Goal: Task Accomplishment & Management: Complete application form

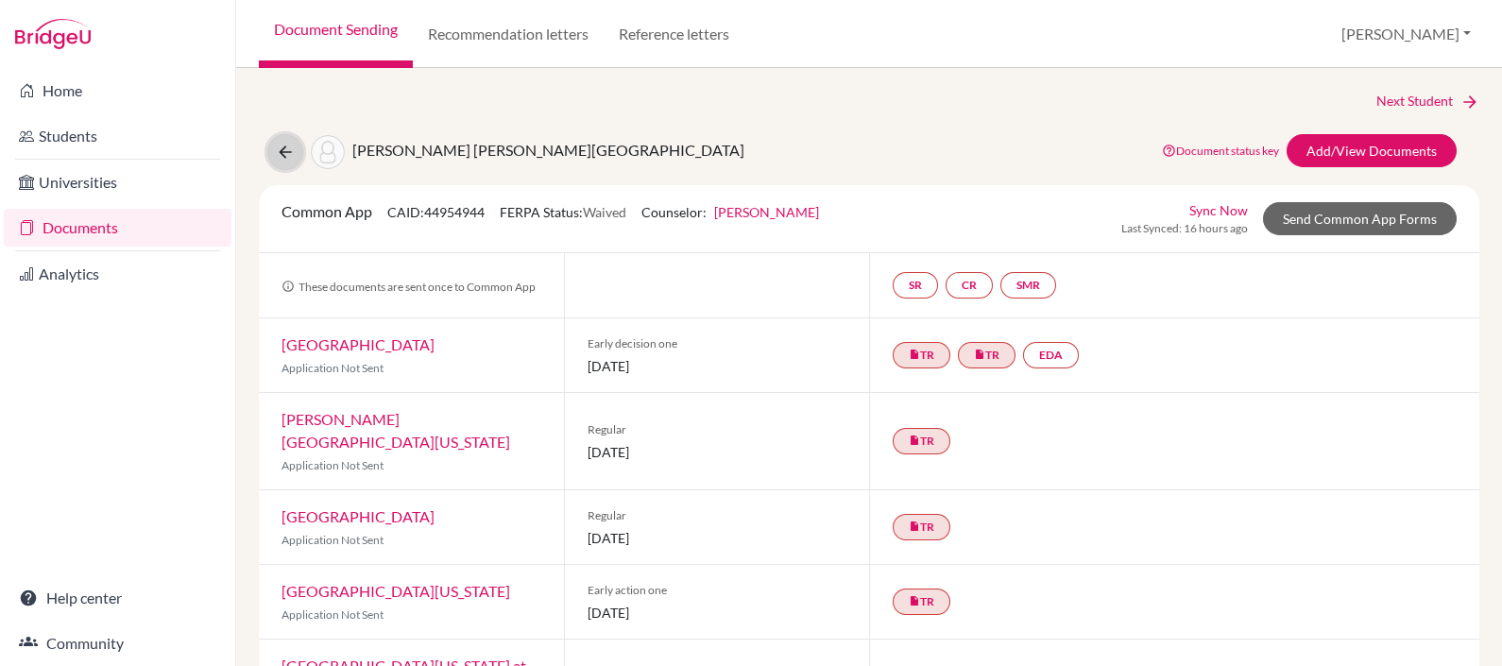
click at [283, 155] on icon at bounding box center [285, 152] width 19 height 19
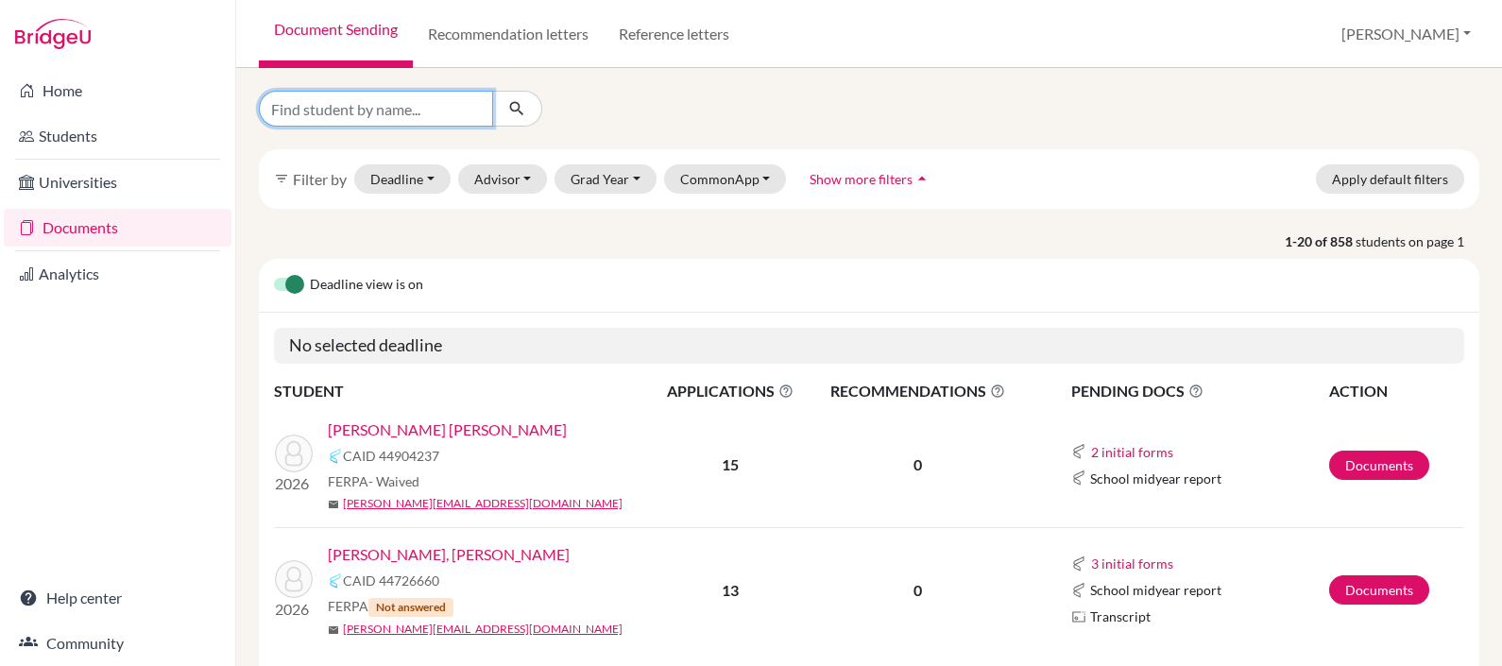
click at [467, 107] on input "Find student by name..." at bounding box center [376, 109] width 234 height 36
type input "merino"
click button "submit" at bounding box center [517, 109] width 50 height 36
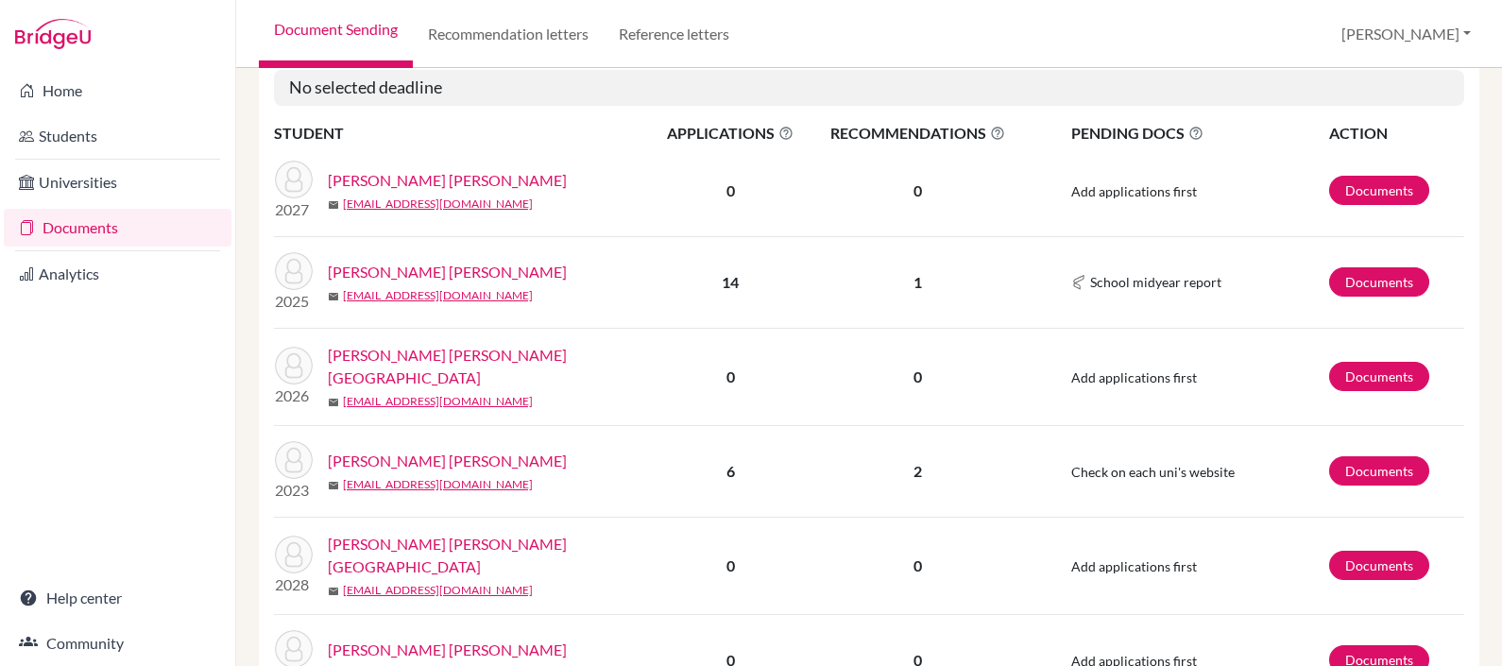
scroll to position [275, 0]
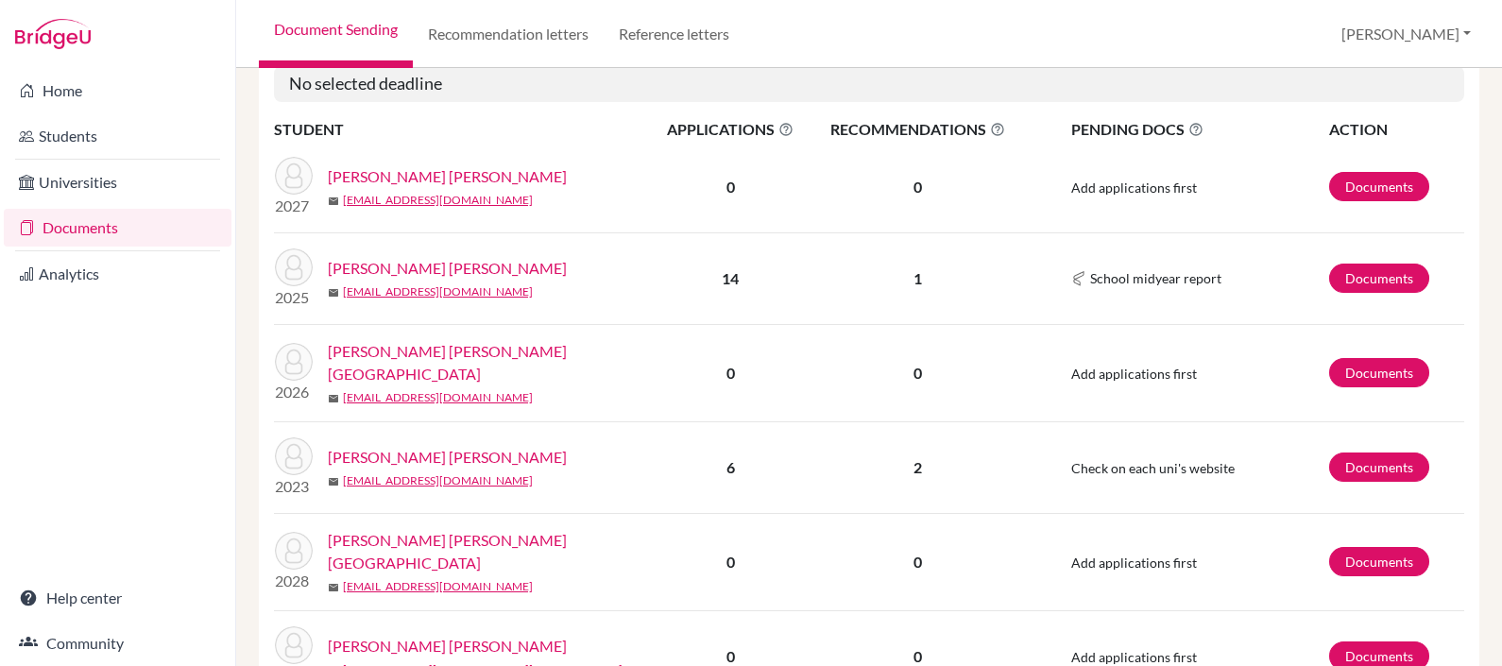
click at [397, 344] on link "[PERSON_NAME] [PERSON_NAME][GEOGRAPHIC_DATA]" at bounding box center [496, 362] width 337 height 45
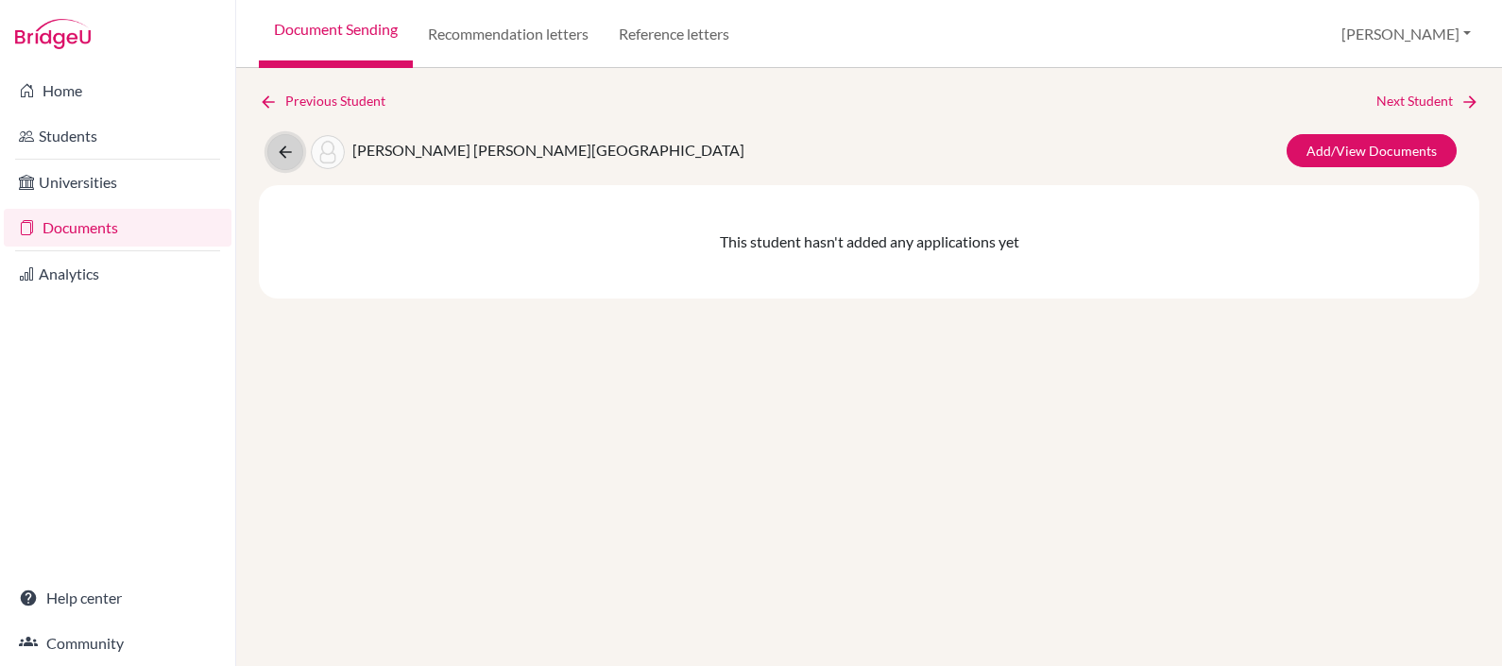
click at [282, 156] on icon at bounding box center [285, 152] width 19 height 19
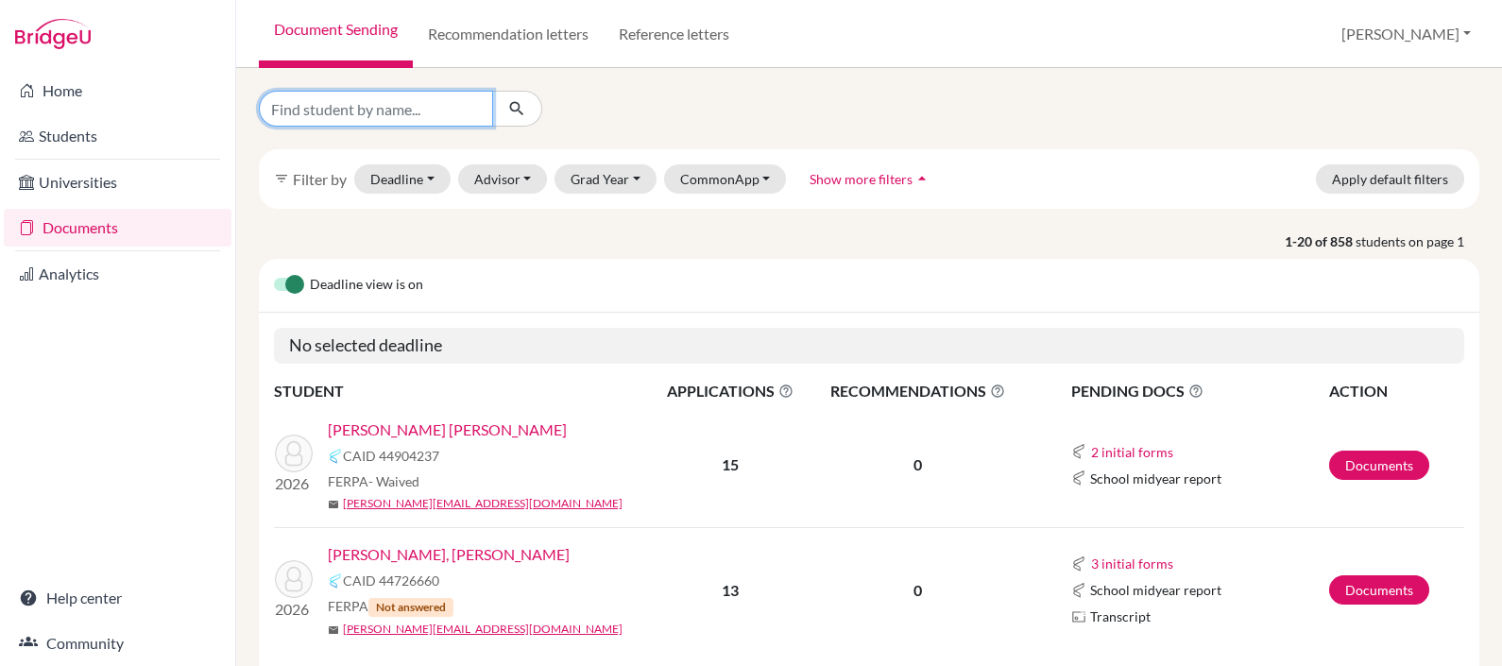
click at [386, 110] on input "Find student by name..." at bounding box center [376, 109] width 234 height 36
type input "vega"
click button "submit" at bounding box center [517, 109] width 50 height 36
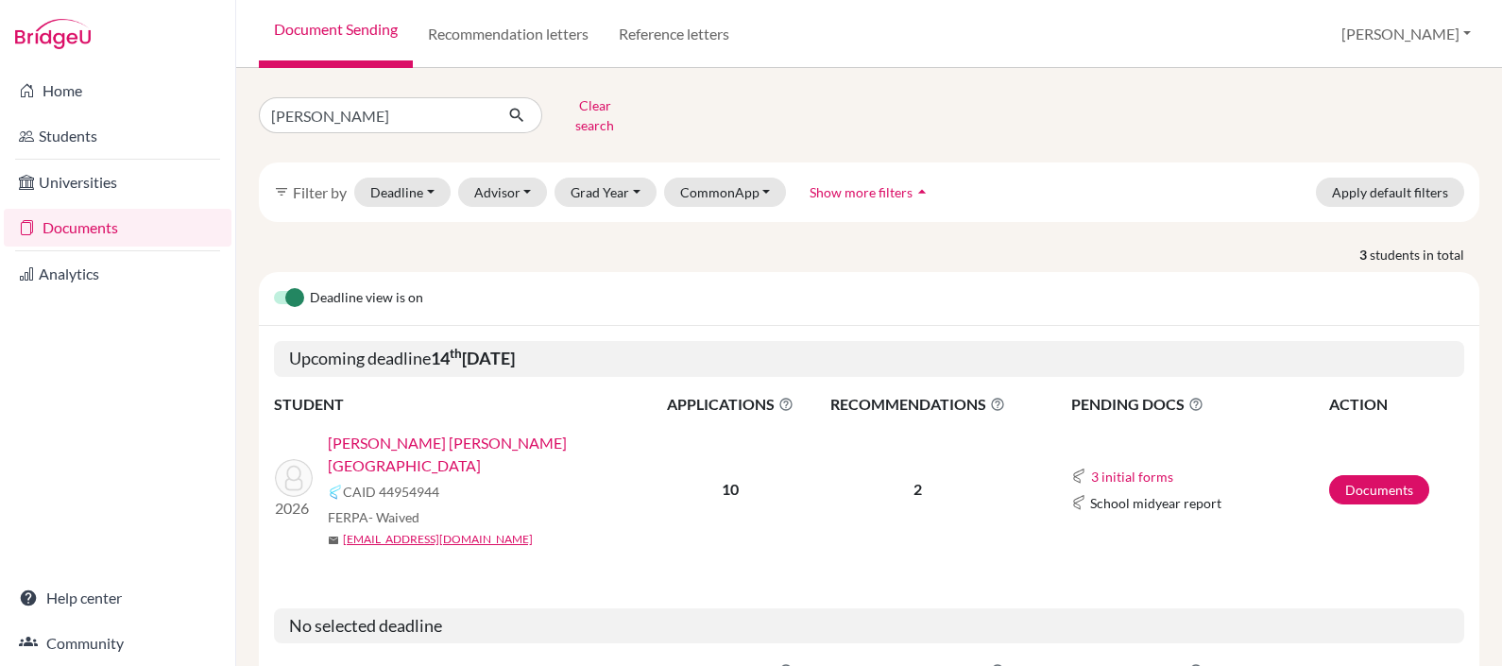
click at [378, 432] on link "[PERSON_NAME] [PERSON_NAME][GEOGRAPHIC_DATA]" at bounding box center [496, 454] width 337 height 45
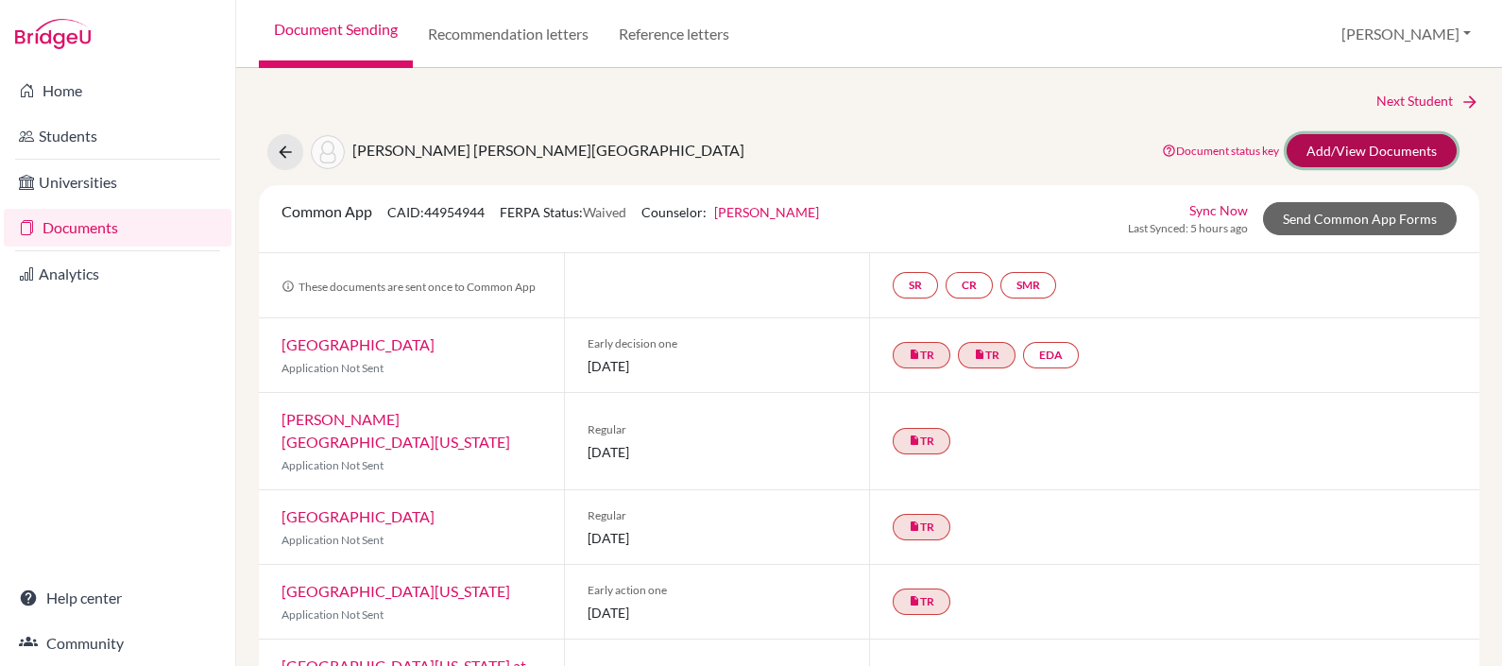
click at [1337, 144] on link "Add/View Documents" at bounding box center [1371, 150] width 170 height 33
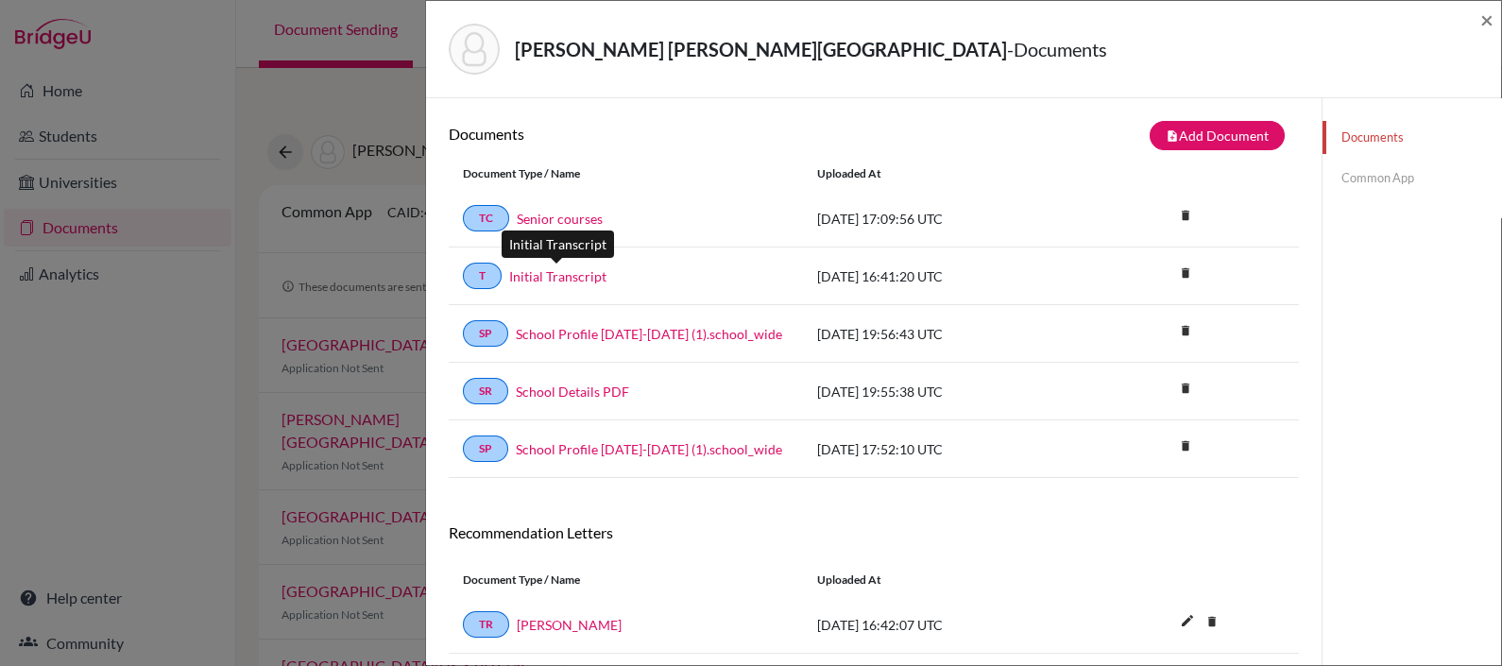
click at [552, 277] on link "Initial Transcript" at bounding box center [557, 276] width 97 height 20
click at [1486, 13] on span "×" at bounding box center [1486, 19] width 13 height 27
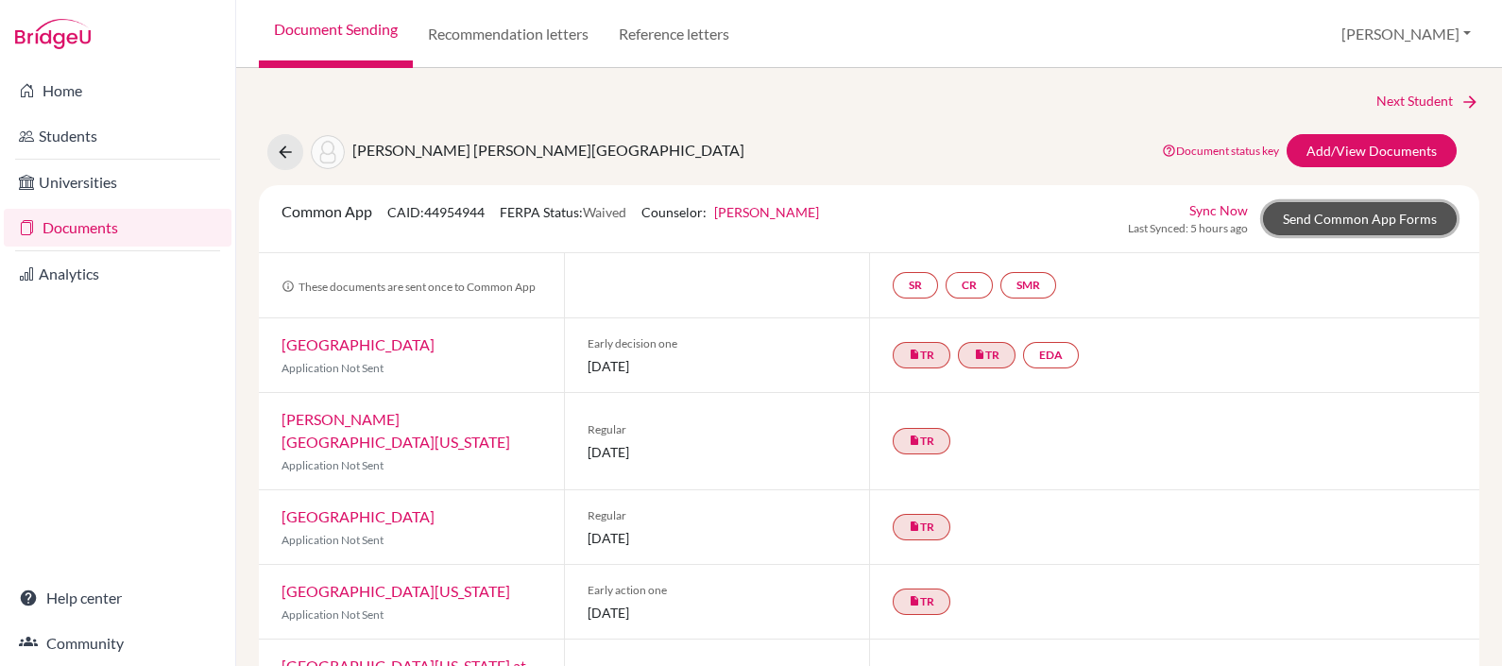
click at [1316, 215] on link "Send Common App Forms" at bounding box center [1360, 218] width 194 height 33
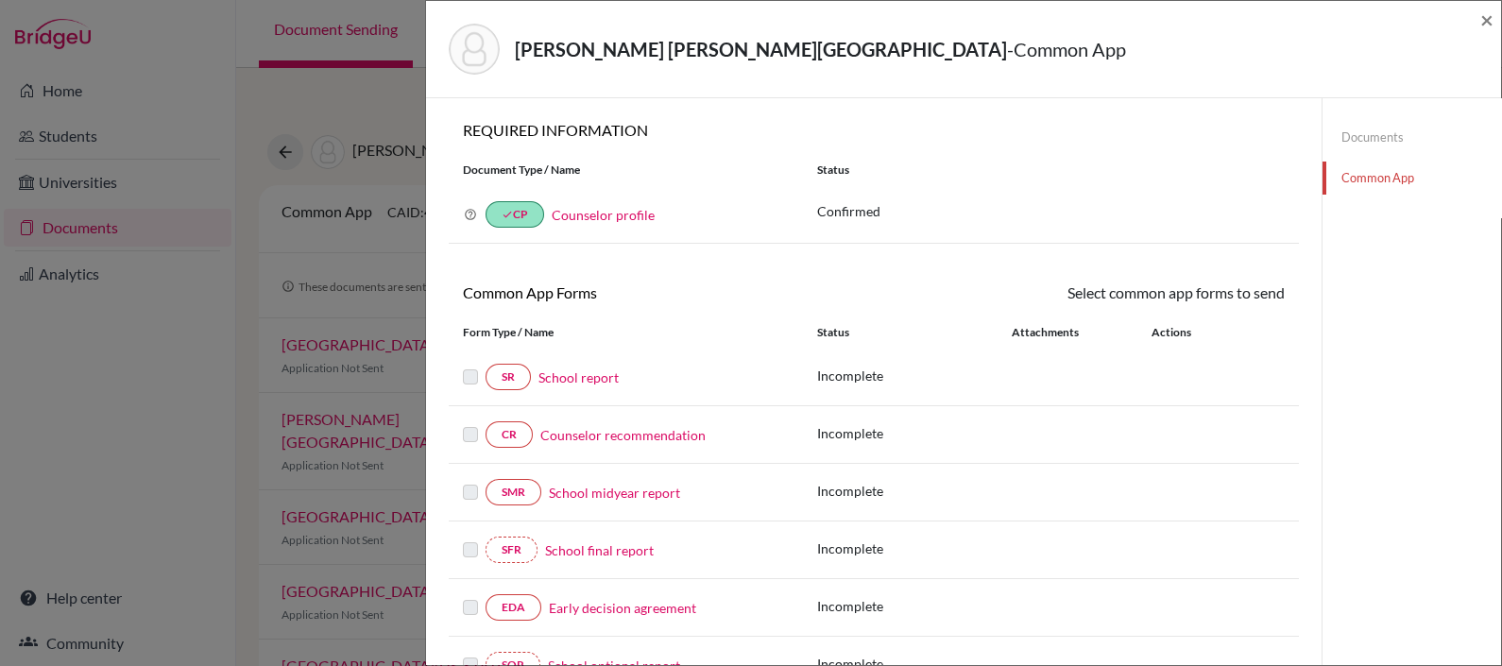
click at [577, 378] on link "School report" at bounding box center [578, 377] width 80 height 20
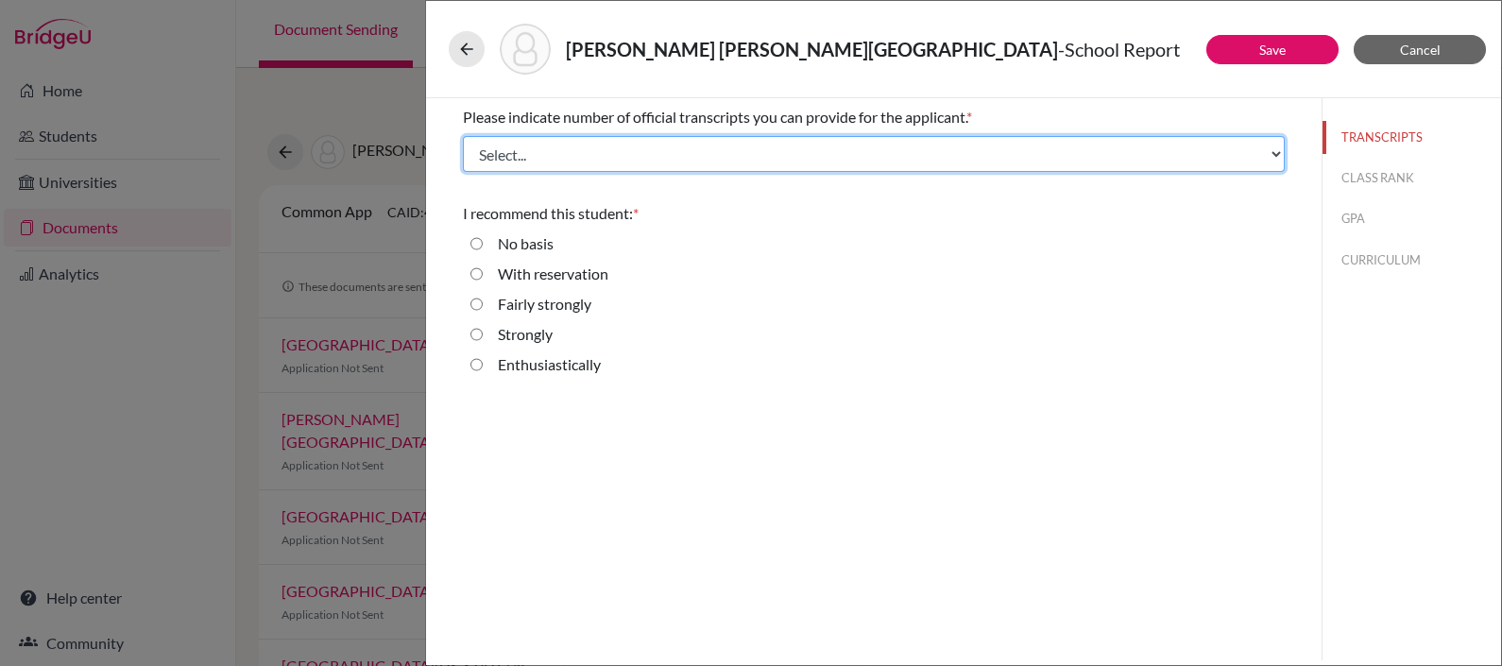
click at [714, 165] on select "Select... 1 2 3 4" at bounding box center [874, 154] width 822 height 36
select select "1"
click at [463, 136] on select "Select... 1 2 3 4" at bounding box center [874, 154] width 822 height 36
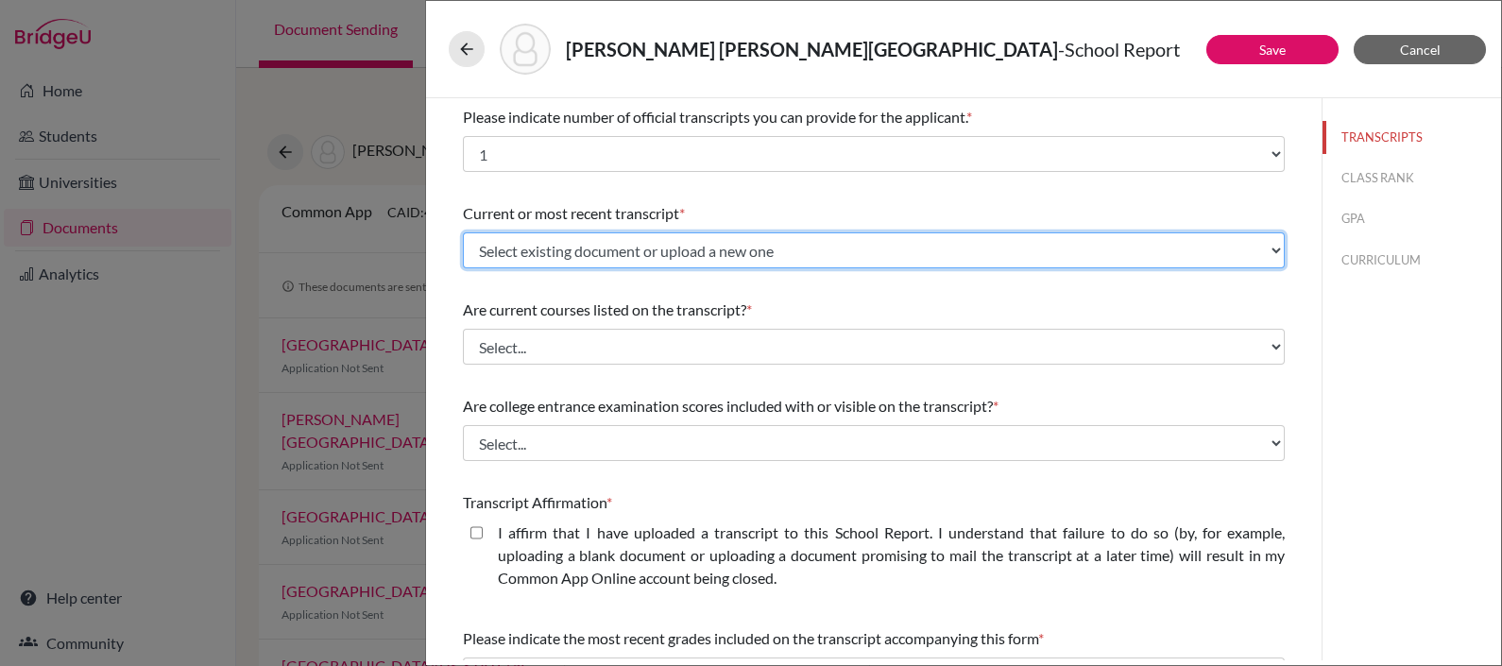
click at [687, 241] on select "Select existing document or upload a new one Initial Transcript Upload New File" at bounding box center [874, 250] width 822 height 36
select select "682086"
click at [463, 232] on select "Select existing document or upload a new one Initial Transcript Upload New File" at bounding box center [874, 250] width 822 height 36
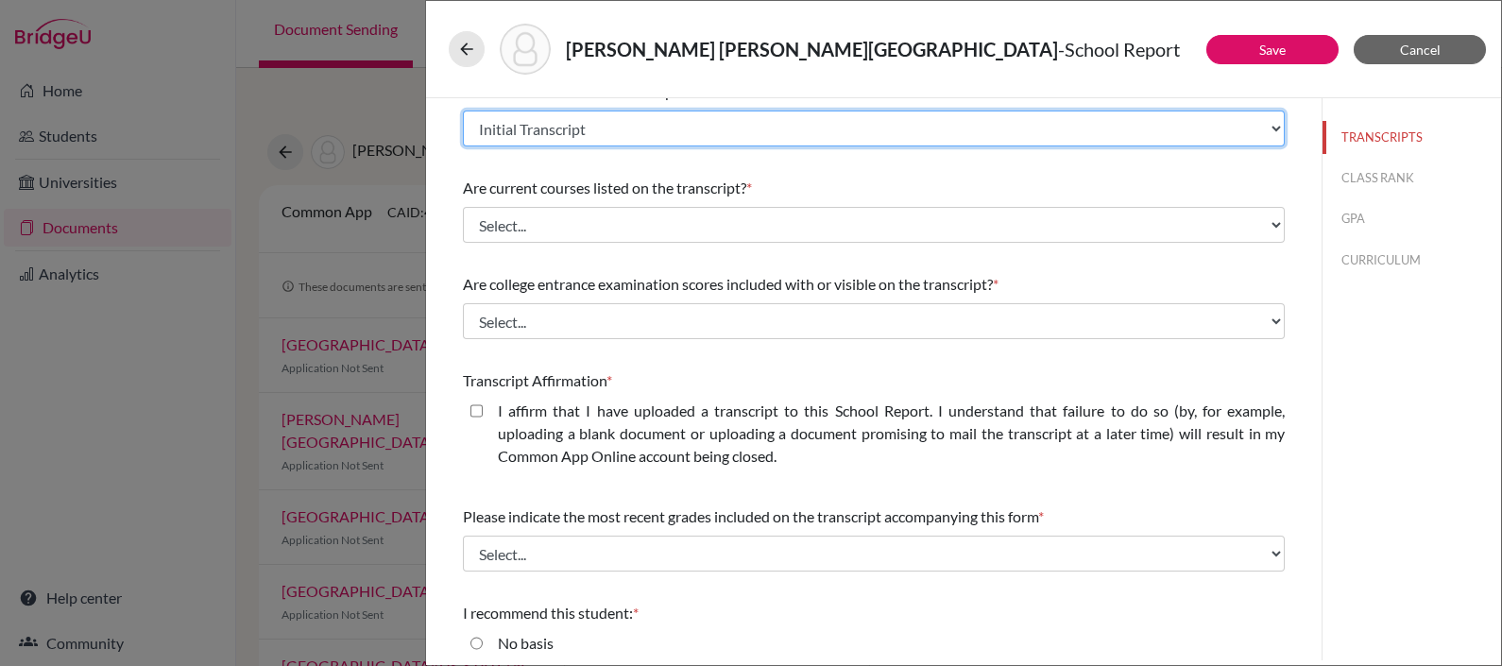
scroll to position [124, 0]
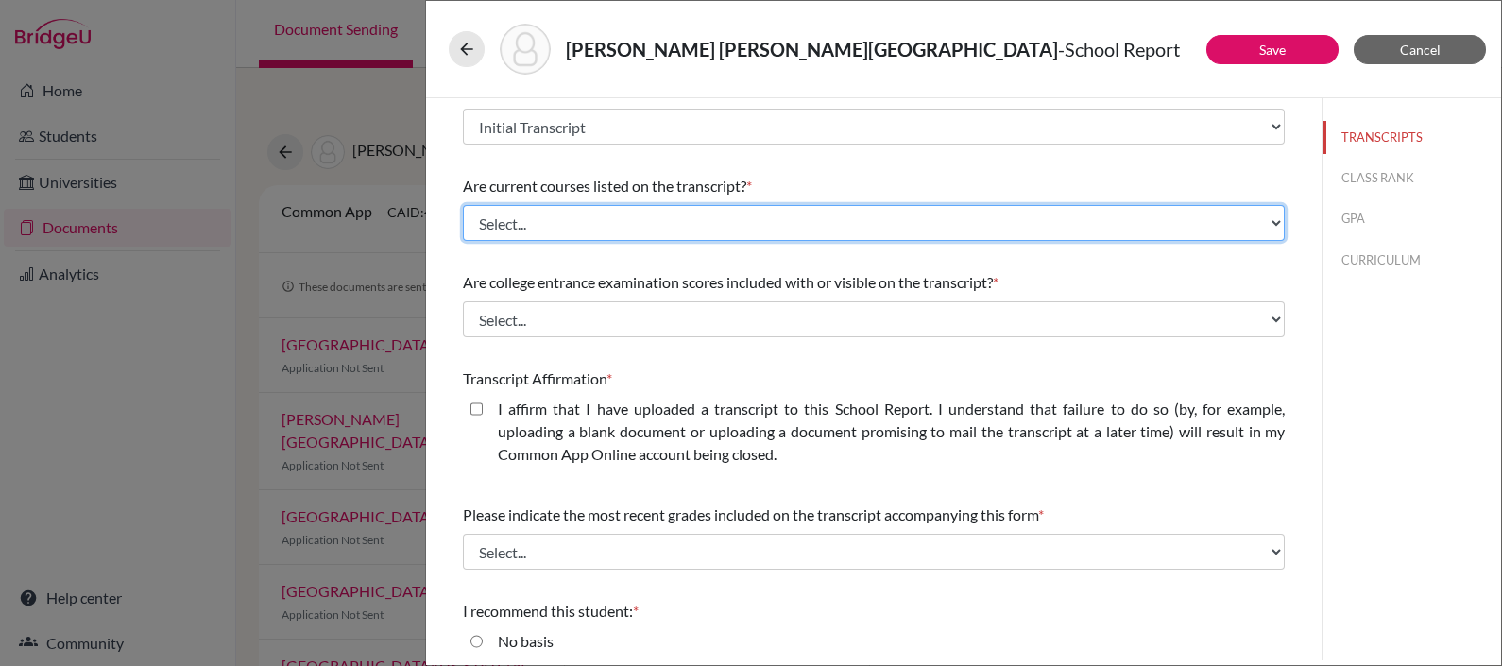
click at [639, 219] on select "Select... Yes No" at bounding box center [874, 223] width 822 height 36
select select "1"
click at [463, 205] on select "Select... Yes No" at bounding box center [874, 223] width 822 height 36
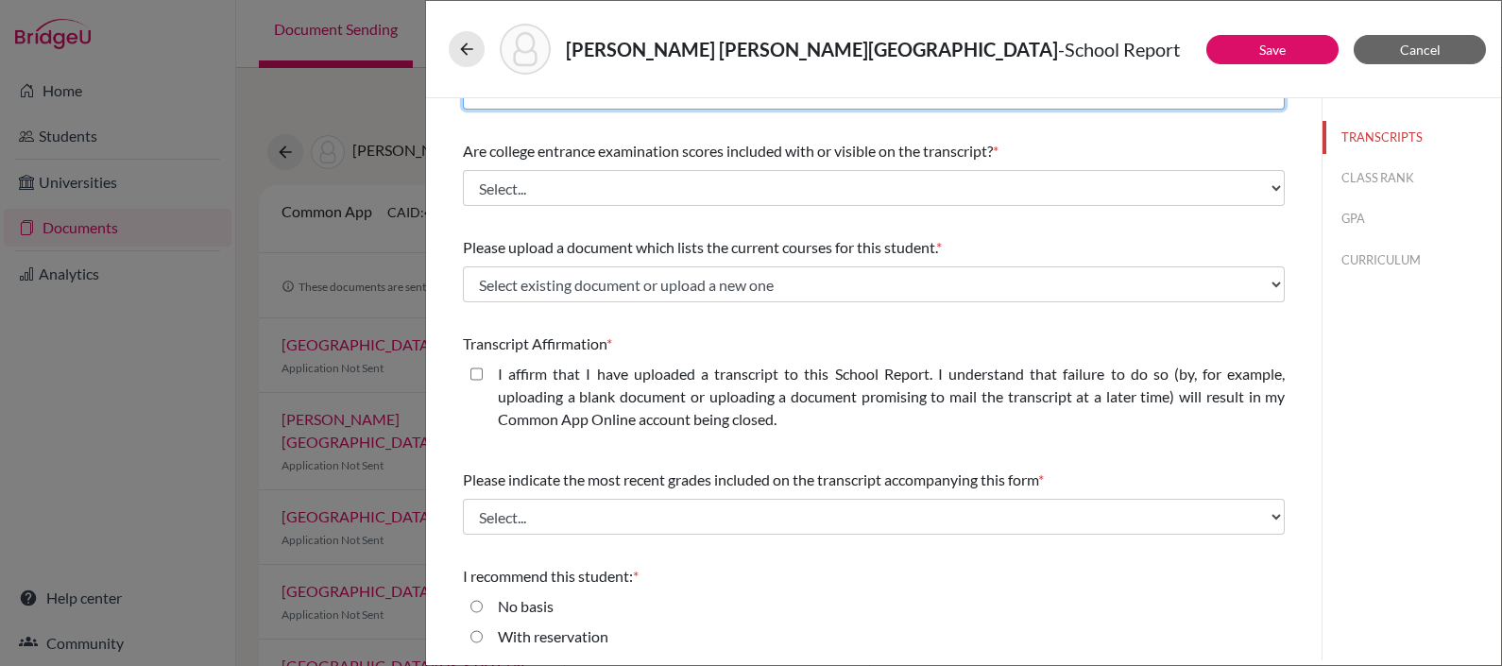
scroll to position [256, 0]
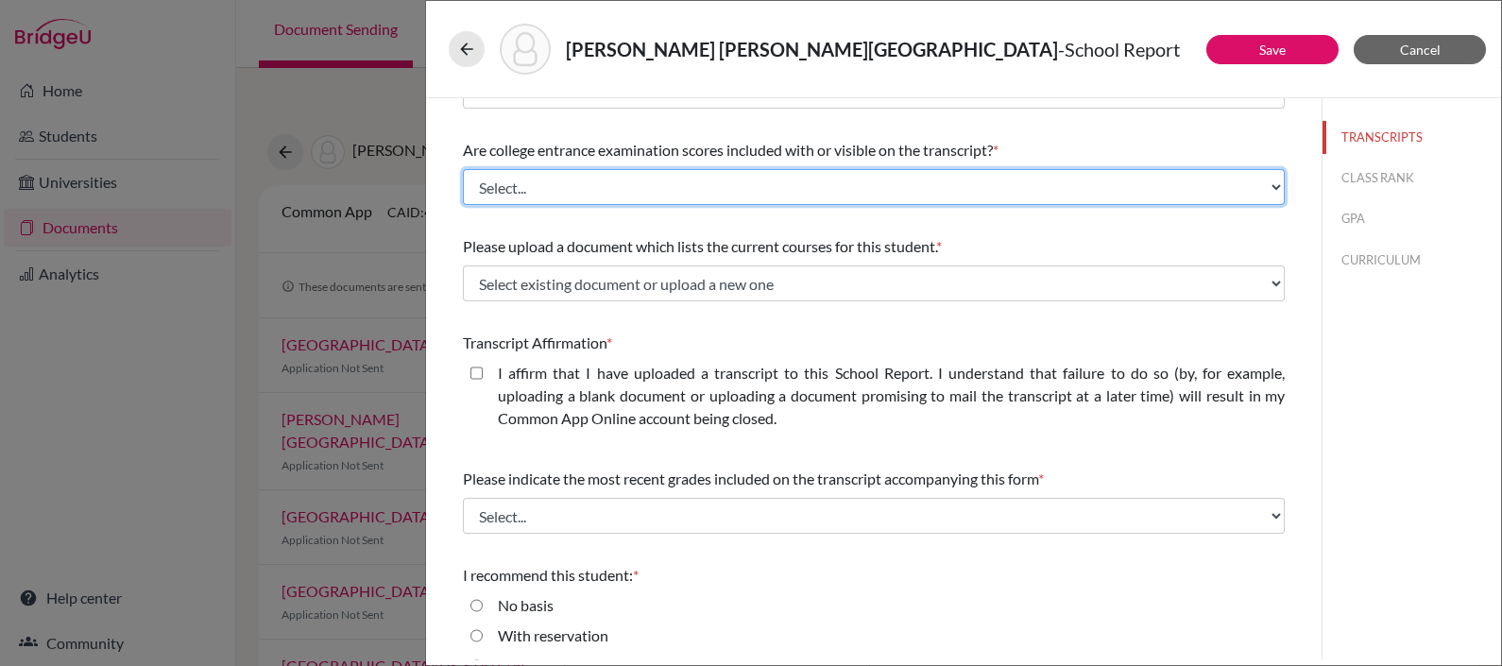
click at [623, 187] on select "Select... Yes No" at bounding box center [874, 187] width 822 height 36
select select "1"
click at [463, 169] on select "Select... Yes No" at bounding box center [874, 187] width 822 height 36
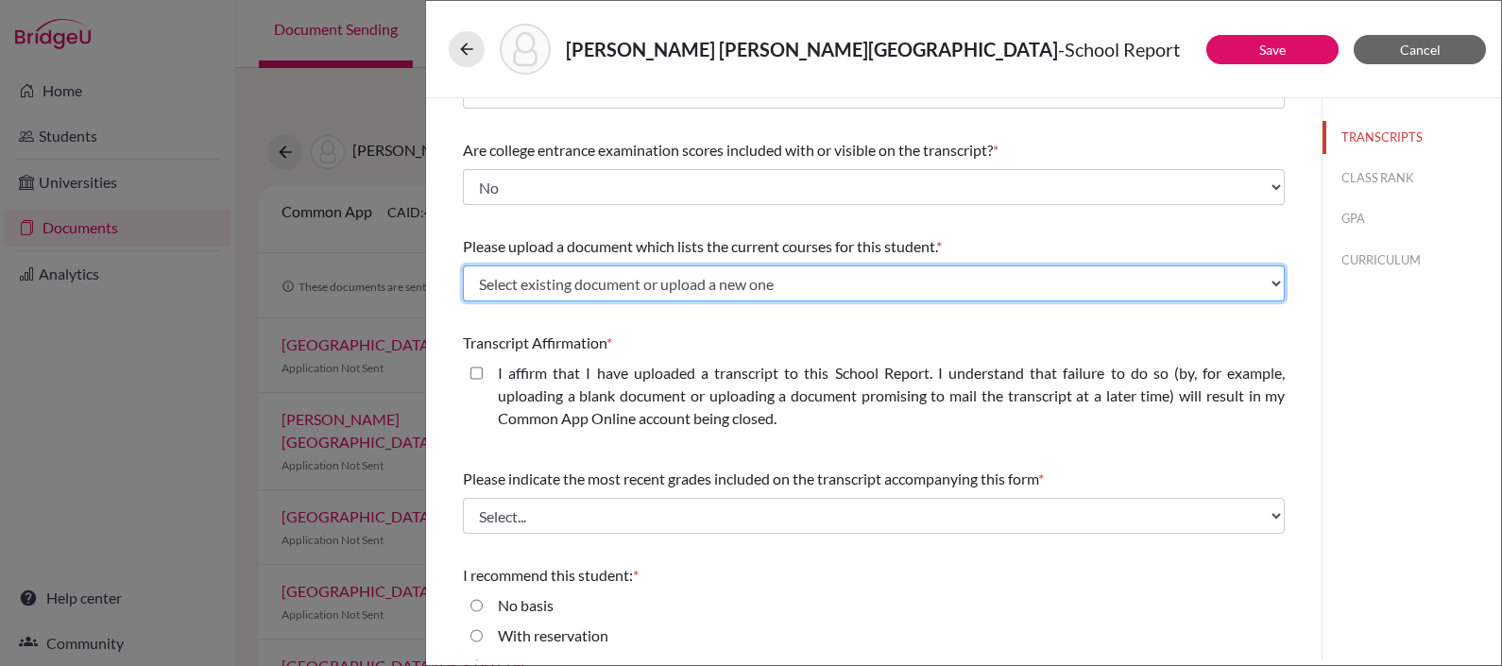
click at [595, 273] on select "Select existing document or upload a new one Senior courses Upload New File" at bounding box center [874, 283] width 822 height 36
select select "682103"
click at [463, 265] on select "Select existing document or upload a new one Senior courses Upload New File" at bounding box center [874, 283] width 822 height 36
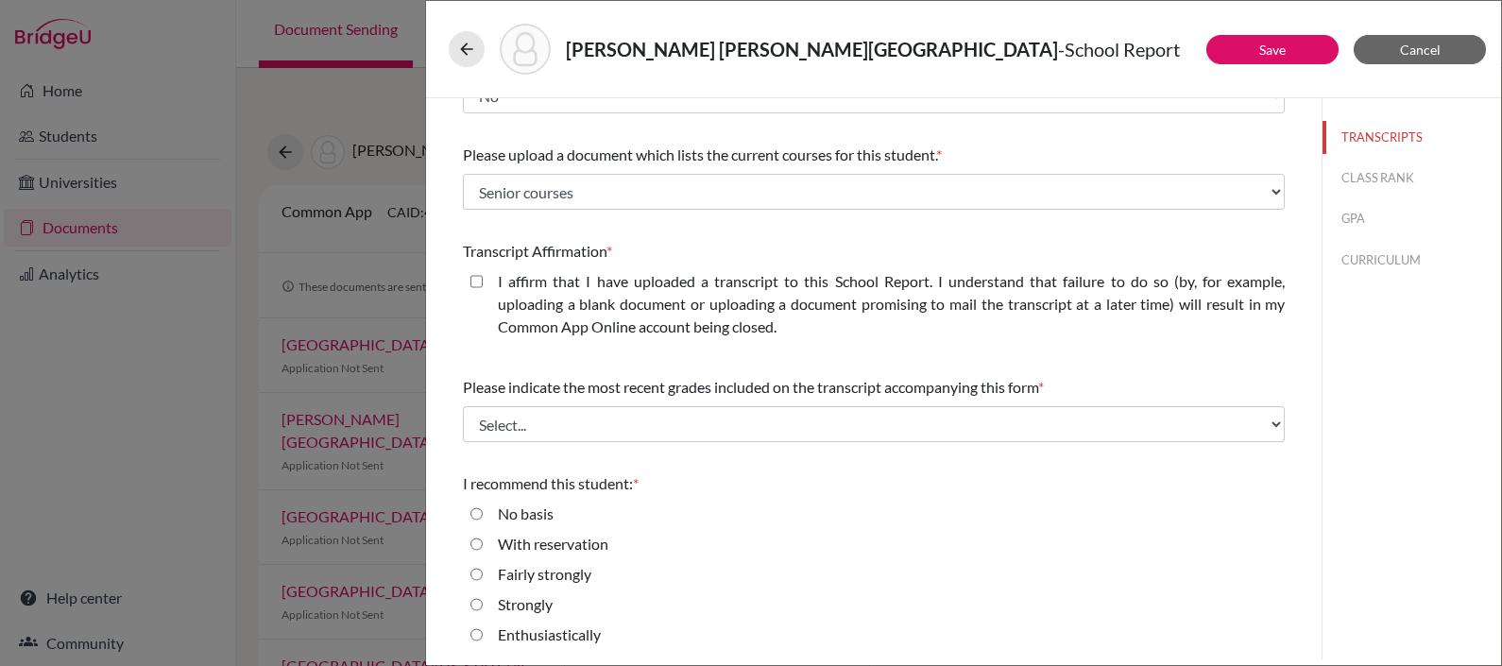
click at [476, 280] on closed\ "I affirm that I have uploaded a transcript to this School Report. I understand …" at bounding box center [476, 281] width 12 height 23
checkbox closed\ "true"
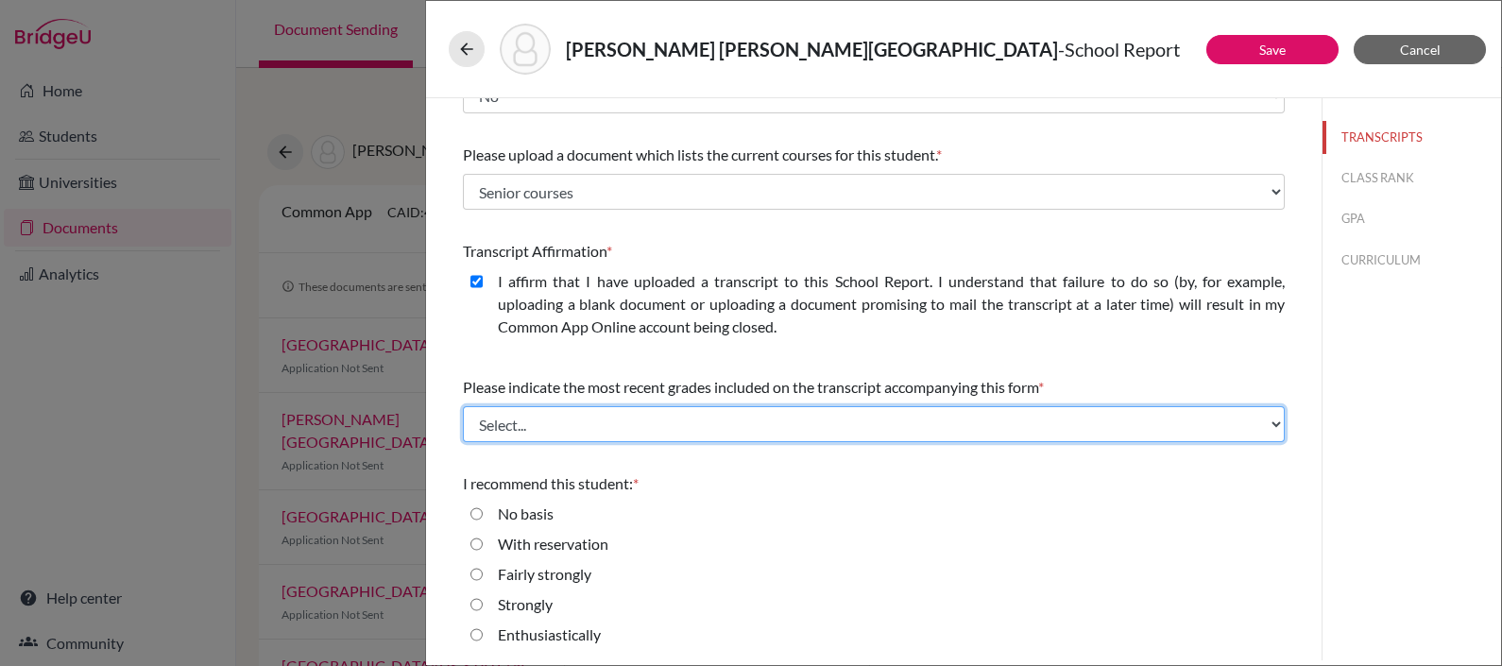
click at [557, 416] on select "Select... Final junior year grades 1st Quarter senior year grades 2nd Quarter/1…" at bounding box center [874, 424] width 822 height 36
select select "0"
click at [463, 406] on select "Select... Final junior year grades 1st Quarter senior year grades 2nd Quarter/1…" at bounding box center [874, 424] width 822 height 36
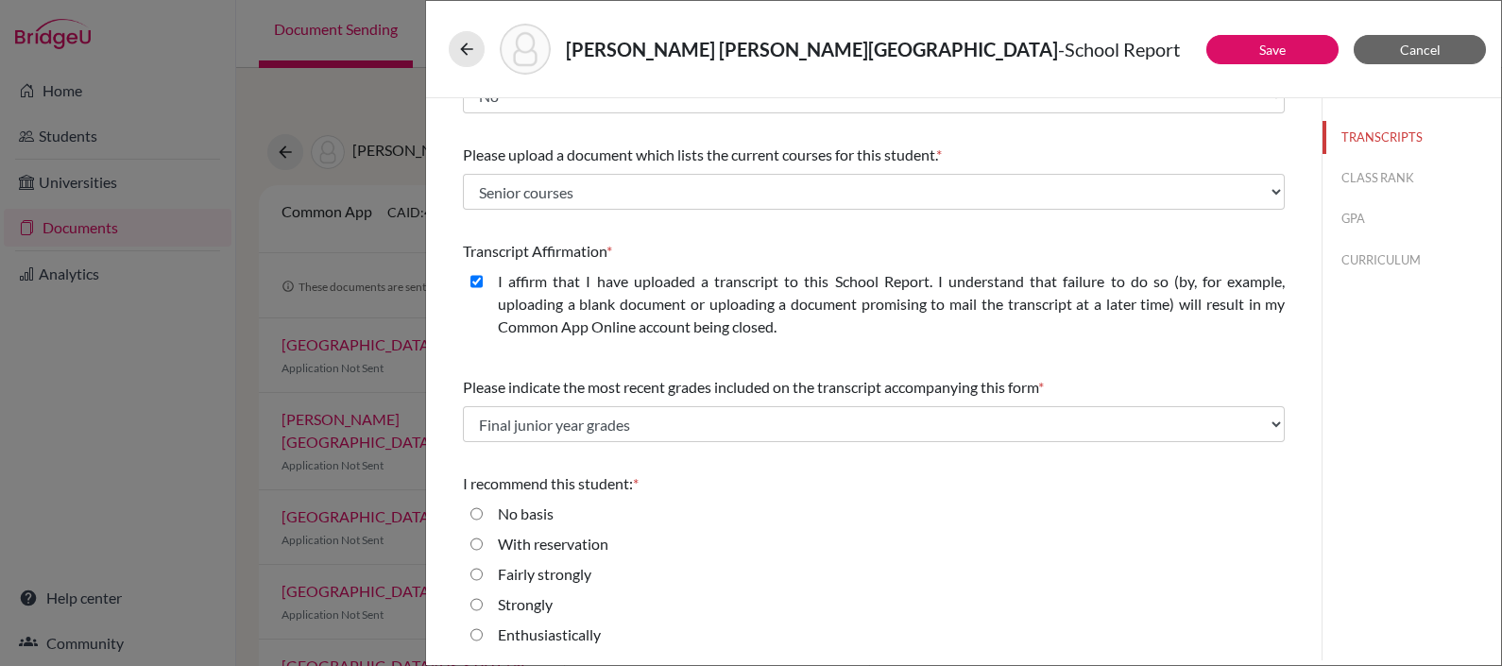
click at [471, 631] on input "Enthusiastically" at bounding box center [476, 634] width 12 height 23
radio input "true"
click at [1390, 177] on button "CLASS RANK" at bounding box center [1411, 177] width 178 height 33
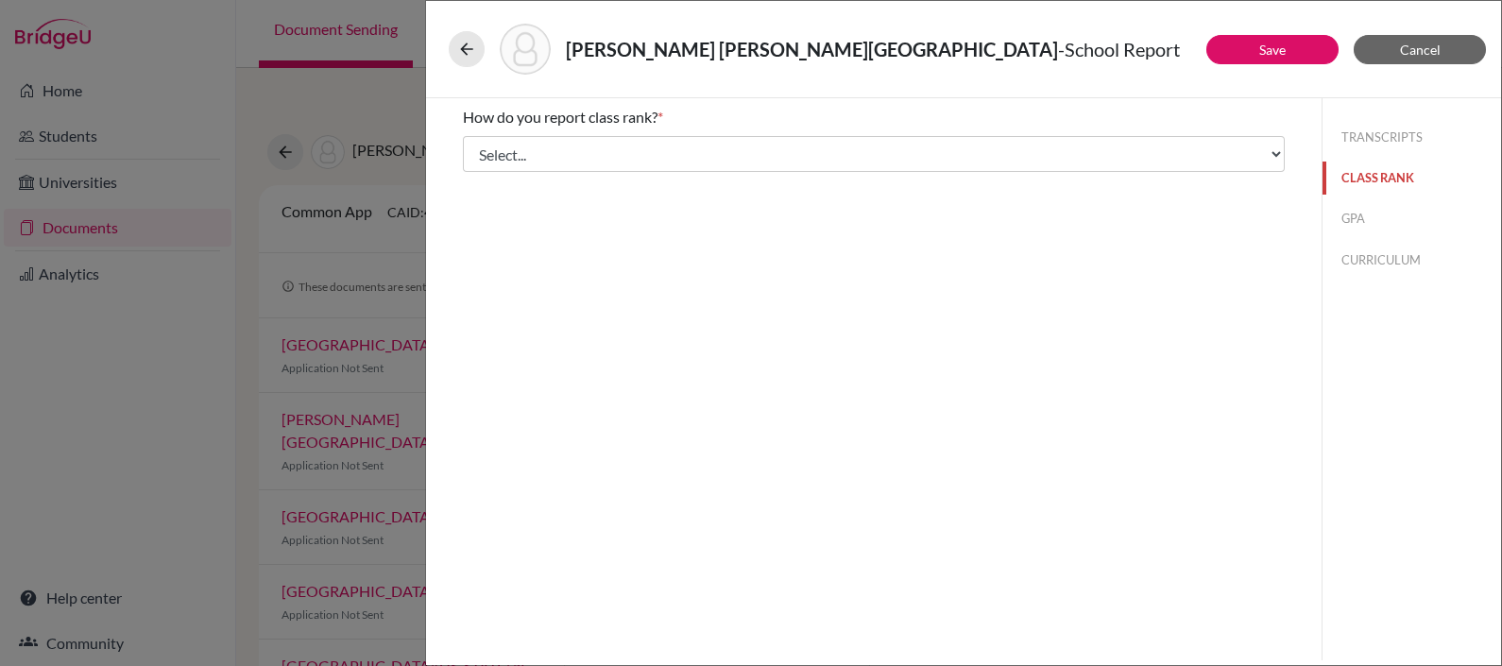
scroll to position [0, 0]
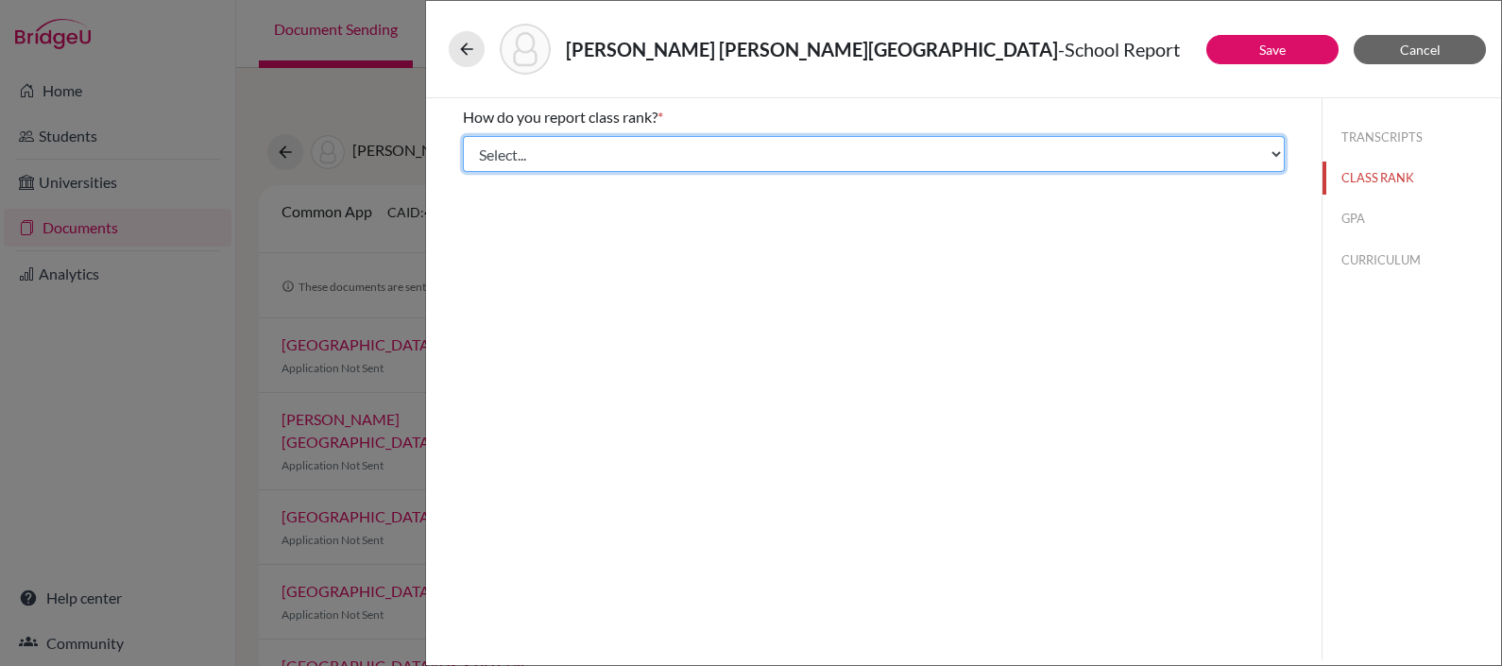
click at [1067, 140] on select "Select... Exact Decile Quintile Quartile None" at bounding box center [874, 154] width 822 height 36
select select "5"
click at [463, 136] on select "Select... Exact Decile Quintile Quartile None" at bounding box center [874, 154] width 822 height 36
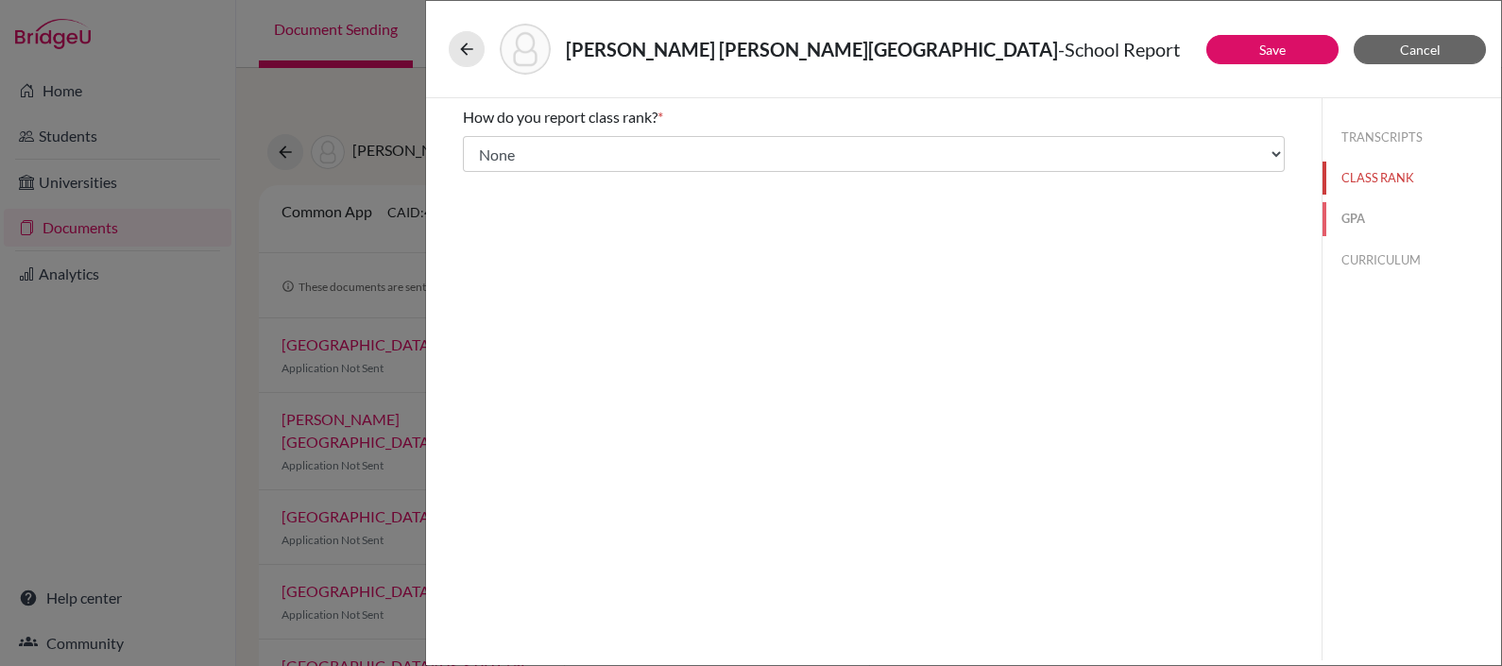
click at [1346, 205] on button "GPA" at bounding box center [1411, 218] width 178 height 33
click at [476, 143] on input "Yes" at bounding box center [476, 147] width 12 height 23
radio input "true"
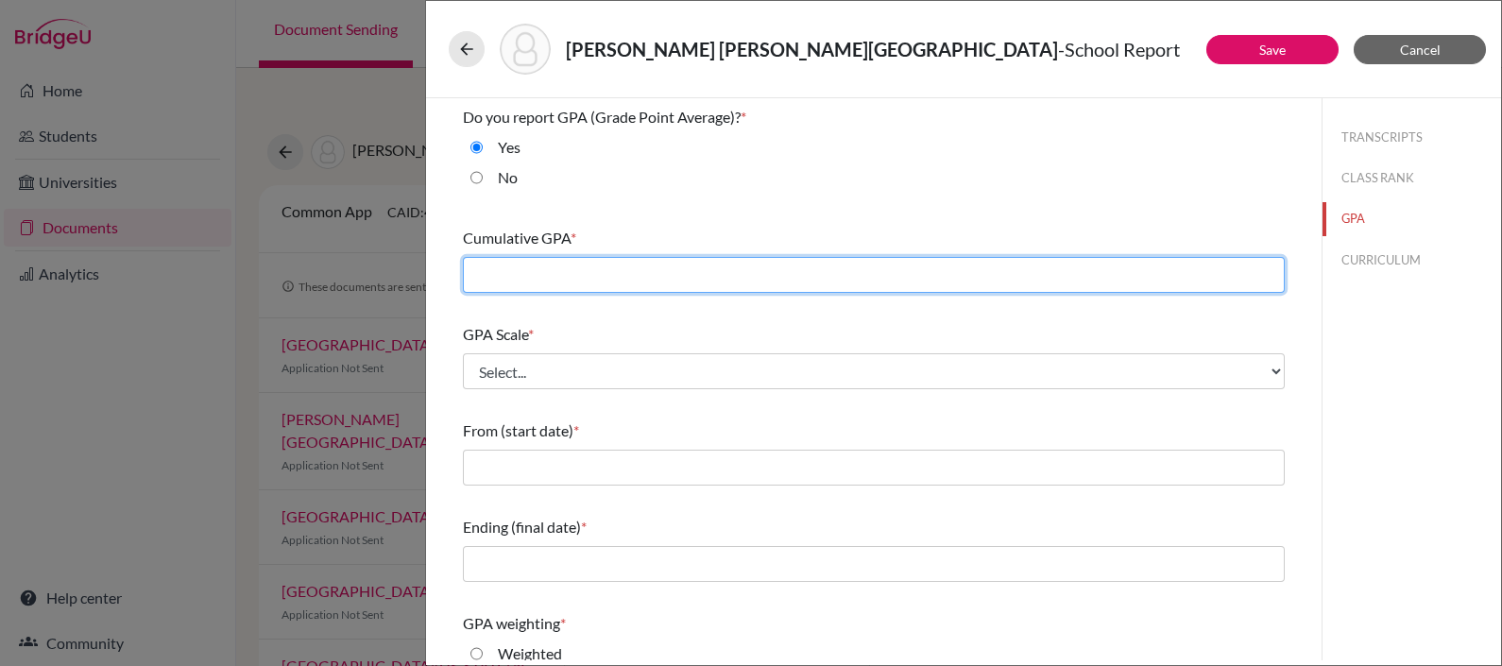
click at [551, 288] on input "text" at bounding box center [874, 275] width 822 height 36
type input "95.28"
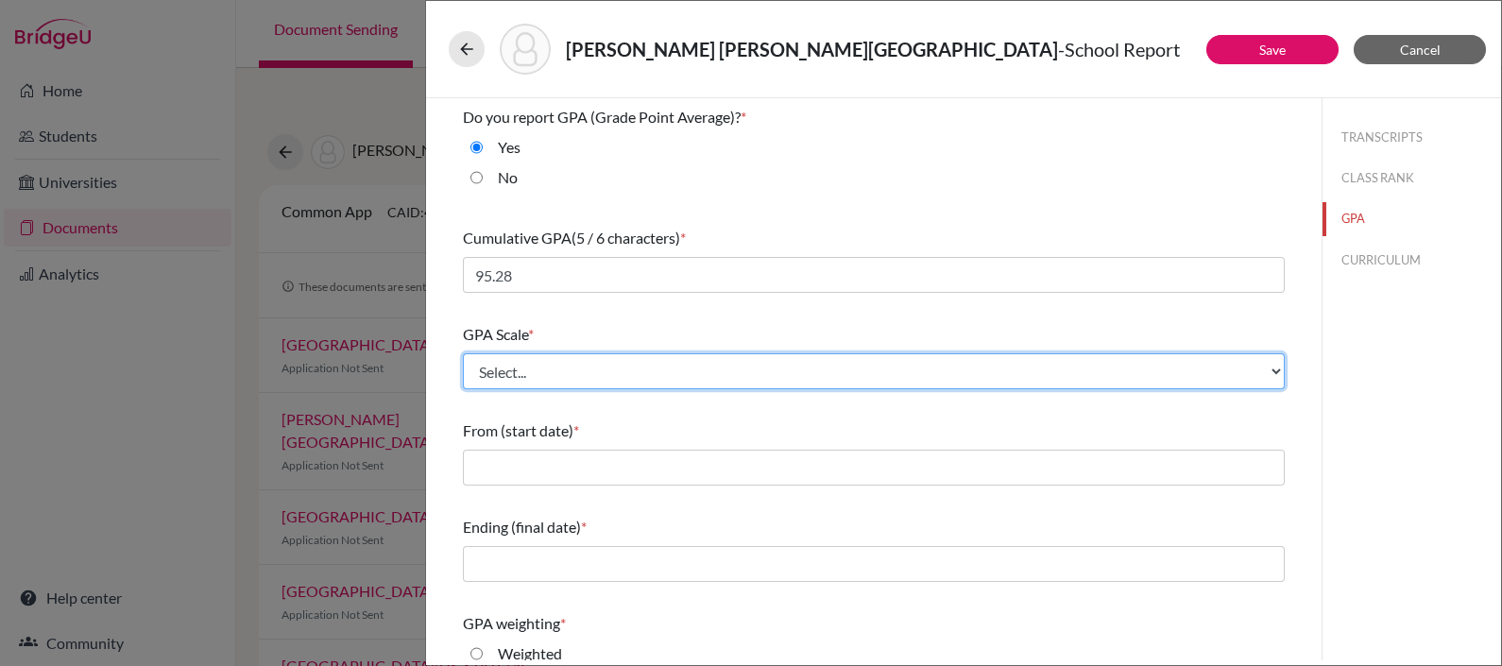
click at [532, 358] on select "Select... 4 5 6 7 8 9 10 11 12 13 14 15 16 17 18 19 20 100" at bounding box center [874, 371] width 822 height 36
select select "100"
click at [463, 353] on select "Select... 4 5 6 7 8 9 10 11 12 13 14 15 16 17 18 19 20 100" at bounding box center [874, 371] width 822 height 36
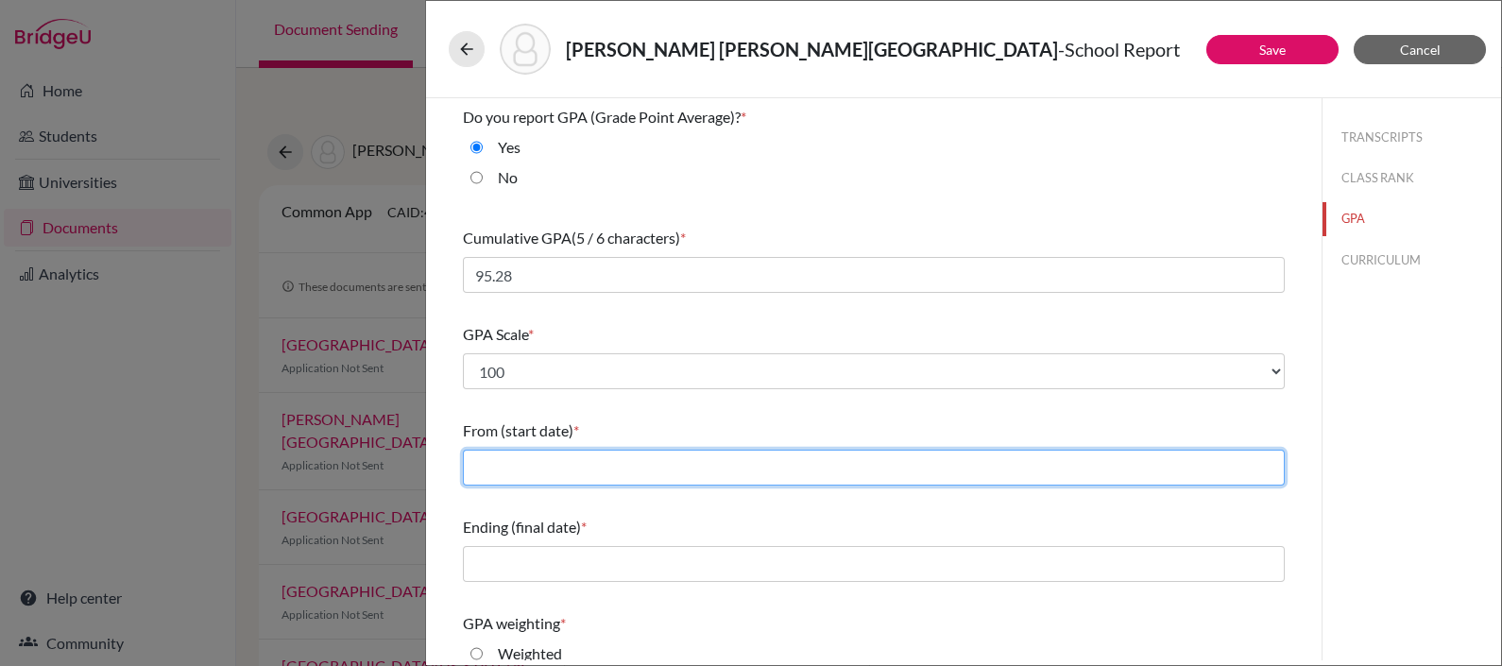
click at [522, 477] on input "text" at bounding box center [874, 468] width 822 height 36
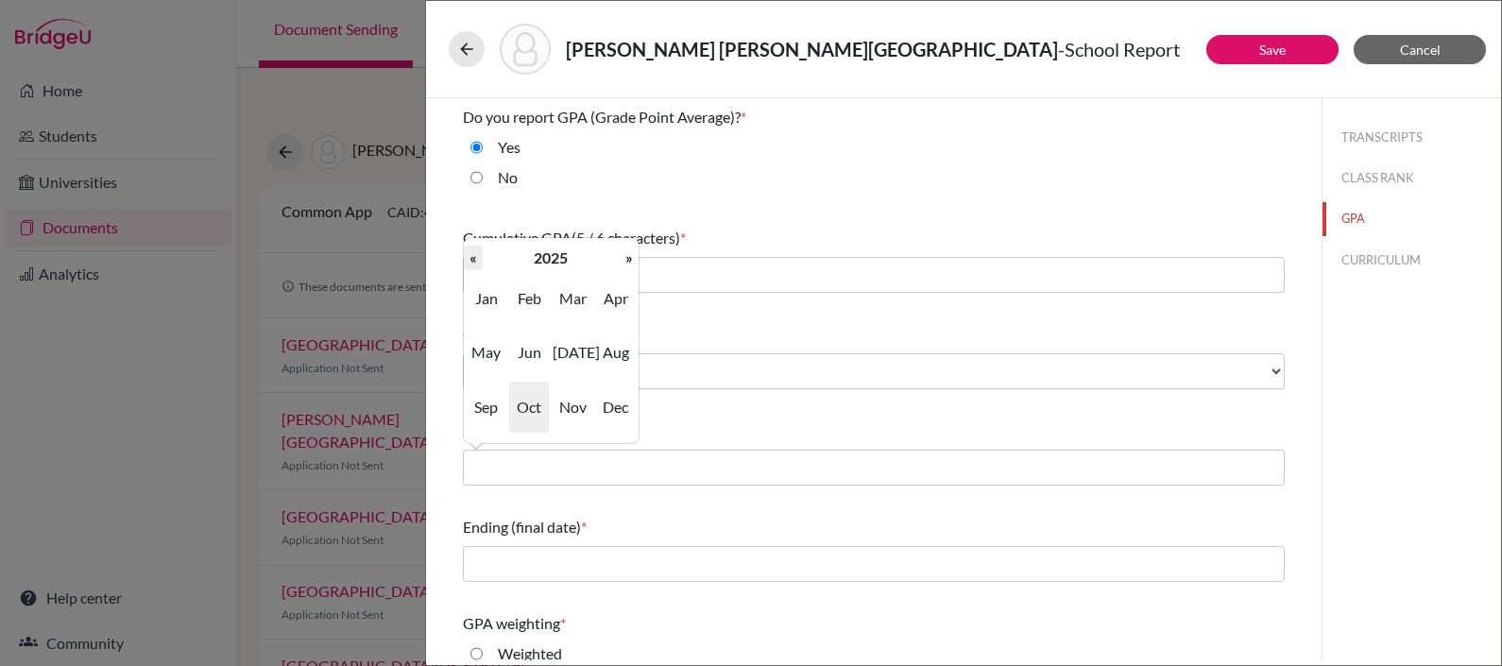
click at [470, 255] on th "«" at bounding box center [473, 258] width 19 height 25
click at [481, 402] on span "Sep" at bounding box center [487, 407] width 40 height 51
type input "09/2022"
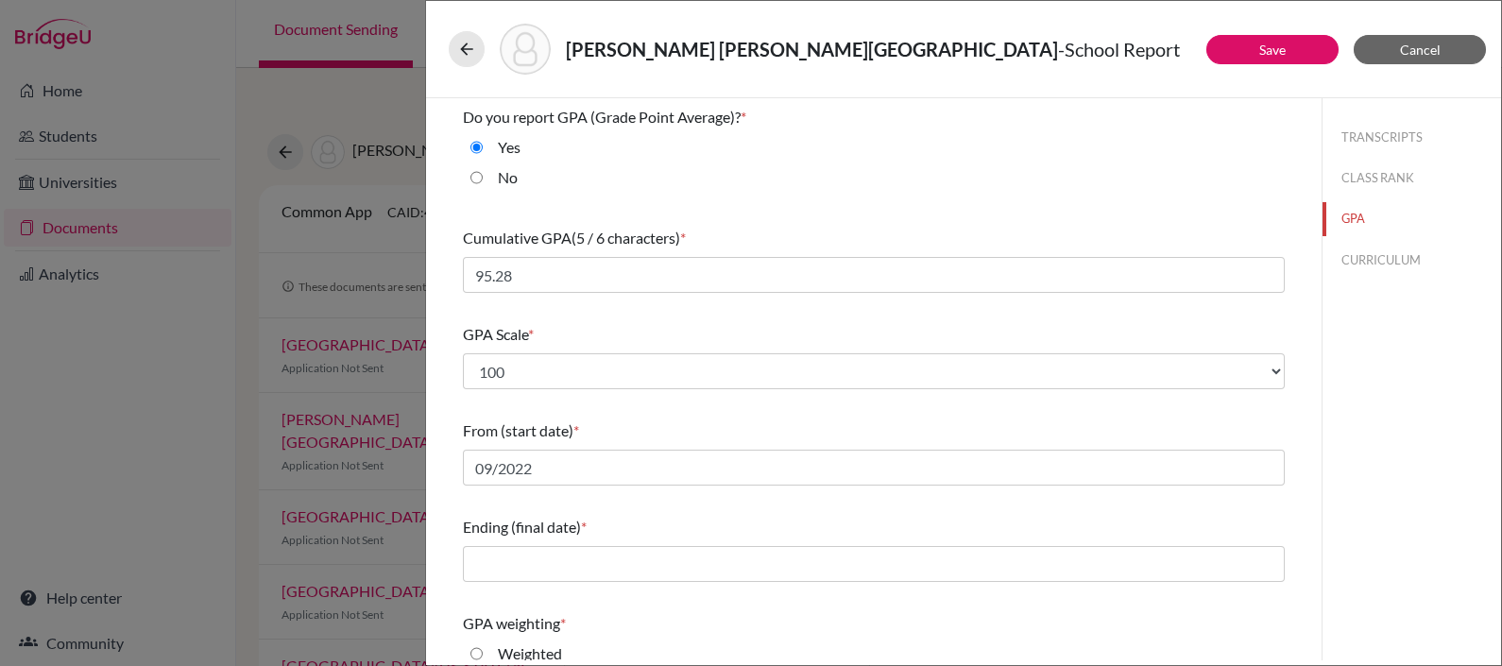
scroll to position [242, 0]
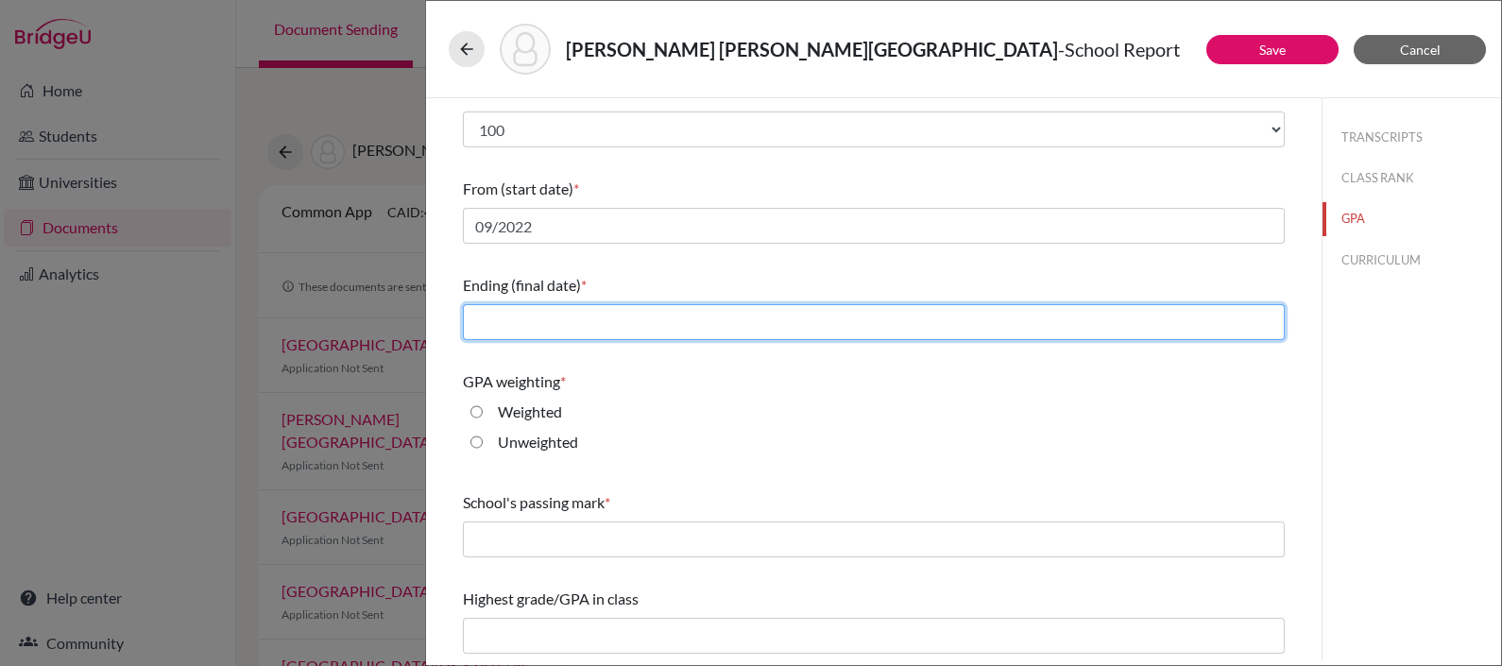
click at [506, 314] on input "text" at bounding box center [874, 322] width 822 height 36
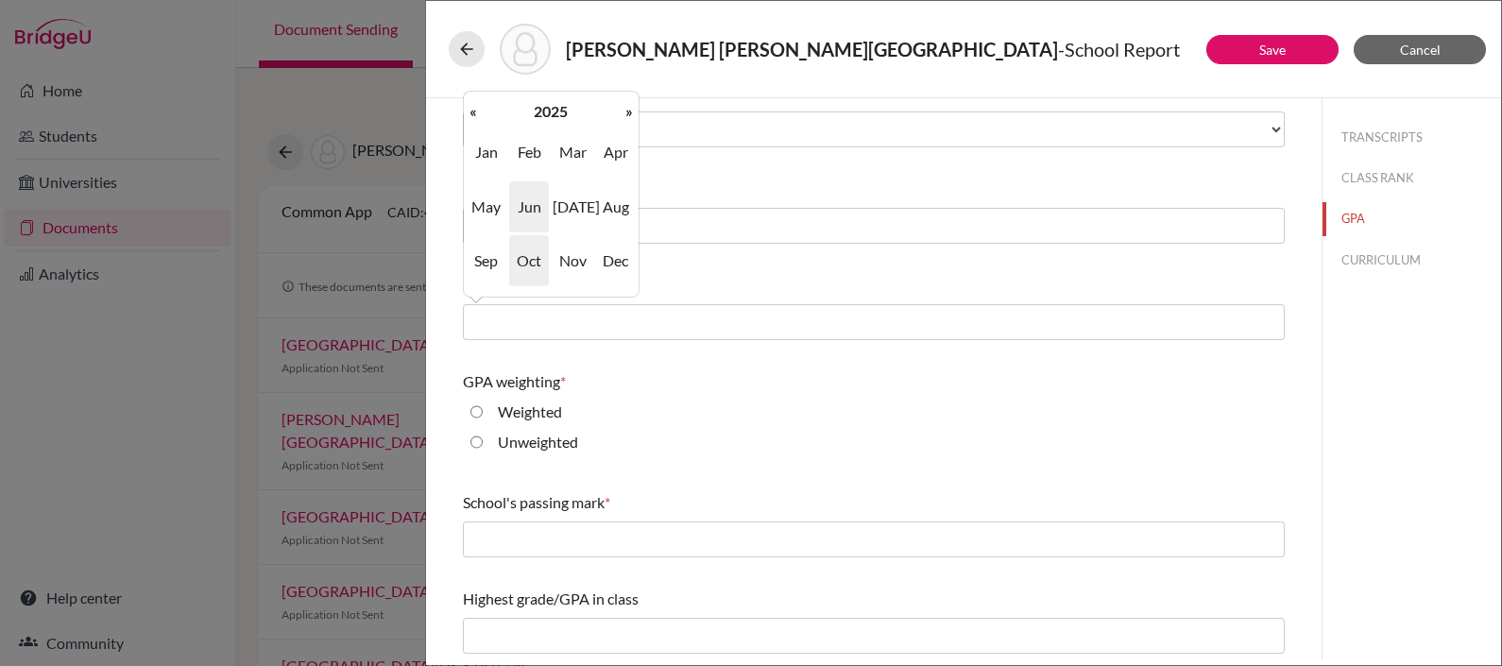
click at [533, 192] on span "Jun" at bounding box center [529, 206] width 40 height 51
type input "06/2025"
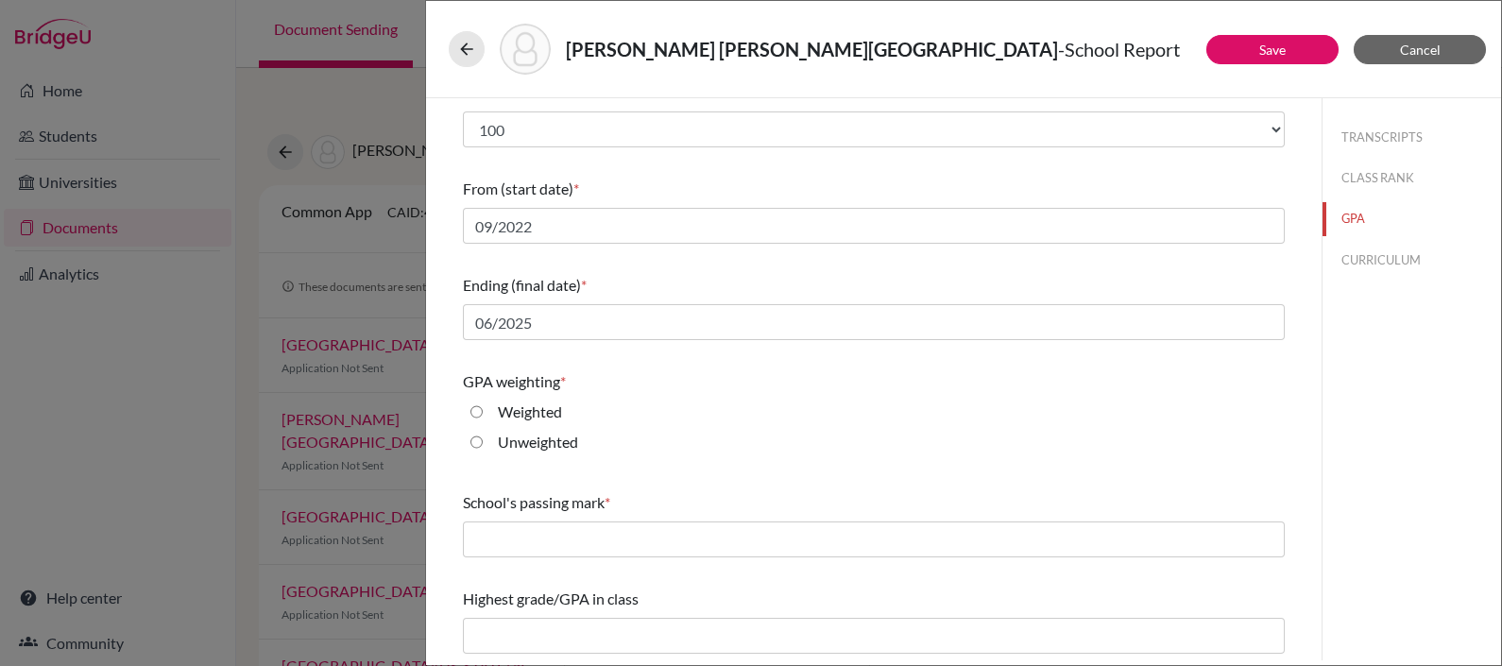
click at [474, 445] on input "Unweighted" at bounding box center [476, 442] width 12 height 23
radio input "true"
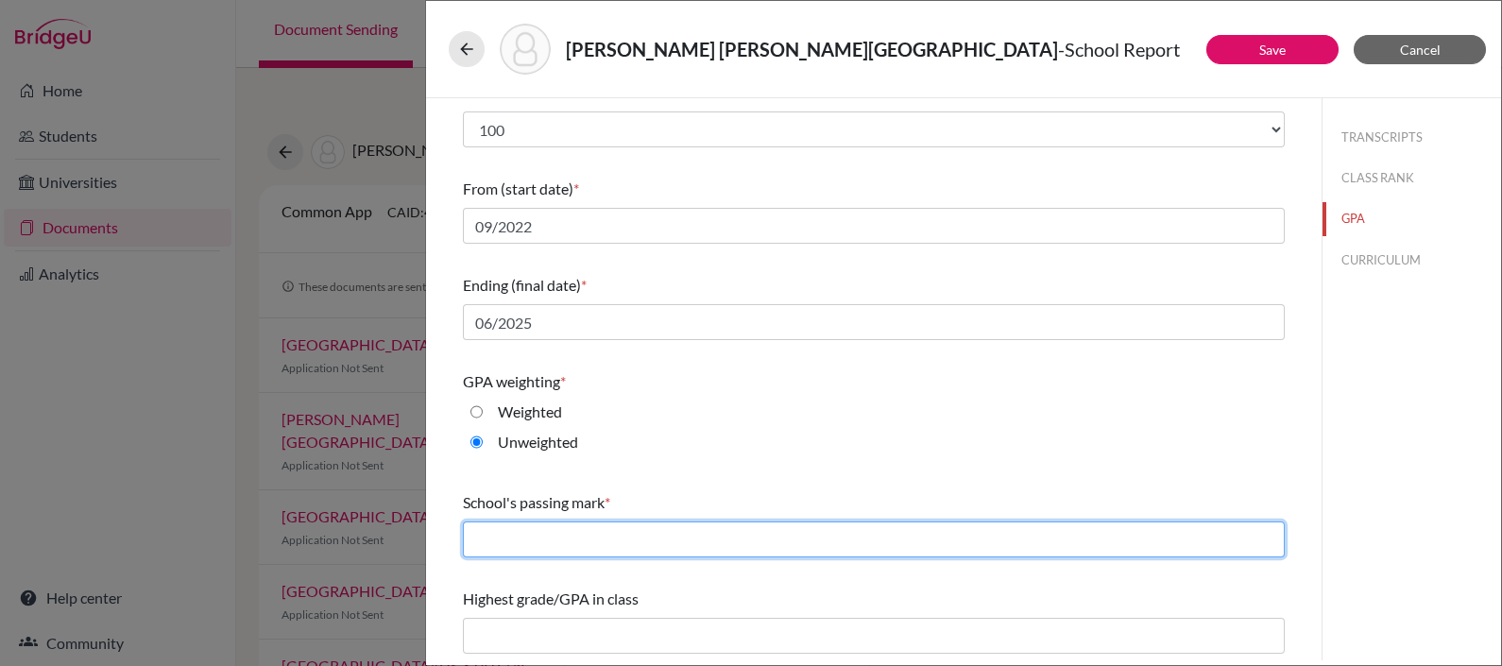
click at [505, 528] on input "text" at bounding box center [874, 539] width 822 height 36
type input "70"
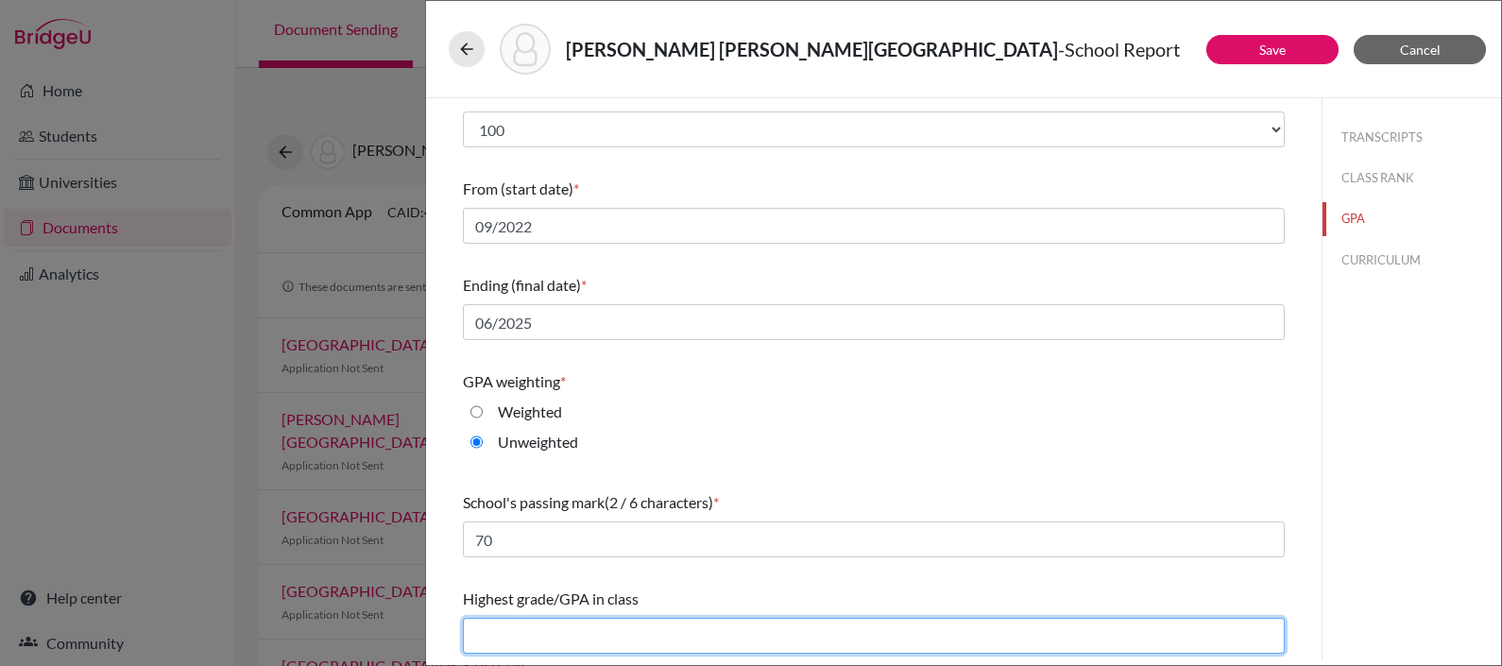
click at [518, 621] on input "text" at bounding box center [874, 636] width 822 height 36
type input "98.03"
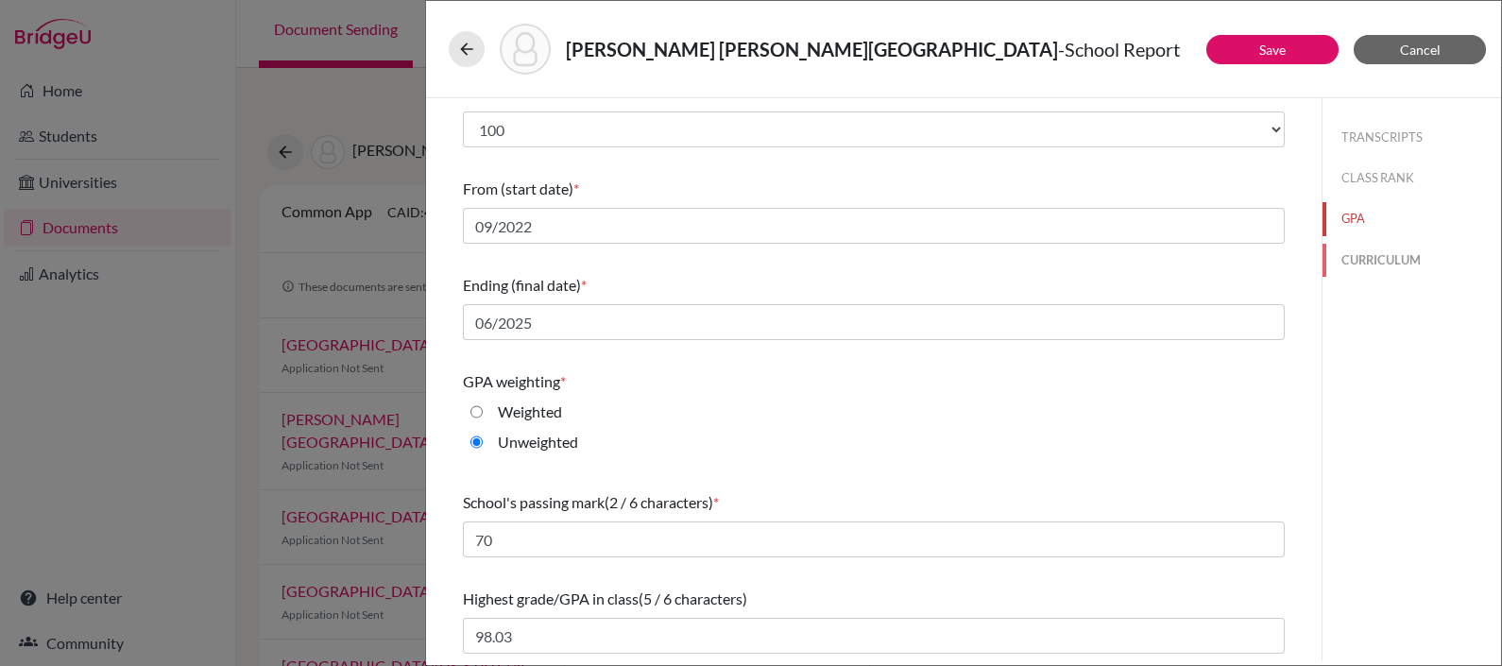
click at [1345, 262] on button "CURRICULUM" at bounding box center [1411, 260] width 178 height 33
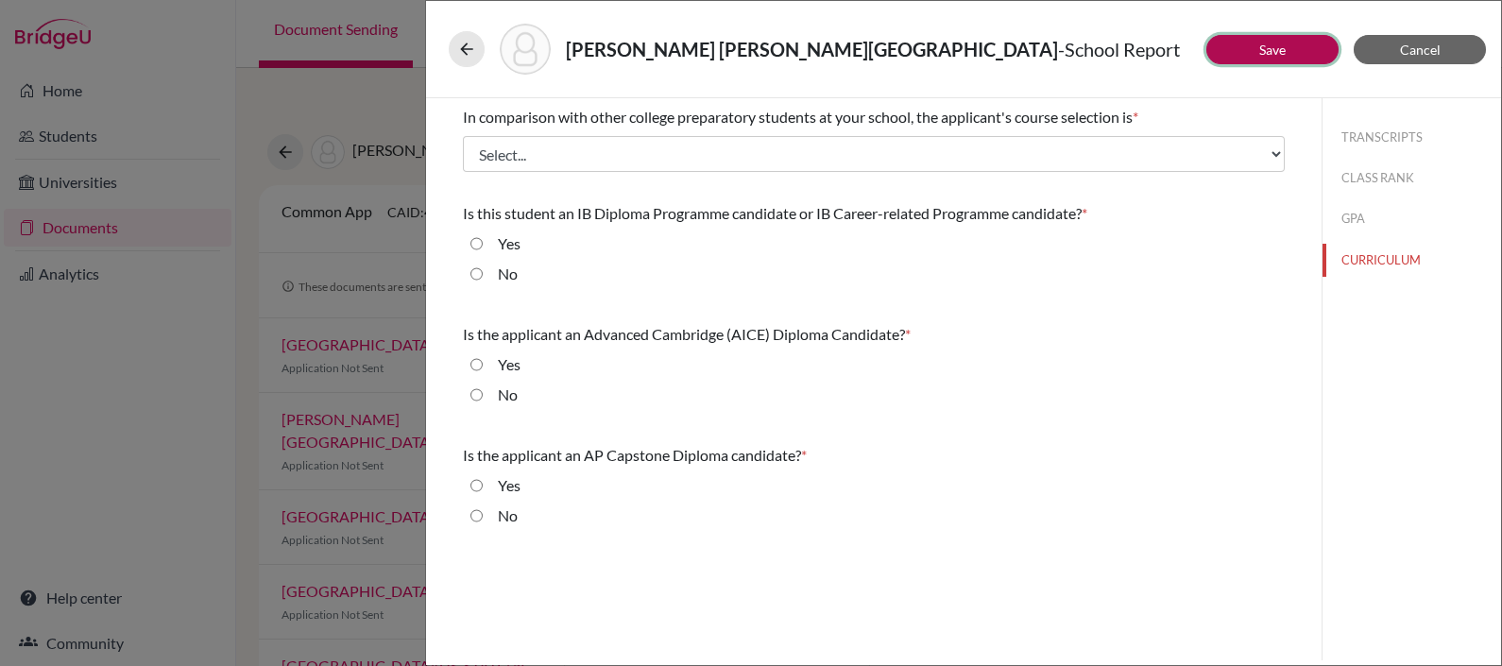
click at [1283, 48] on link "Save" at bounding box center [1272, 50] width 26 height 16
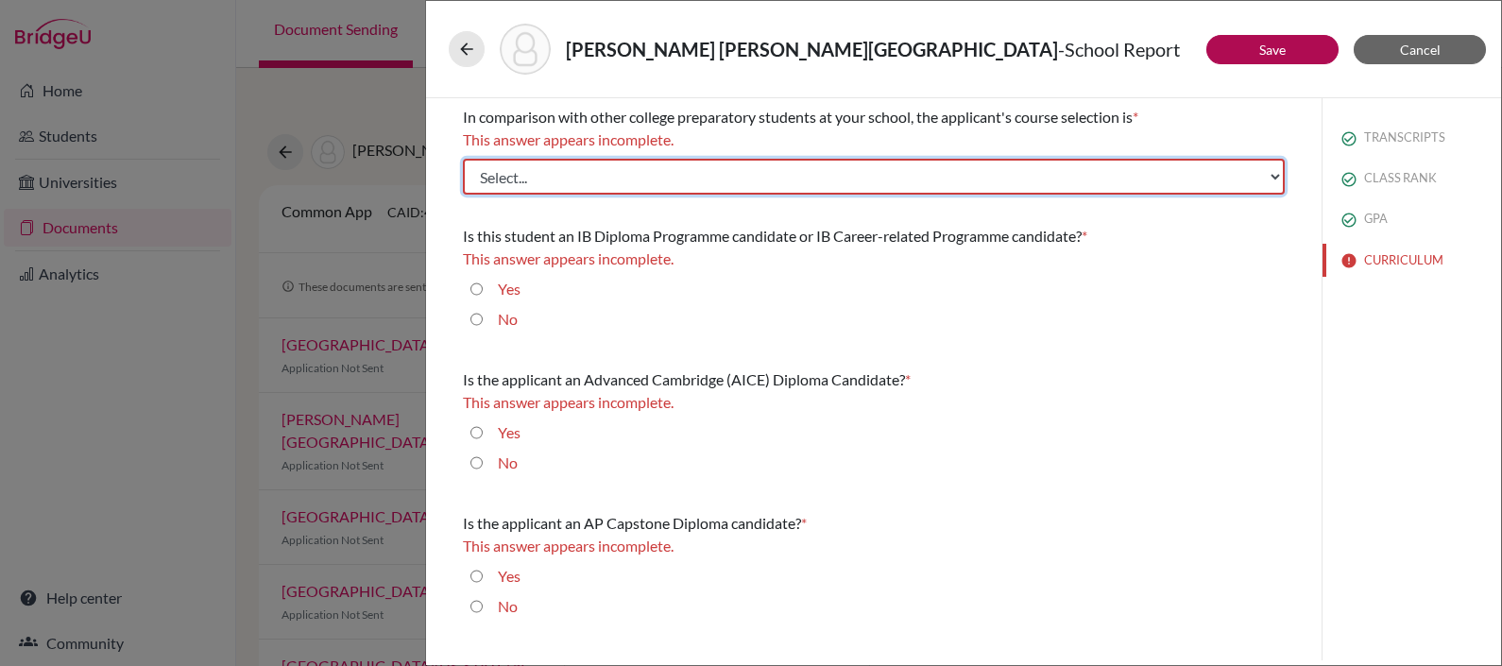
click at [882, 165] on select "Select... Less than demanding Average Demanding Very demanding Most demanding P…" at bounding box center [874, 177] width 822 height 36
select select "3"
click at [463, 159] on select "Select... Less than demanding Average Demanding Very demanding Most demanding P…" at bounding box center [874, 177] width 822 height 36
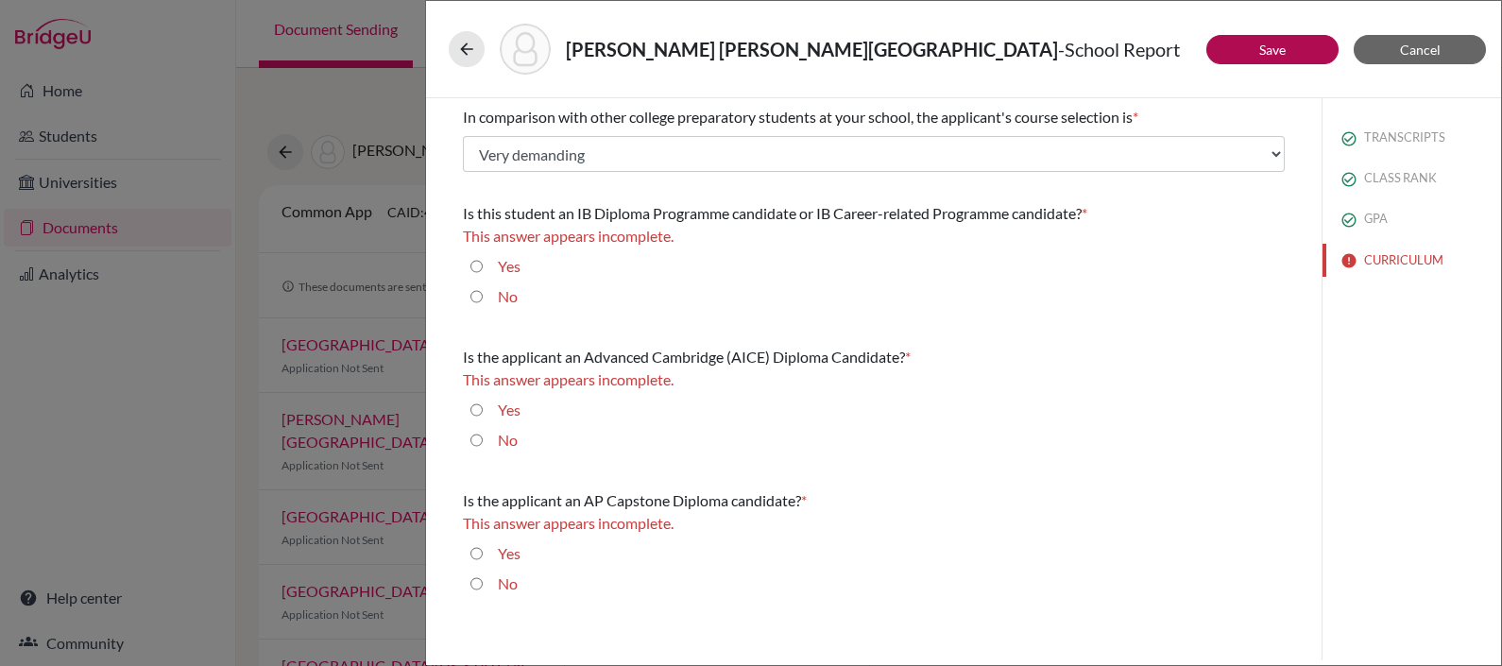
click at [472, 294] on input "No" at bounding box center [476, 296] width 12 height 23
radio input "true"
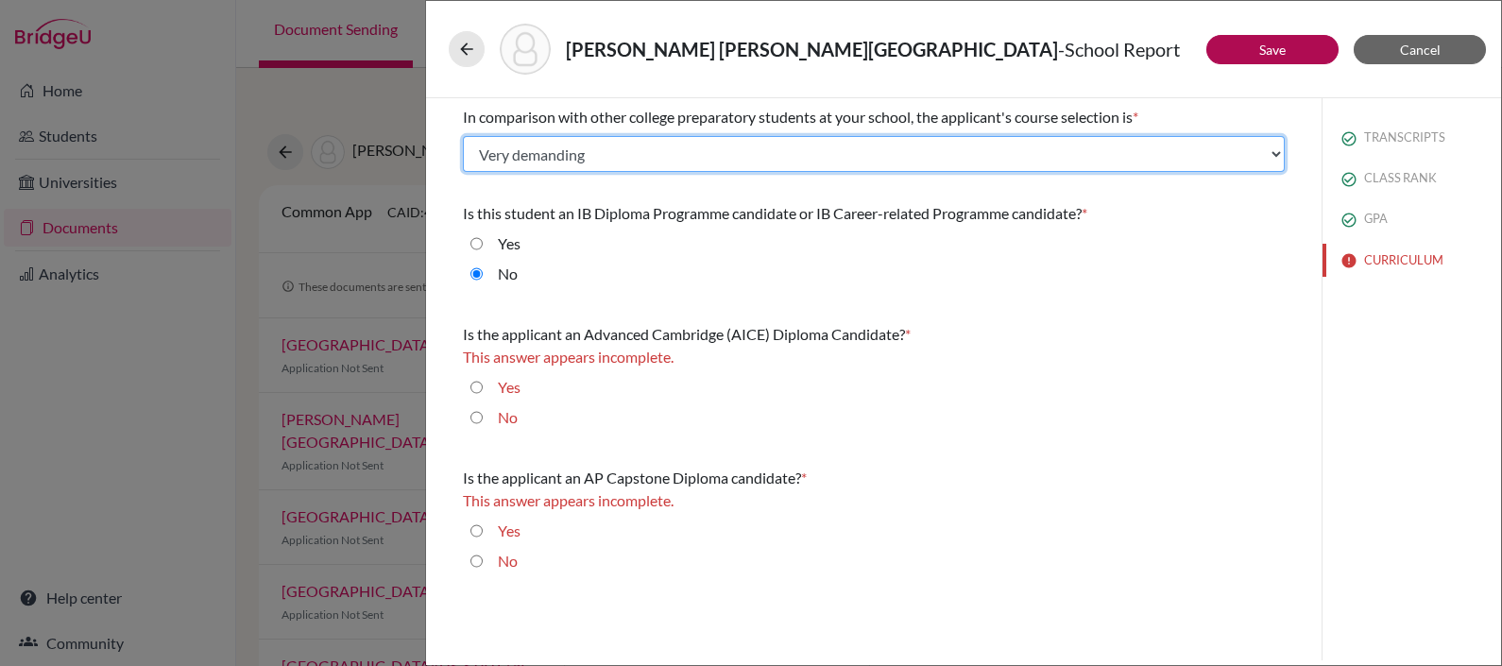
click at [691, 149] on select "Select... Less than demanding Average Demanding Very demanding Most demanding P…" at bounding box center [874, 154] width 822 height 36
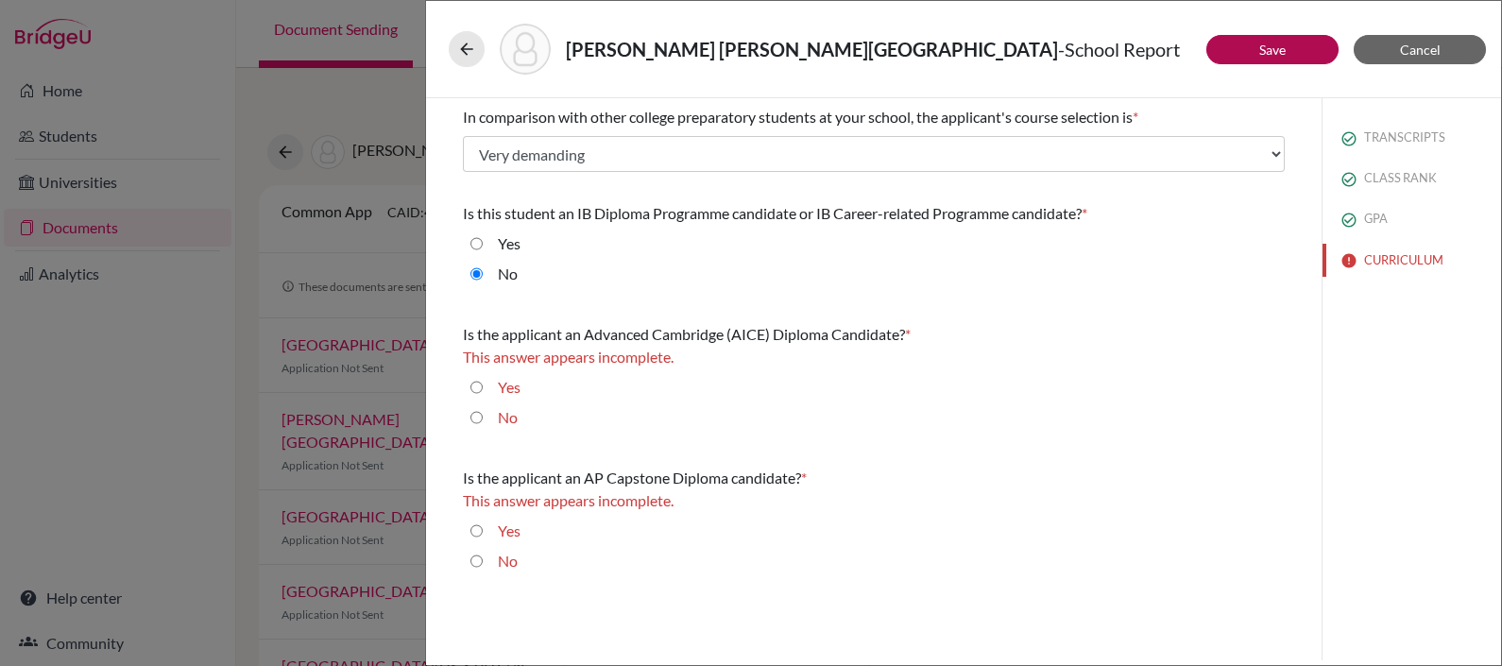
click at [439, 217] on div "In comparison with other college preparatory students at your school, the appli…" at bounding box center [873, 379] width 895 height 562
click at [477, 420] on input "No" at bounding box center [476, 417] width 12 height 23
radio input "true"
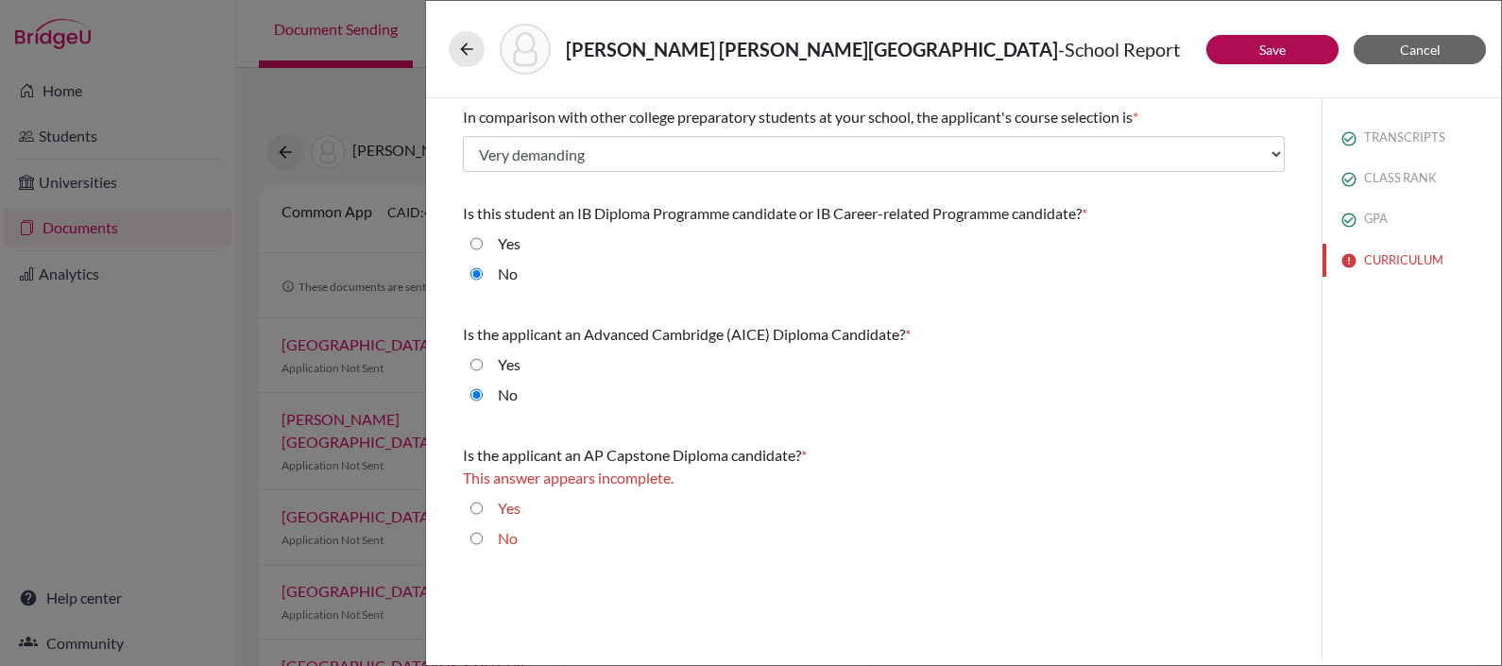
click at [480, 541] on input "No" at bounding box center [476, 538] width 12 height 23
radio input "true"
click at [1287, 41] on button "Save" at bounding box center [1272, 49] width 132 height 29
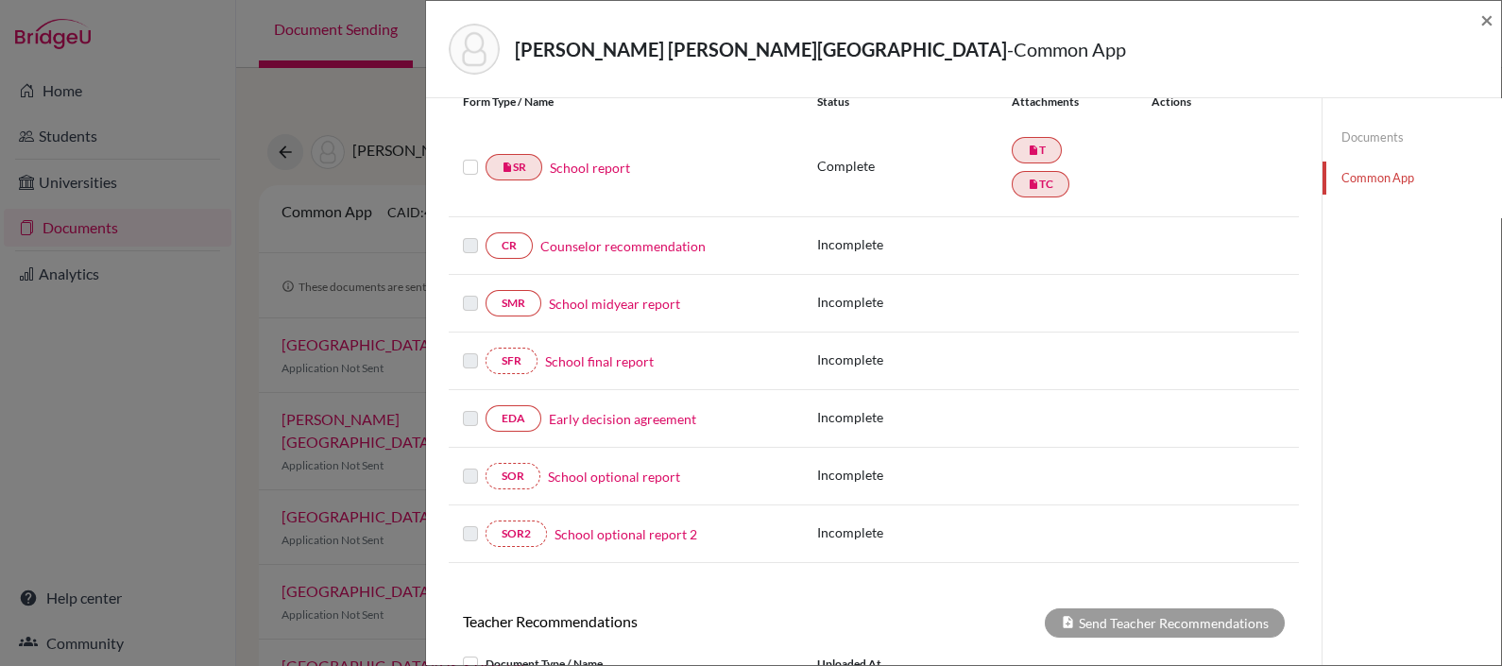
scroll to position [232, 0]
click at [472, 154] on label at bounding box center [470, 154] width 15 height 0
click at [0, 0] on input "checkbox" at bounding box center [0, 0] width 0 height 0
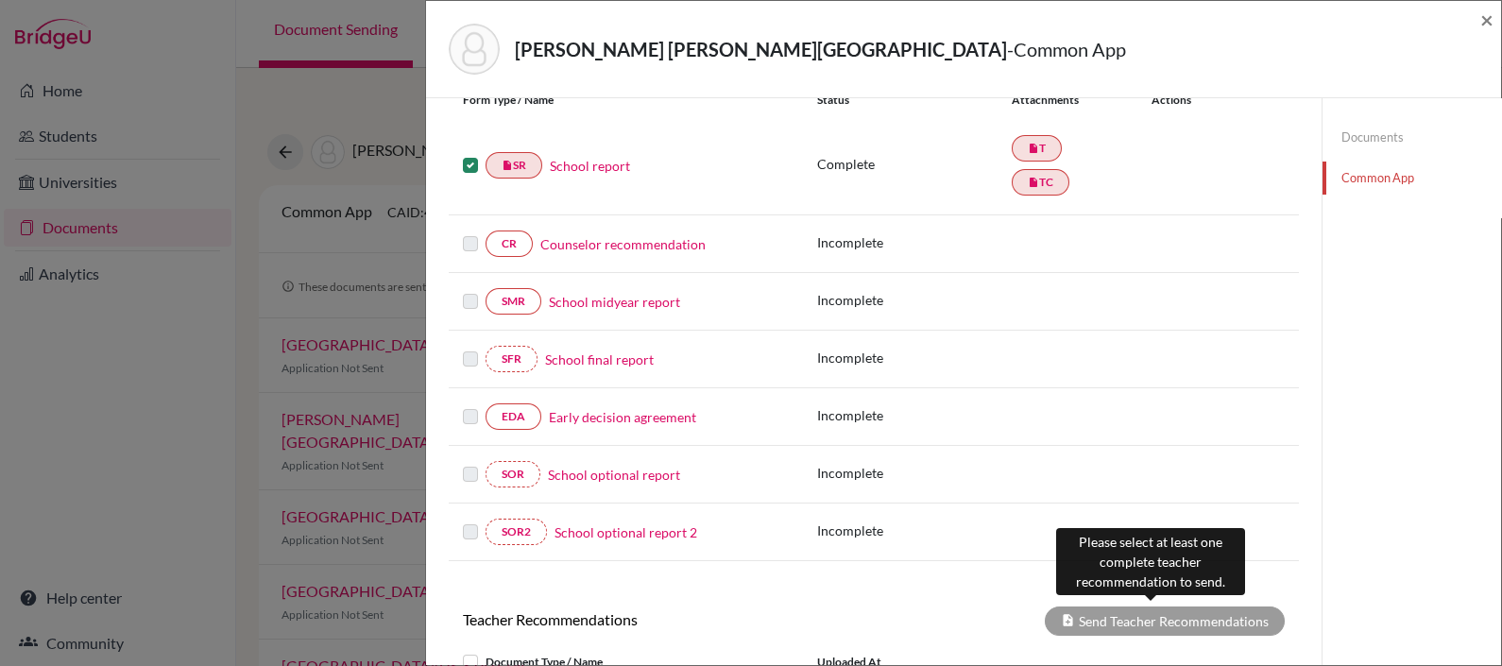
click at [1119, 610] on div "Send Teacher Recommendations" at bounding box center [1165, 620] width 240 height 29
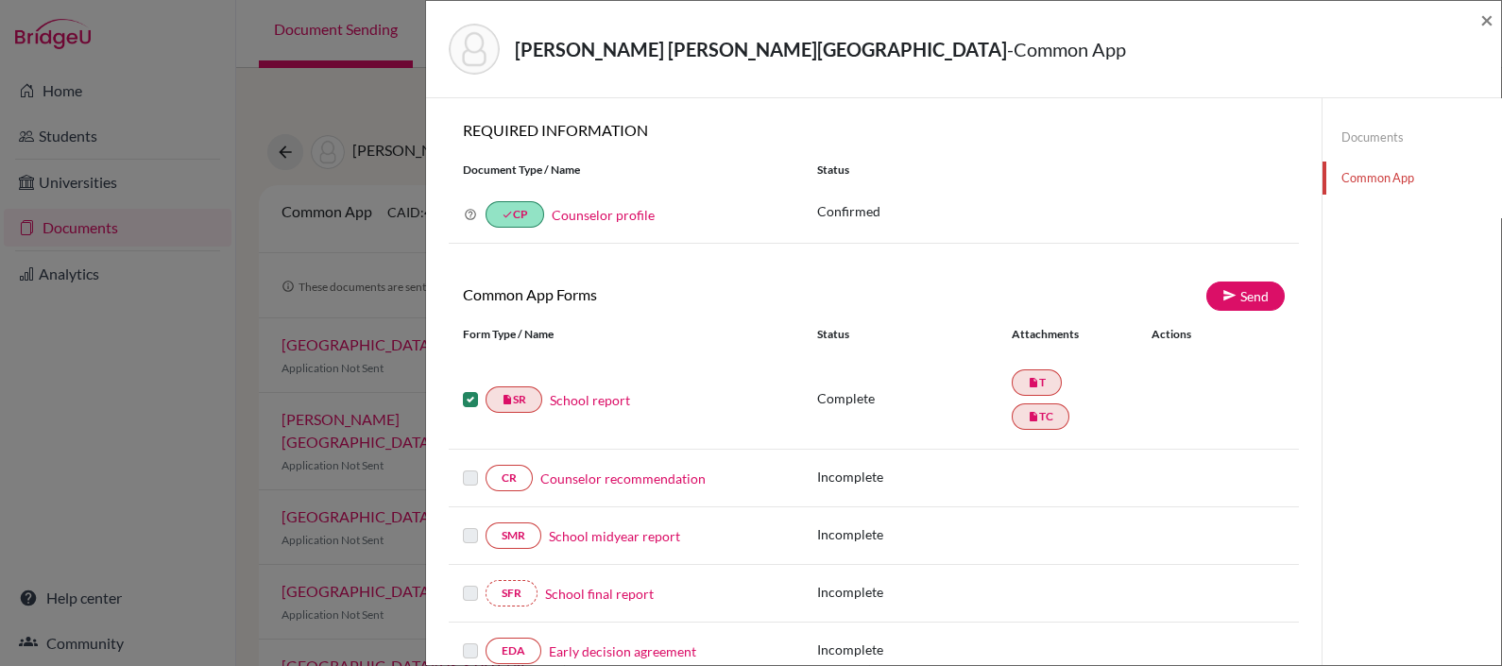
scroll to position [4, 0]
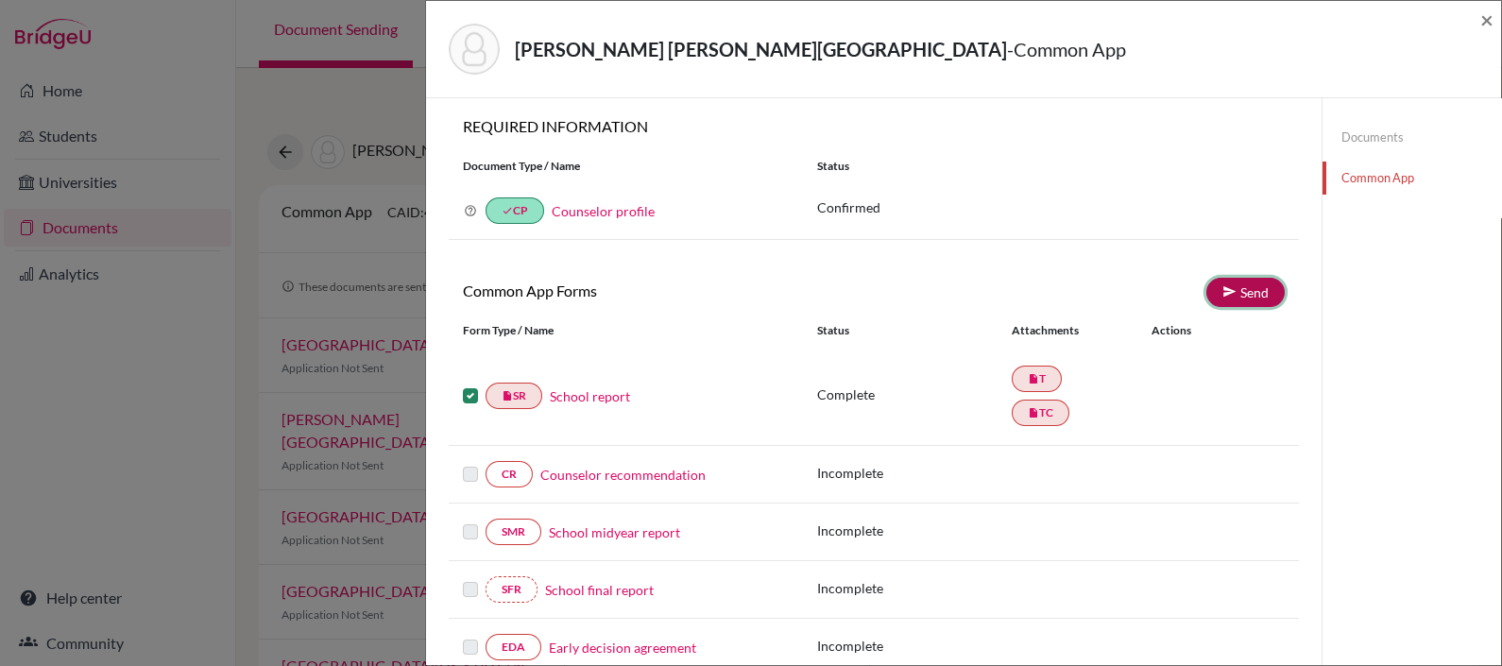
click at [1238, 280] on link "Send" at bounding box center [1245, 292] width 78 height 29
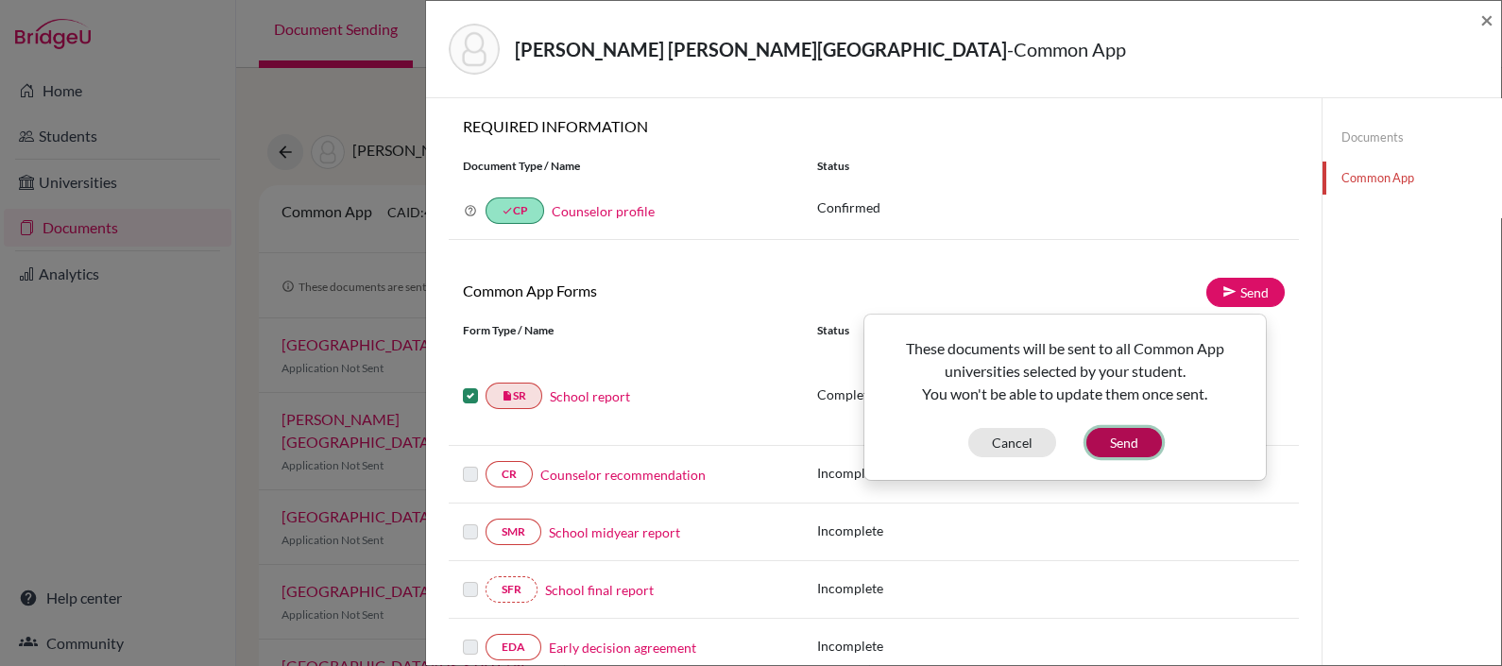
click at [1131, 443] on button "Send" at bounding box center [1124, 442] width 76 height 29
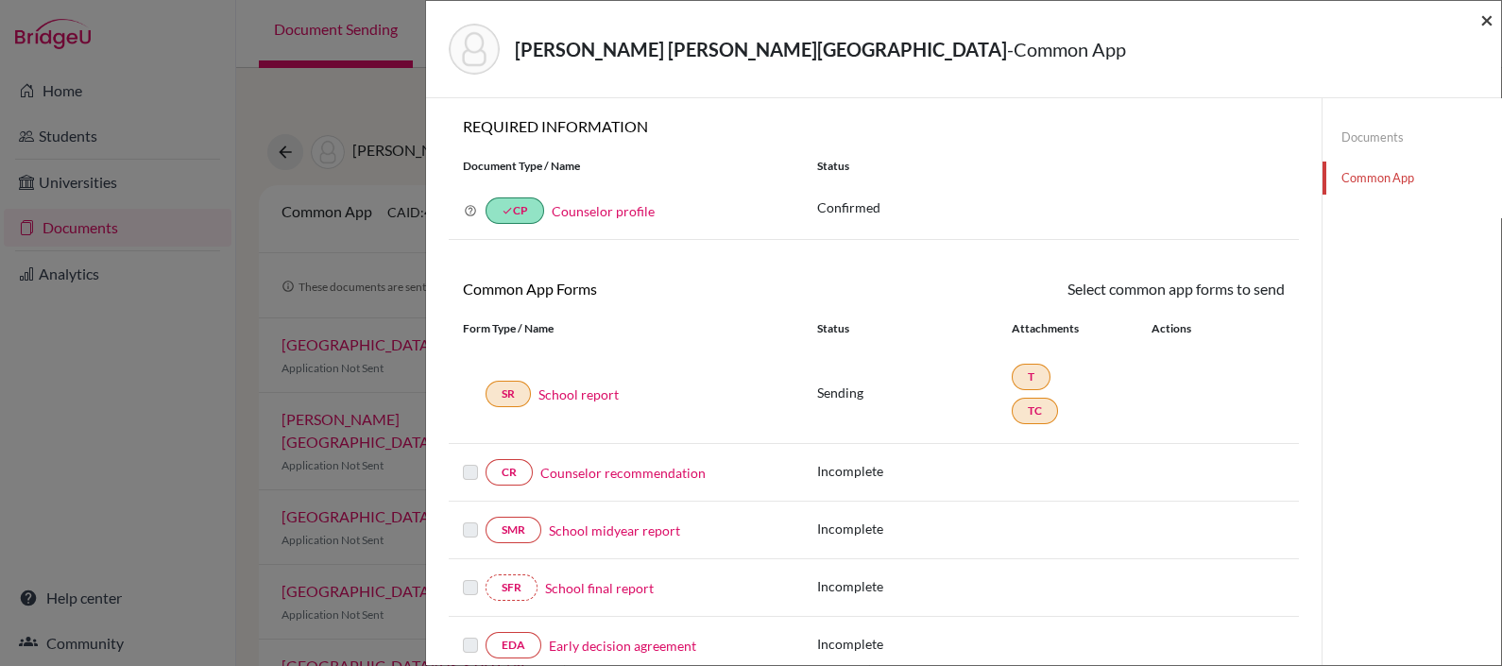
click at [1488, 17] on span "×" at bounding box center [1486, 19] width 13 height 27
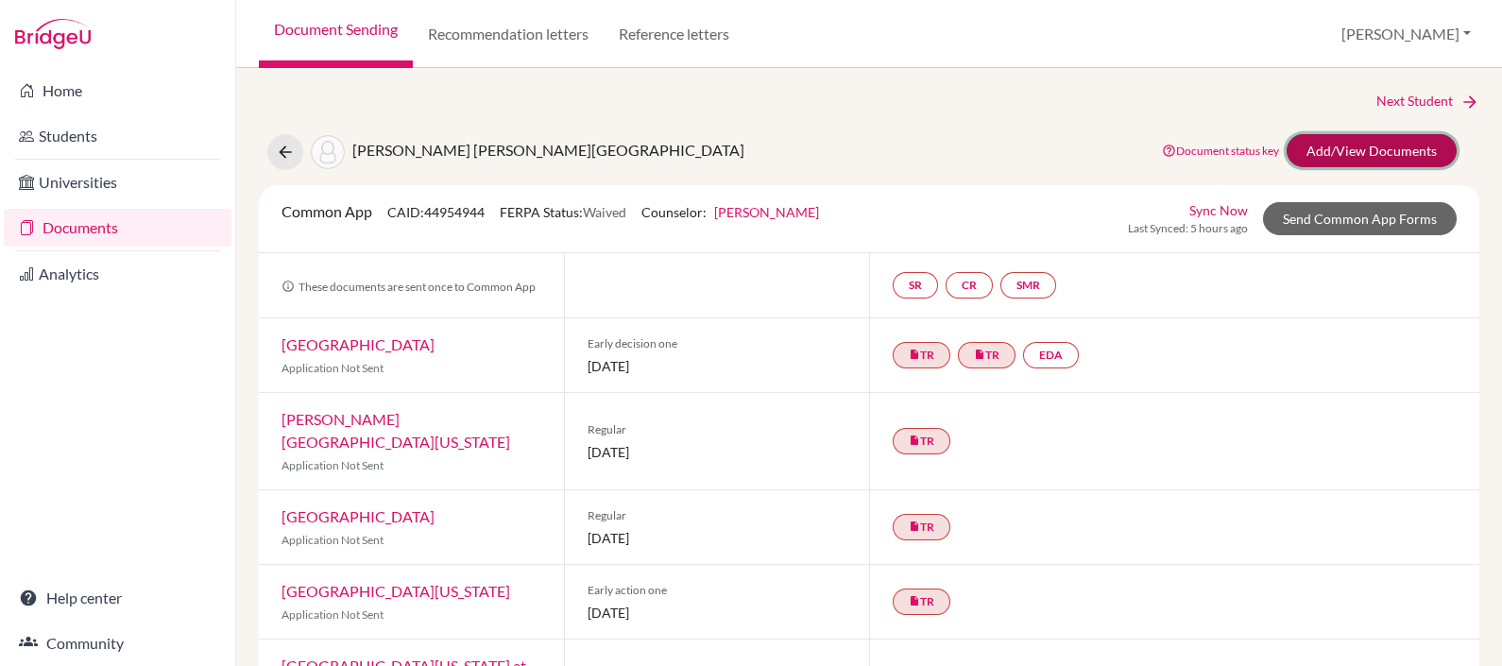
click at [1357, 144] on link "Add/View Documents" at bounding box center [1371, 150] width 170 height 33
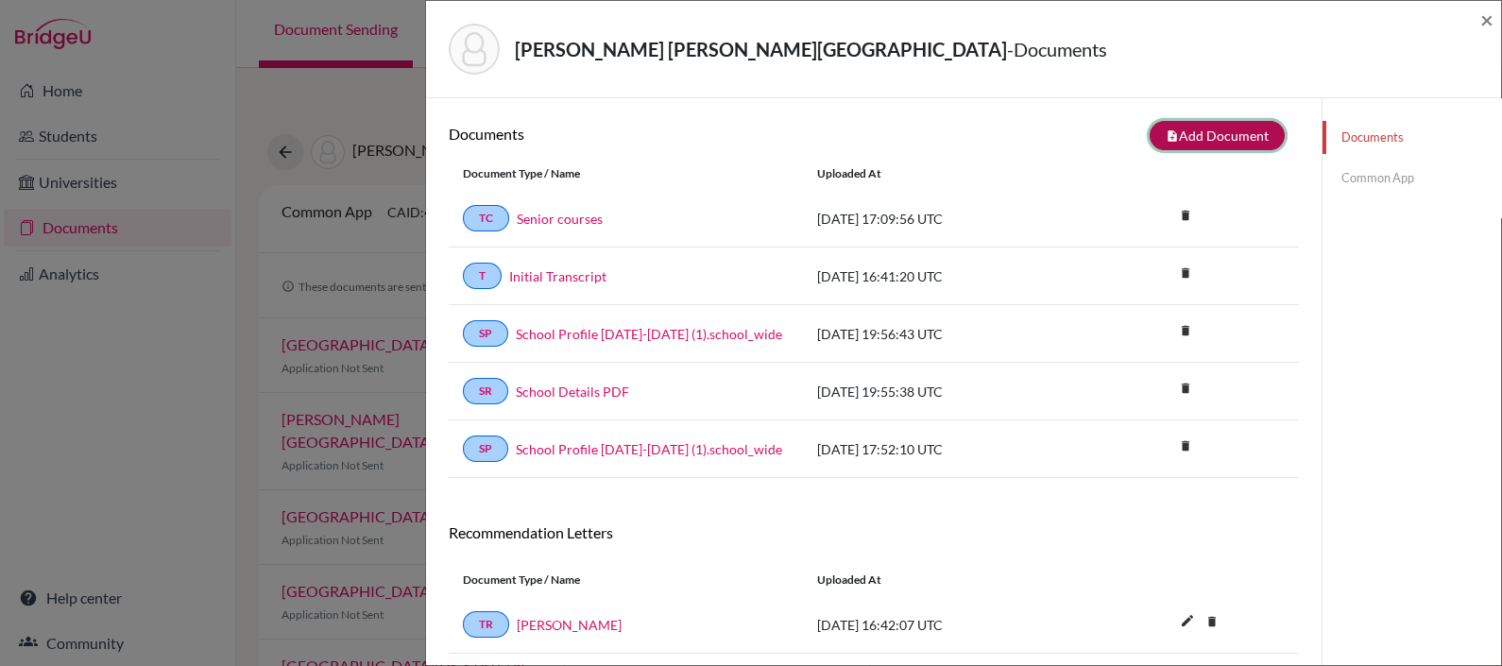
click at [1189, 133] on button "note_add Add Document" at bounding box center [1216, 135] width 135 height 29
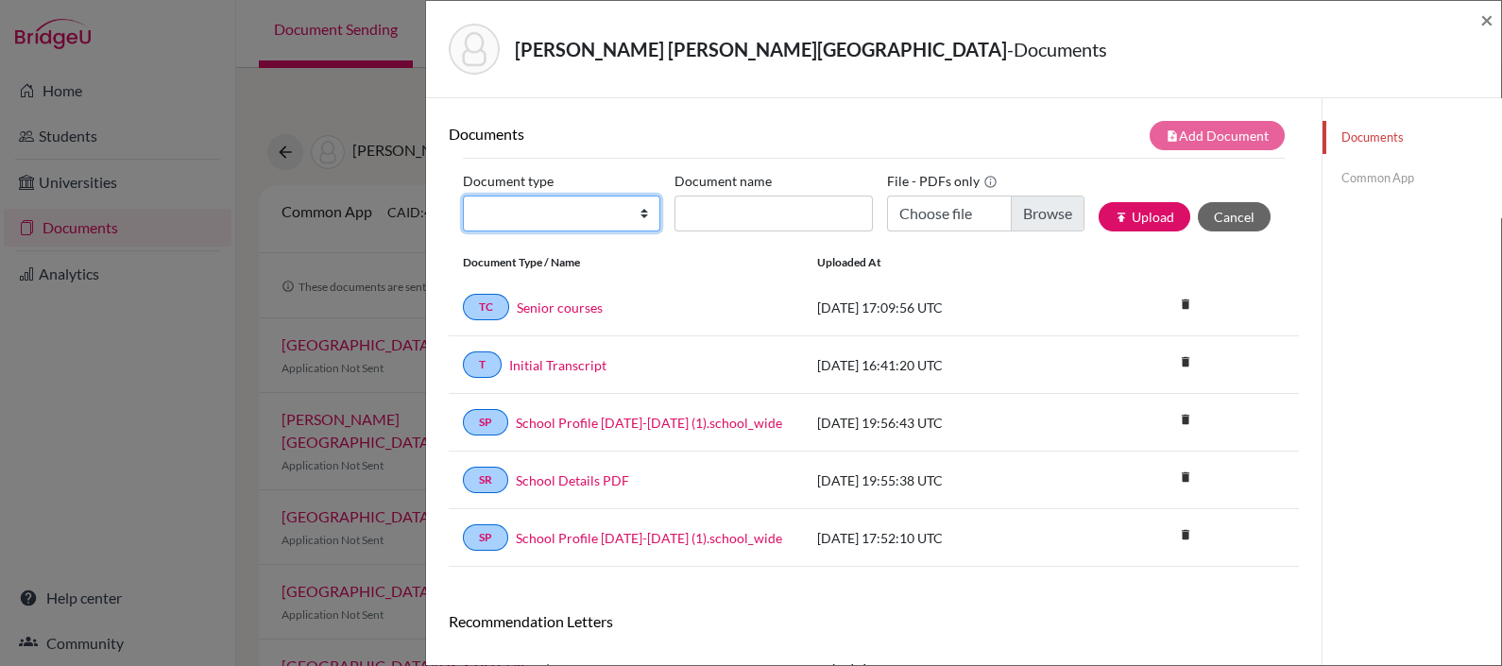
click at [562, 208] on select "Change explanation for Common App reports Counselor recommendation Internationa…" at bounding box center [561, 213] width 197 height 36
select select "4"
click at [463, 195] on select "Change explanation for Common App reports Counselor recommendation Internationa…" at bounding box center [561, 213] width 197 height 36
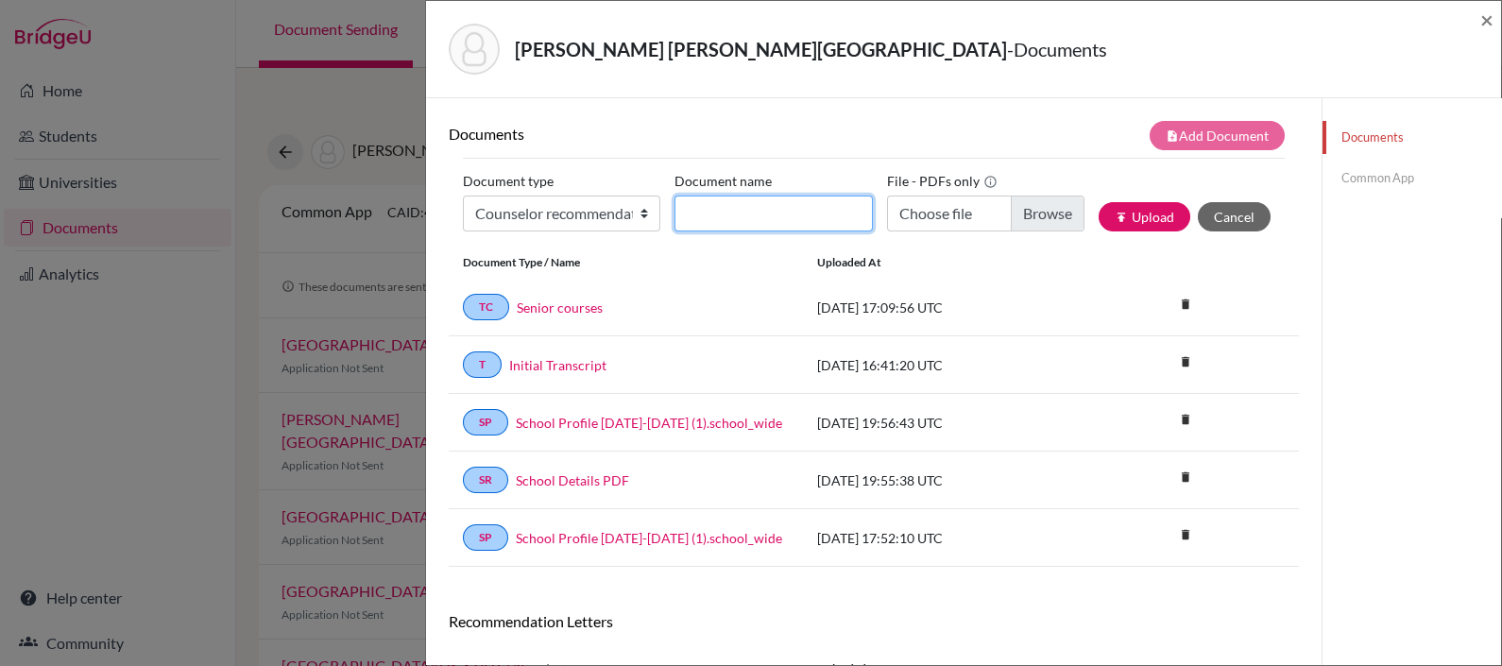
click at [759, 206] on input "Document name" at bounding box center [772, 213] width 197 height 36
drag, startPoint x: 758, startPoint y: 217, endPoint x: 921, endPoint y: 230, distance: 163.0
click at [921, 230] on div "Document type Change explanation for Common App reports Counselor recommendatio…" at bounding box center [874, 206] width 822 height 80
type input "LOR Paty - Sofia Correa"
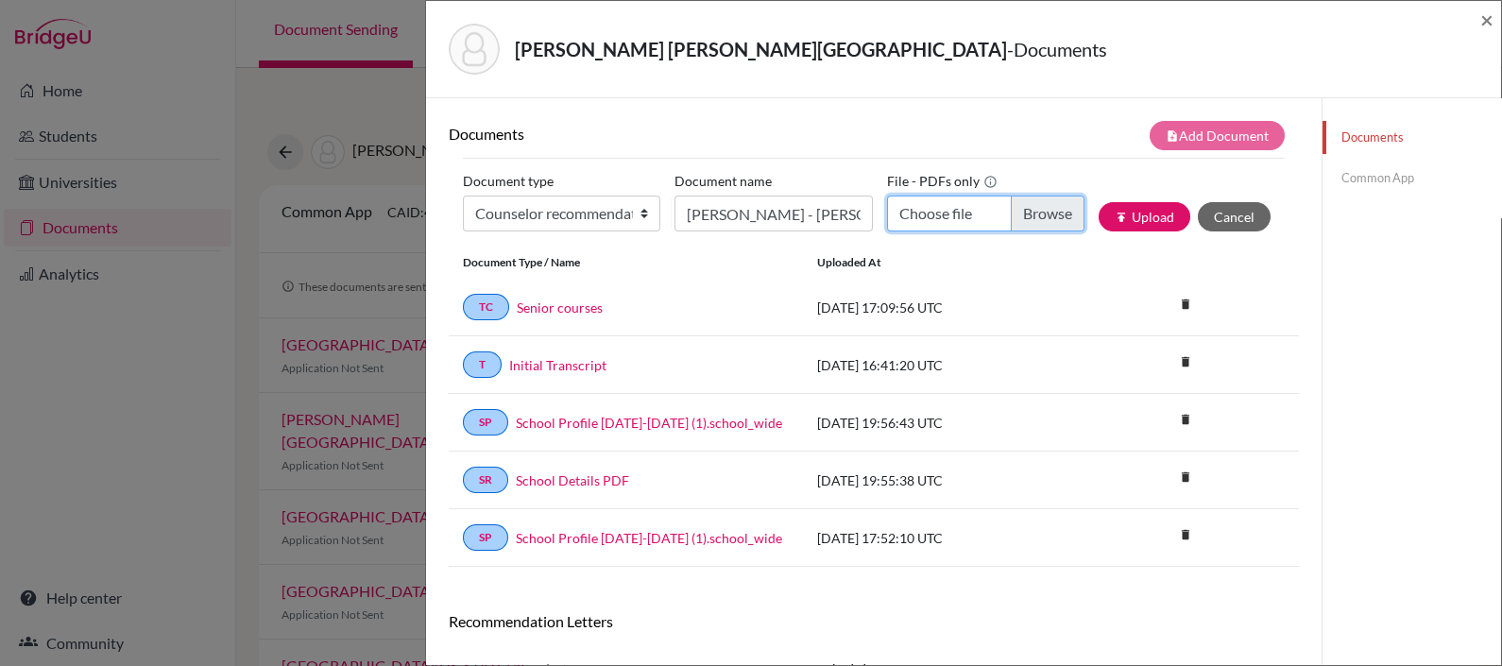
click at [921, 206] on input "Choose file" at bounding box center [985, 213] width 197 height 36
type input "C:\fakepath\LOR Paty - Sofia Vega Correa.pdf"
drag, startPoint x: 788, startPoint y: 209, endPoint x: 859, endPoint y: 212, distance: 71.9
click at [859, 212] on input "LOR Paty - Sofia Correa" at bounding box center [772, 213] width 197 height 36
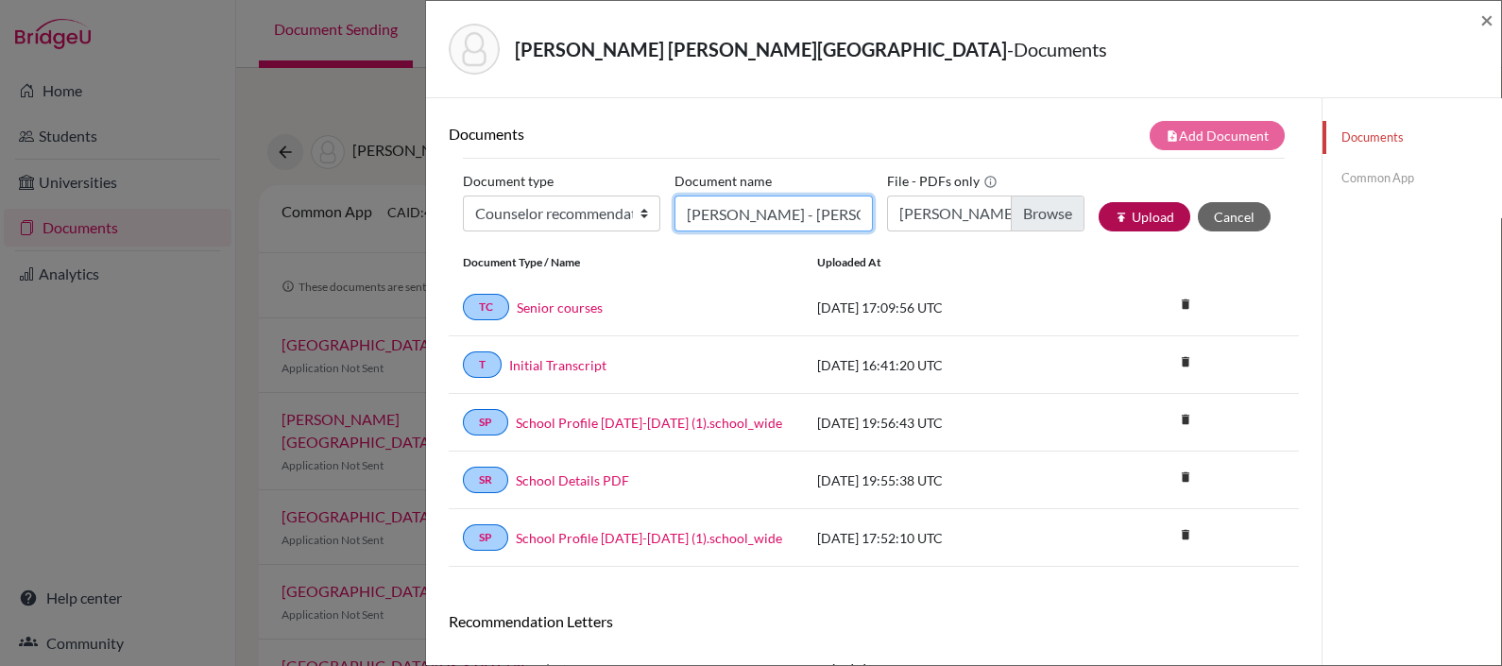
type input "LOR Paty - Sofia Vega"
click at [1124, 211] on button "publish Upload" at bounding box center [1144, 216] width 92 height 29
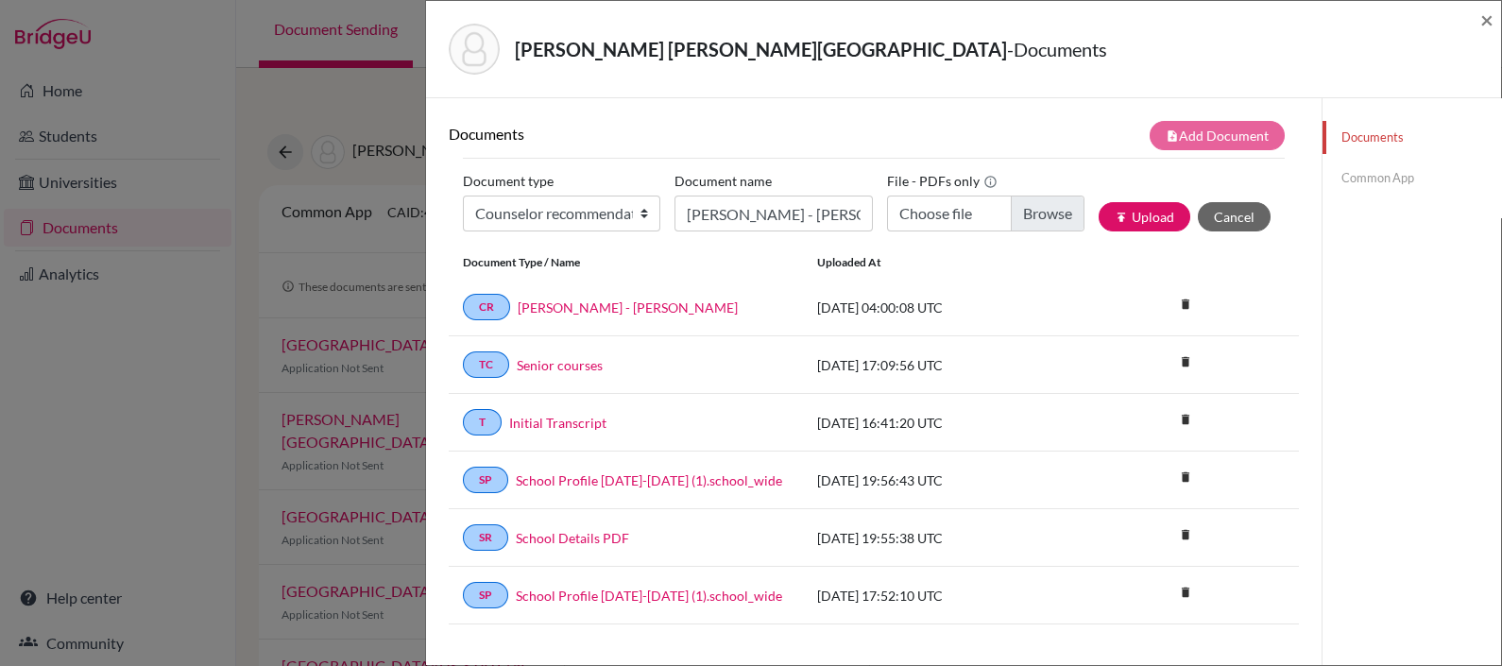
click at [1373, 170] on link "Common App" at bounding box center [1411, 177] width 178 height 33
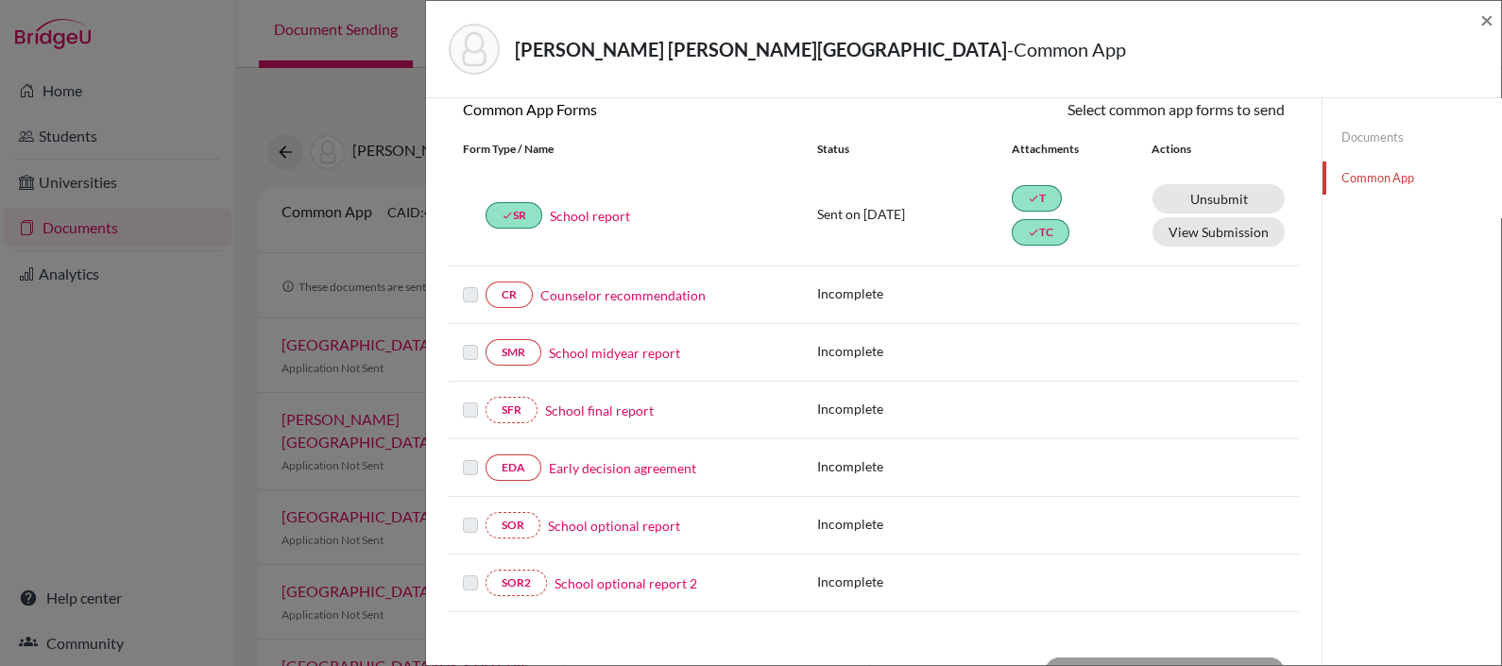
scroll to position [183, 0]
click at [475, 283] on label at bounding box center [470, 283] width 15 height 0
click at [609, 285] on link "Counselor recommendation" at bounding box center [622, 295] width 165 height 20
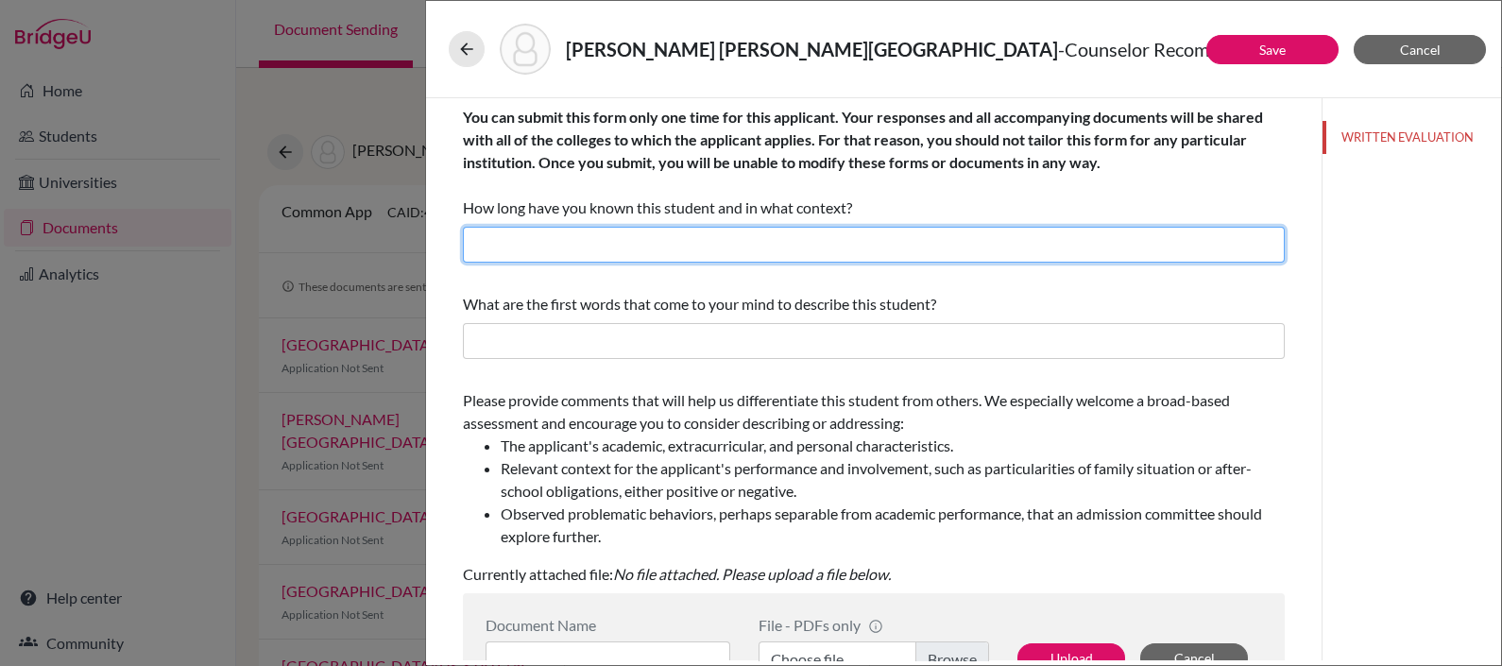
click at [623, 251] on input "text" at bounding box center [874, 245] width 822 height 36
type input "About two years as her college counselor"
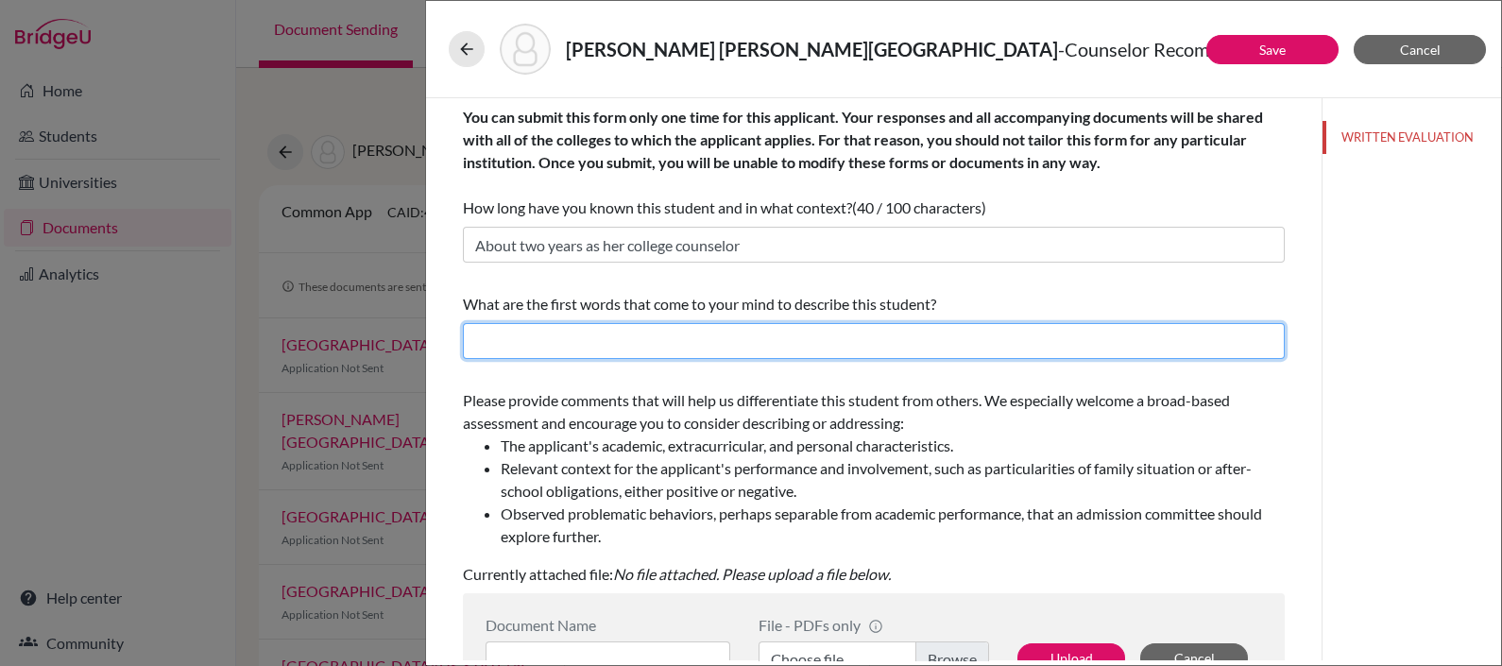
click at [584, 339] on input "text" at bounding box center [874, 341] width 822 height 36
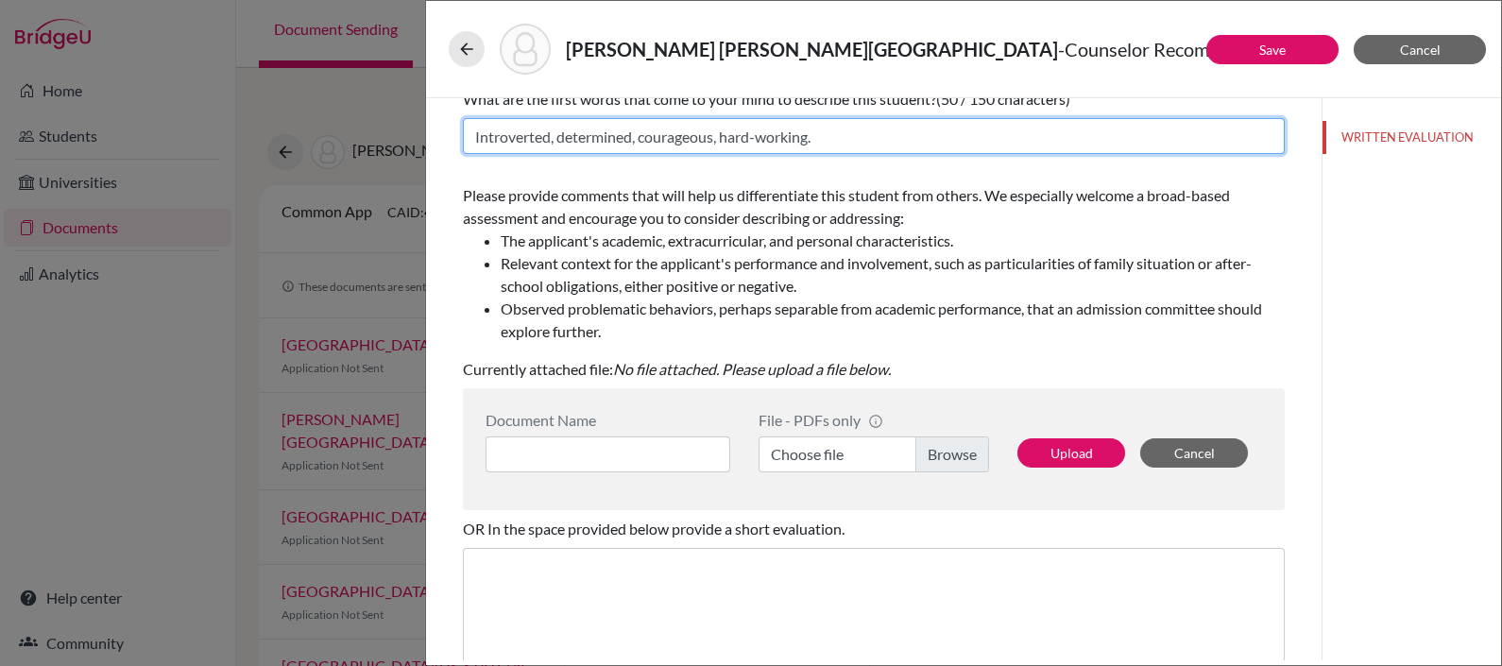
scroll to position [209, 0]
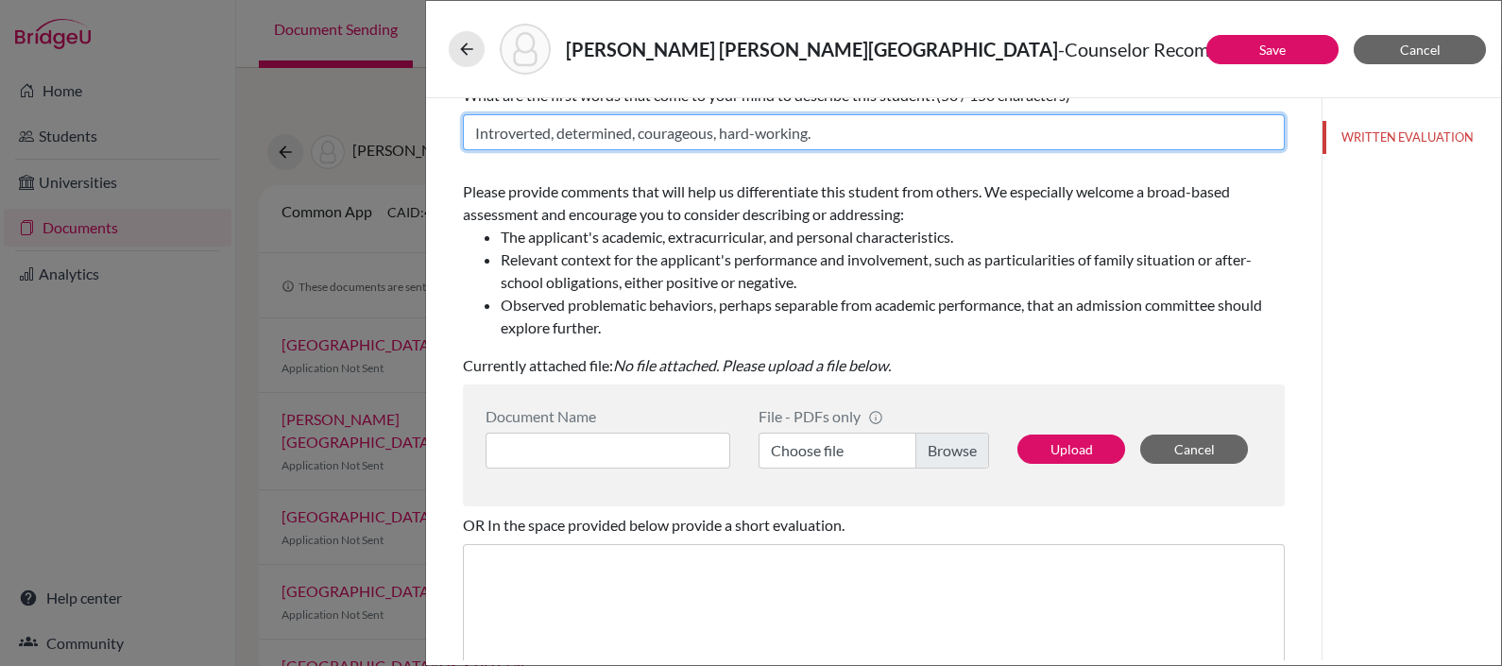
type input "Introverted, determined, courageous, hard-working."
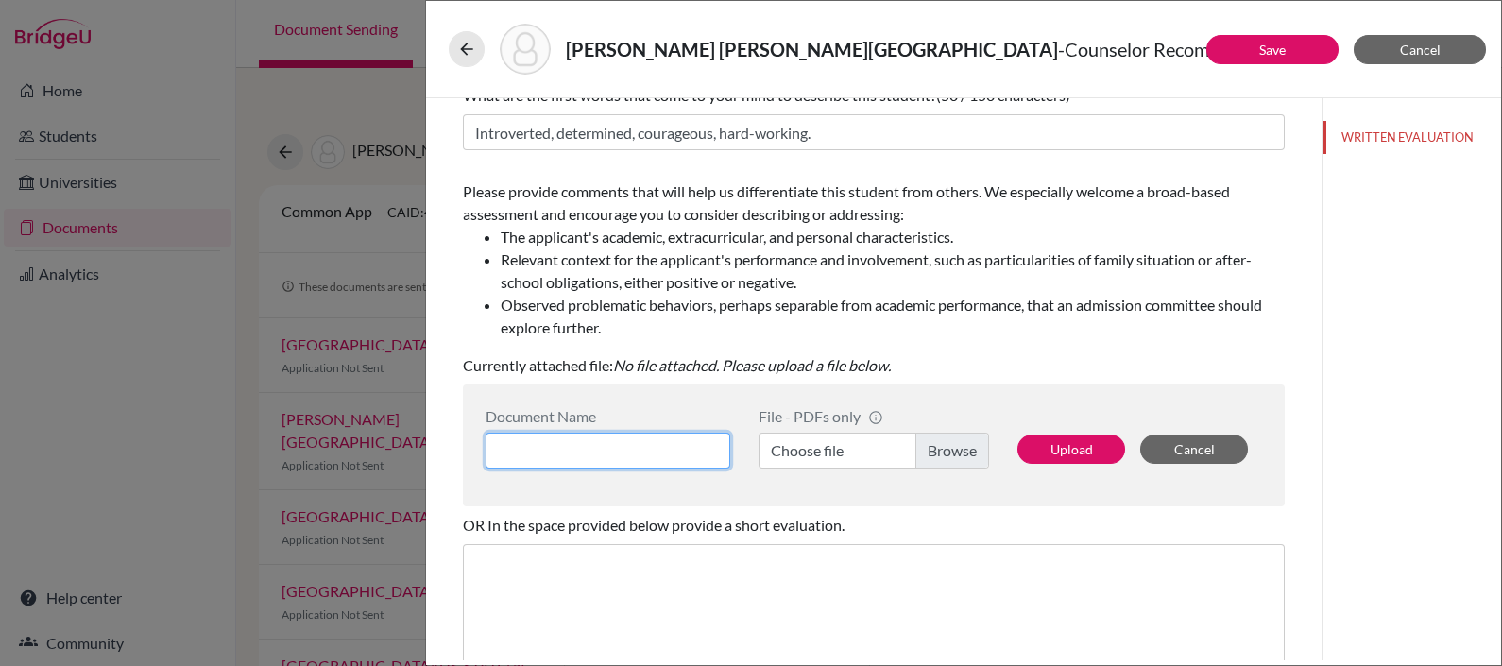
click at [604, 455] on input at bounding box center [607, 451] width 245 height 36
type input "K"
type input "LOR Paty - Sofia Vega"
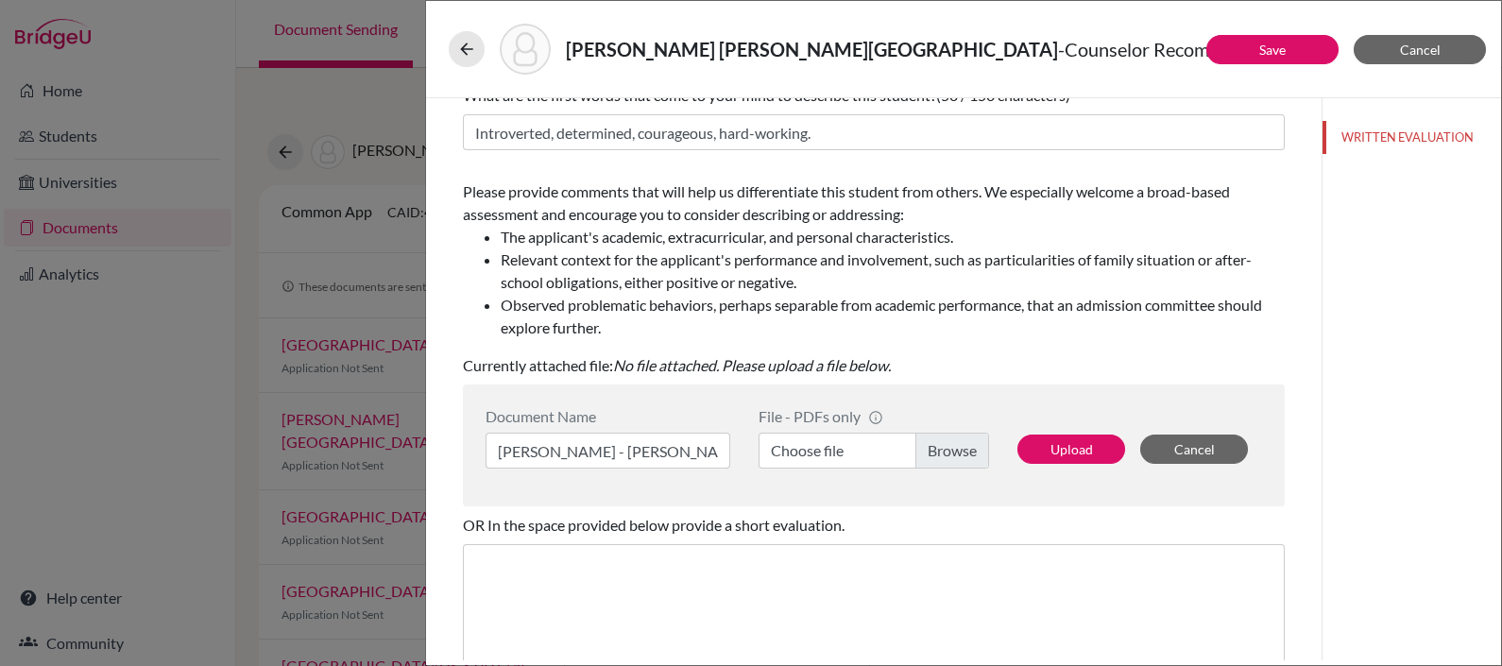
click at [836, 457] on label "Choose file" at bounding box center [873, 451] width 230 height 36
click at [836, 457] on input "Choose file" at bounding box center [873, 451] width 230 height 36
click at [1047, 437] on button "Upload" at bounding box center [1071, 448] width 108 height 29
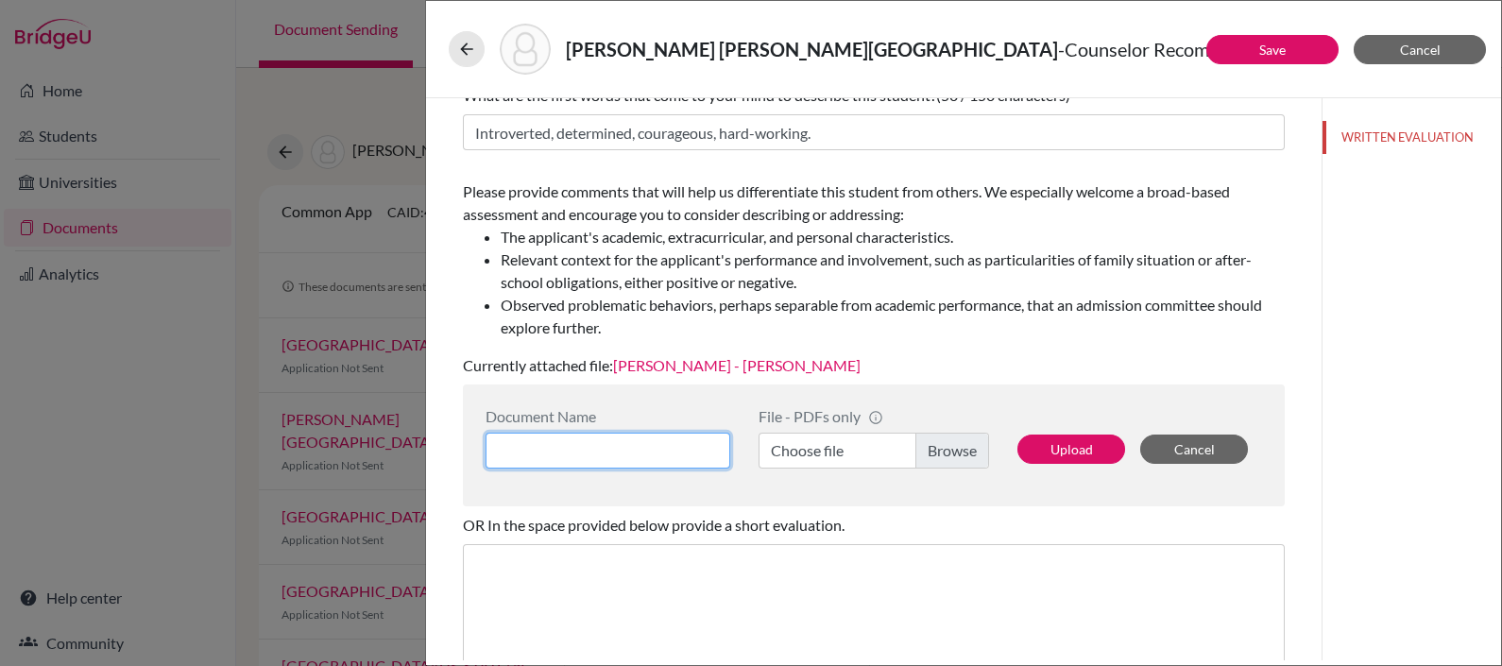
click at [671, 445] on input at bounding box center [607, 451] width 245 height 36
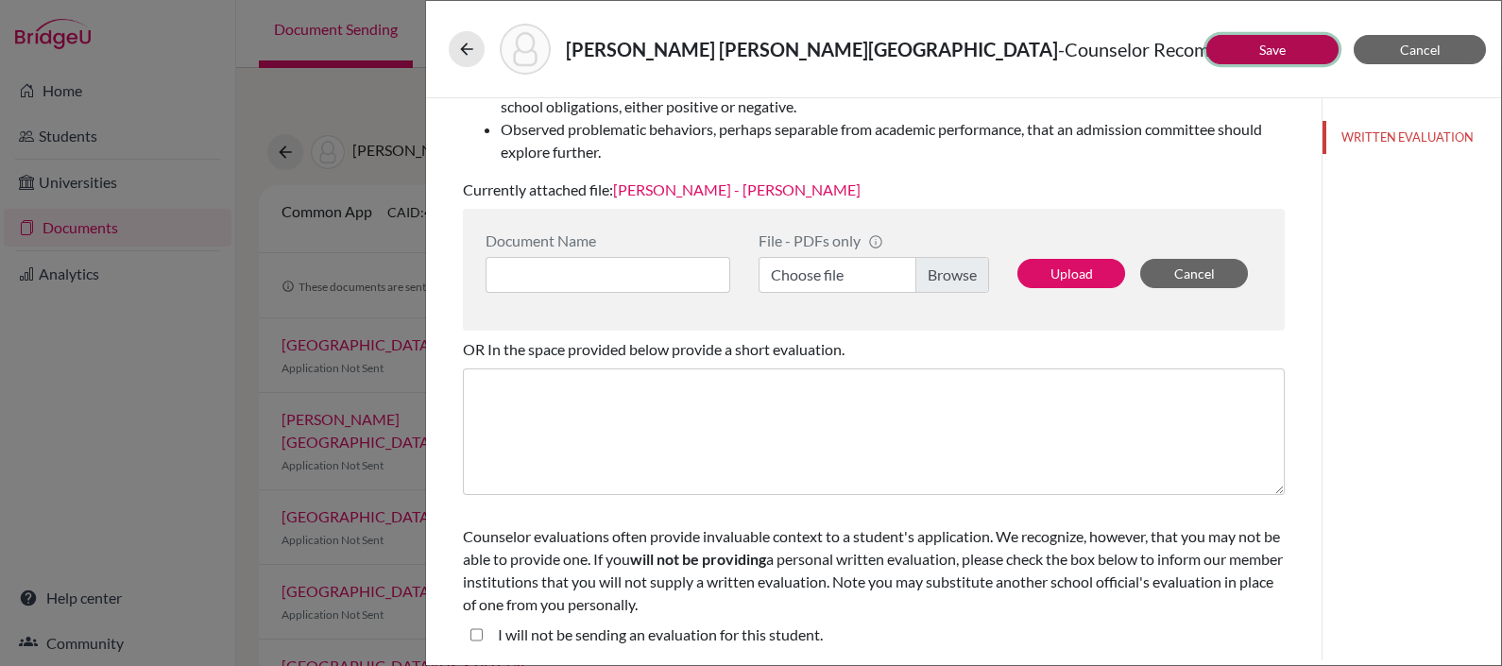
click at [1271, 38] on button "Save" at bounding box center [1272, 49] width 132 height 29
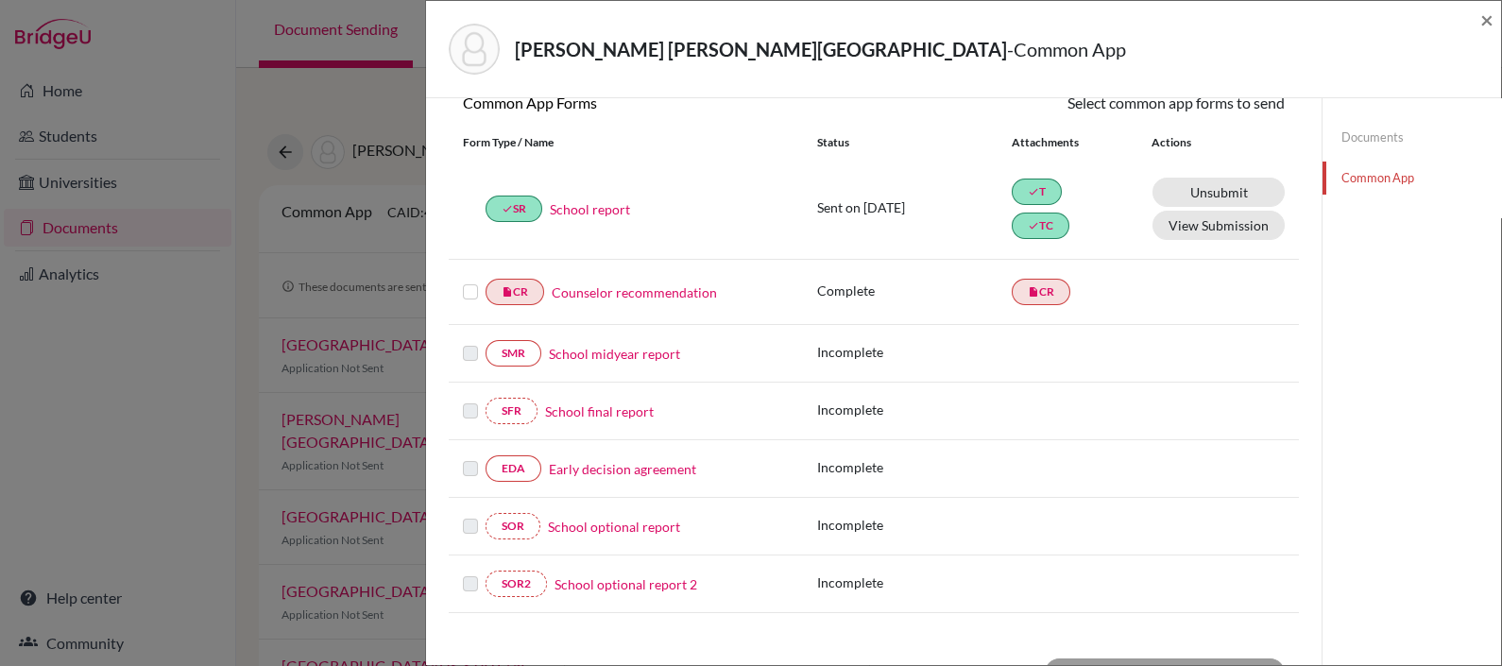
scroll to position [195, 0]
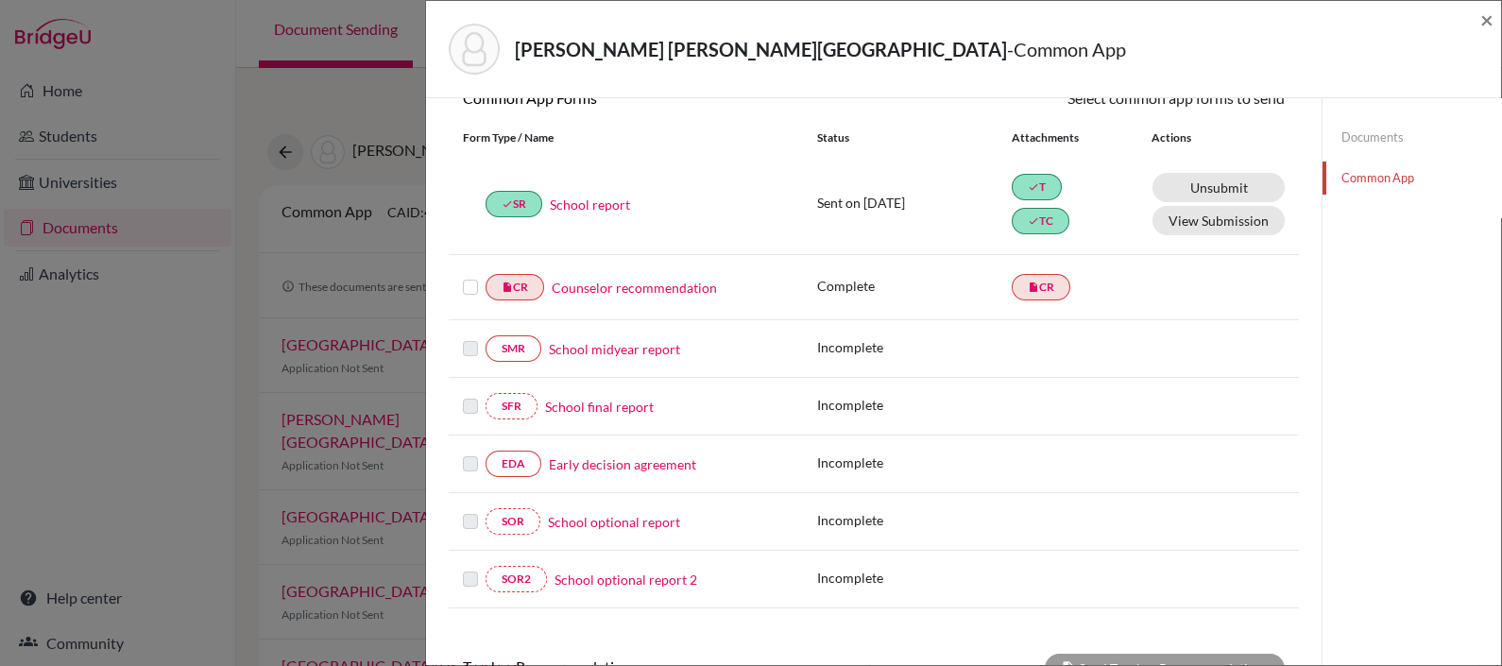
click at [475, 276] on label at bounding box center [470, 276] width 15 height 0
click at [0, 0] on input "checkbox" at bounding box center [0, 0] width 0 height 0
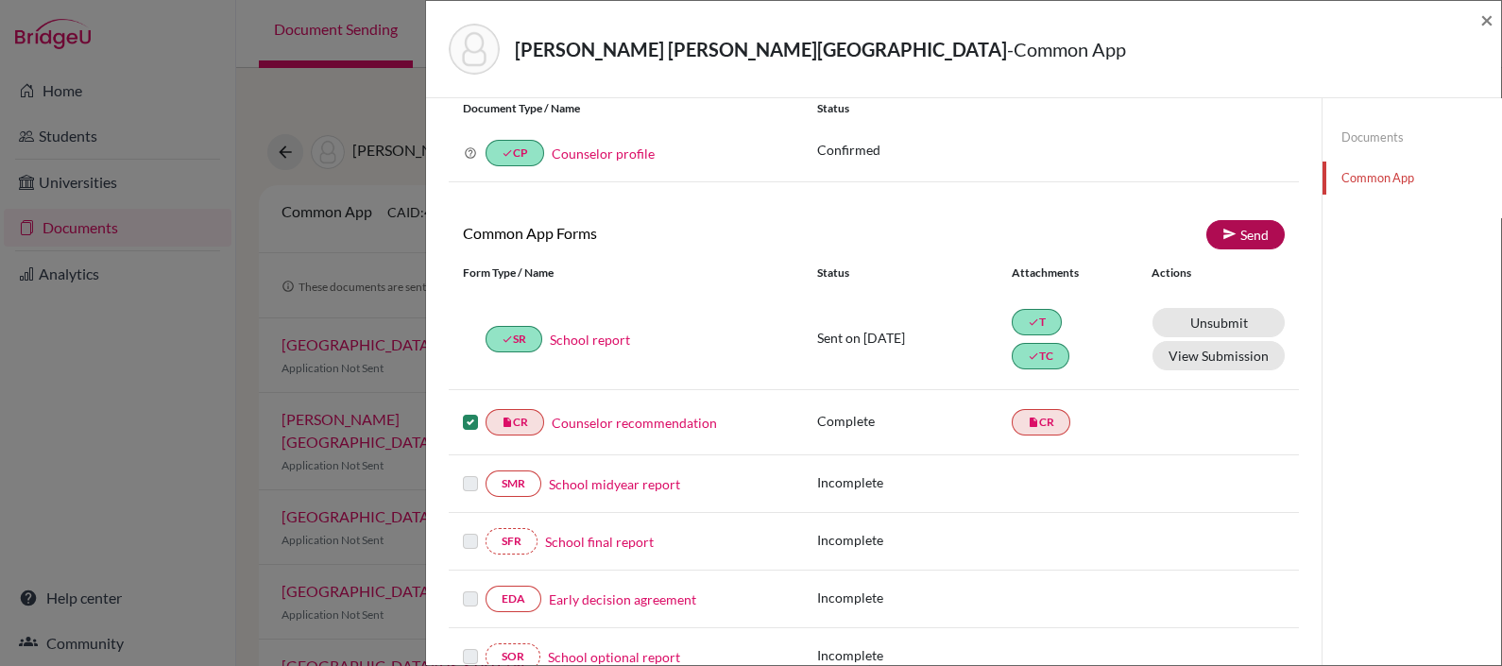
scroll to position [60, 0]
click at [1245, 231] on link "Send" at bounding box center [1245, 235] width 78 height 29
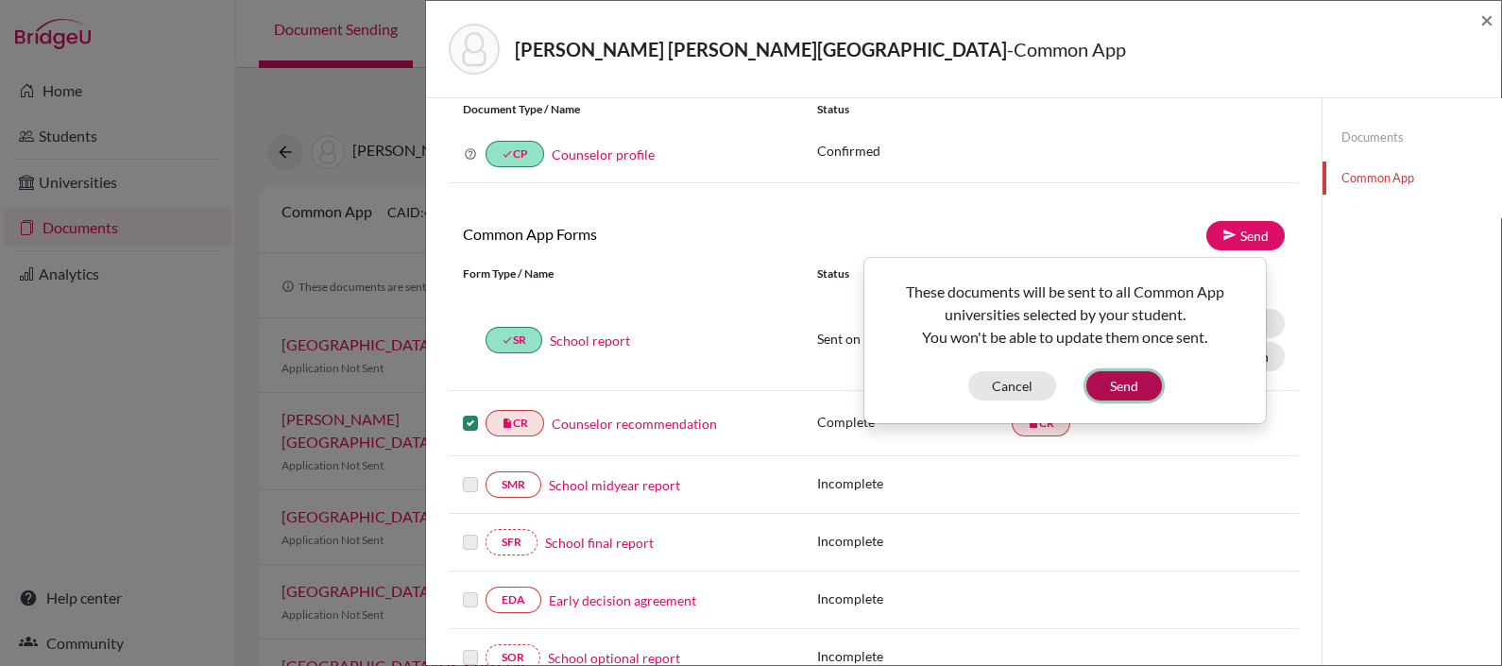
click at [1128, 382] on button "Send" at bounding box center [1124, 385] width 76 height 29
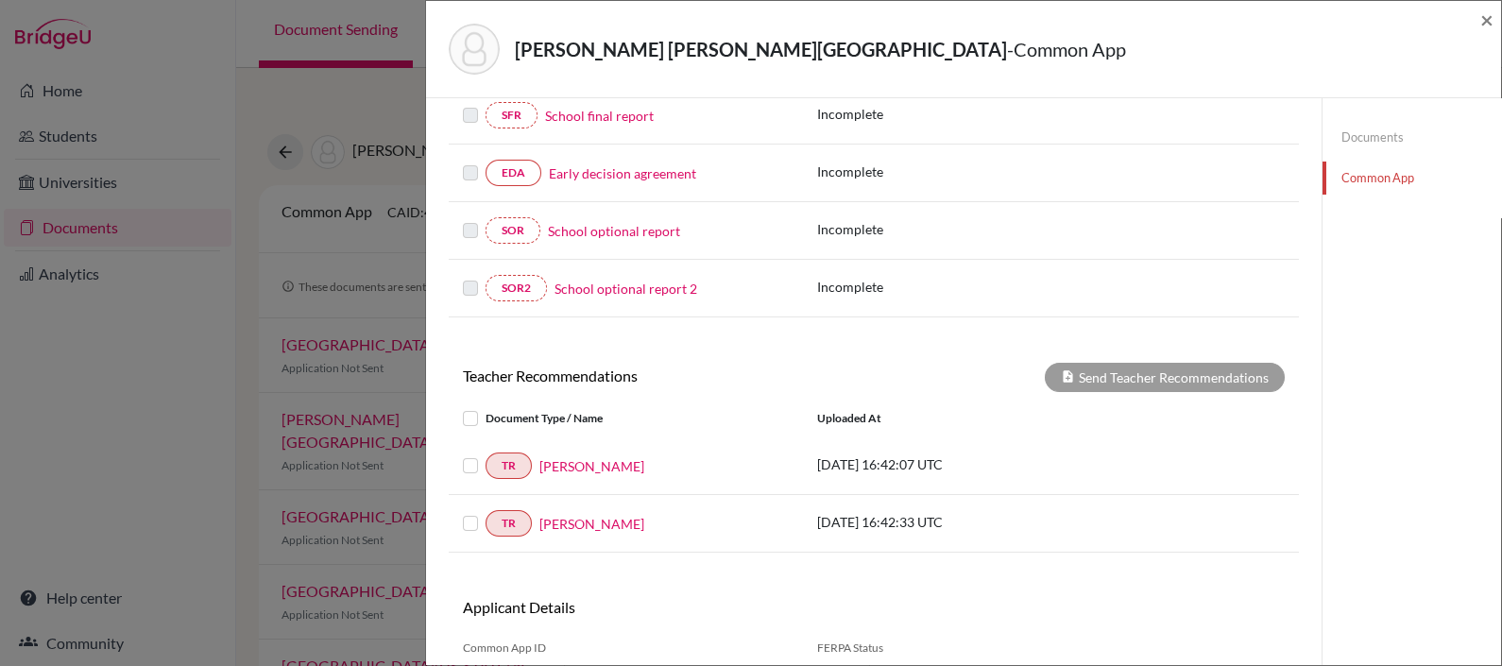
scroll to position [488, 0]
click at [485, 451] on label at bounding box center [485, 451] width 0 height 0
click at [0, 0] on input "checkbox" at bounding box center [0, 0] width 0 height 0
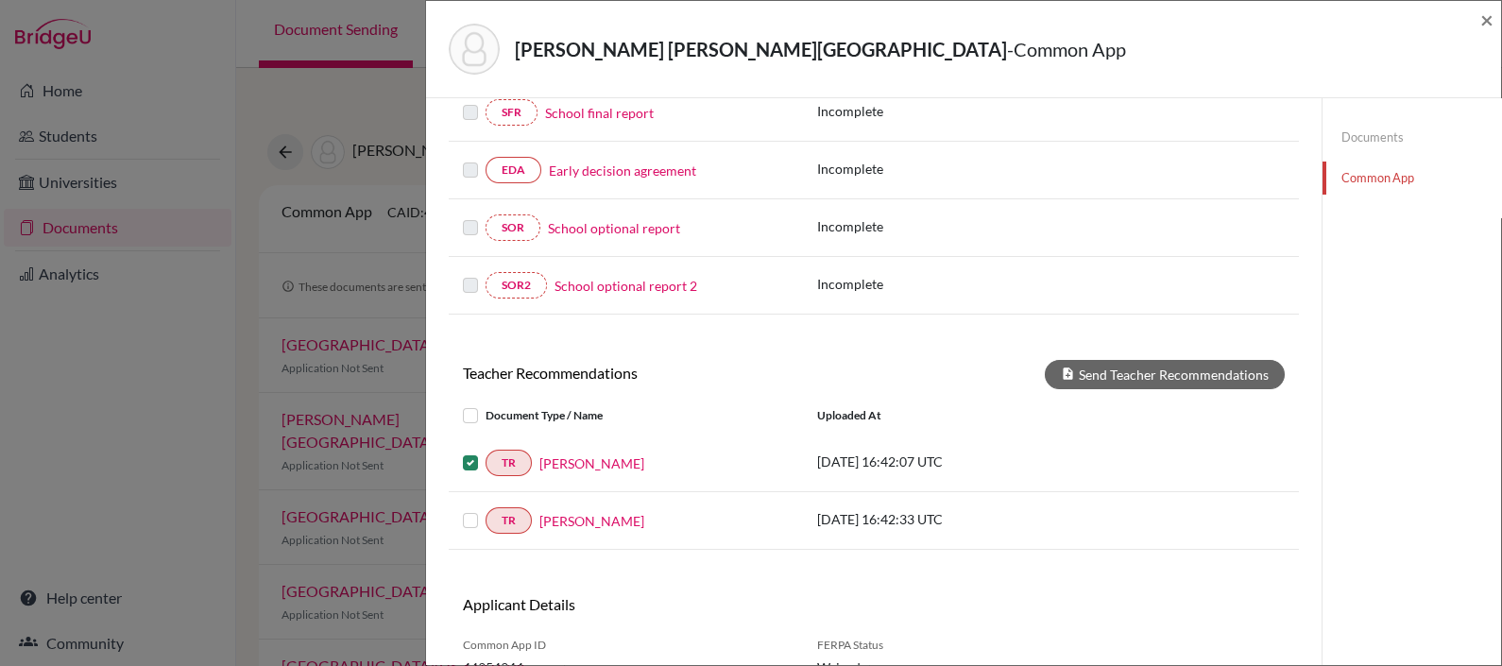
click at [485, 509] on label at bounding box center [485, 509] width 0 height 0
click at [0, 0] on input "checkbox" at bounding box center [0, 0] width 0 height 0
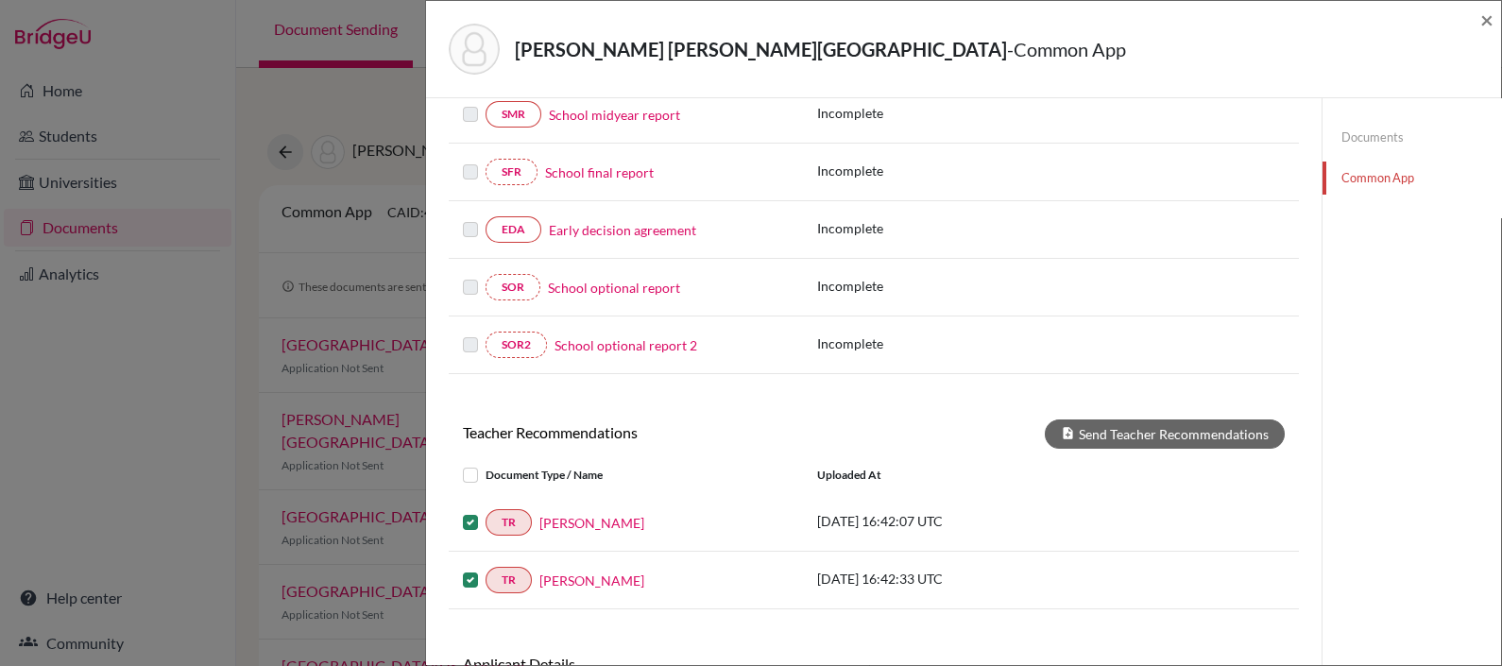
scroll to position [450, 0]
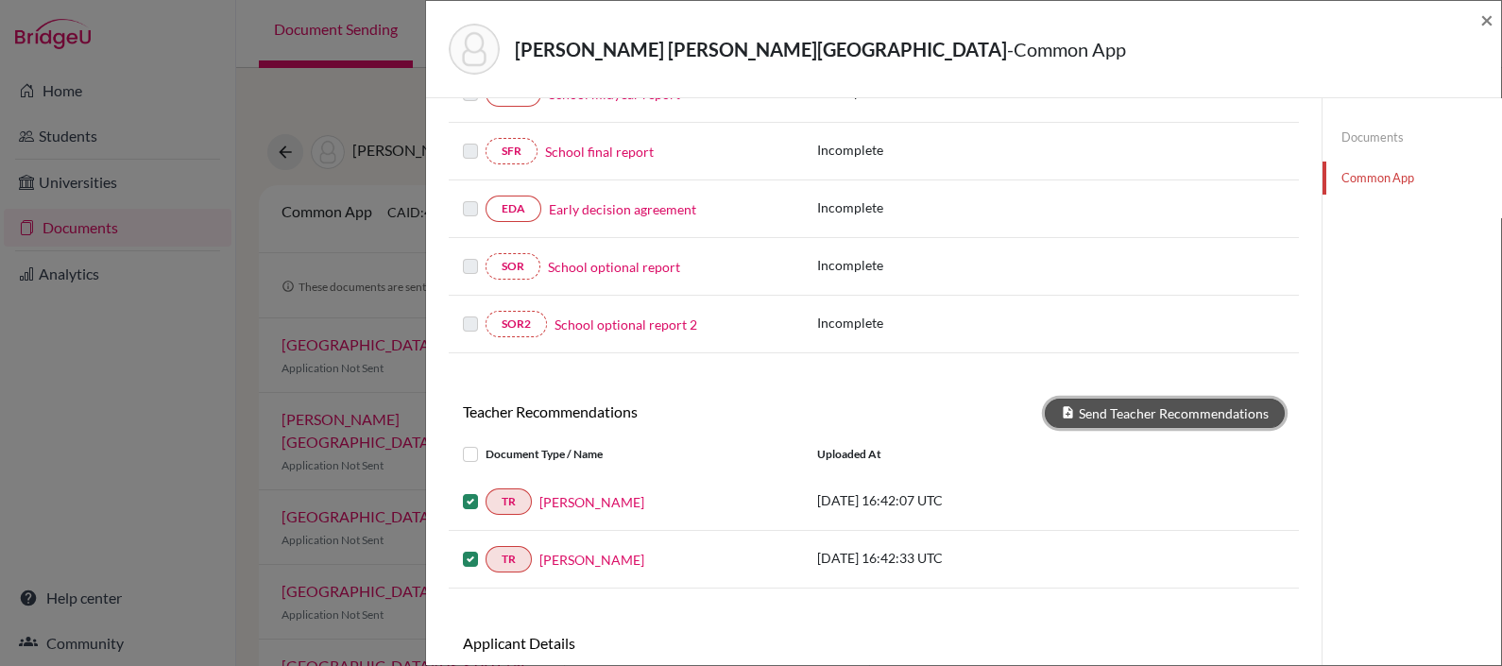
click at [1087, 399] on button "Send Teacher Recommendations" at bounding box center [1165, 413] width 240 height 29
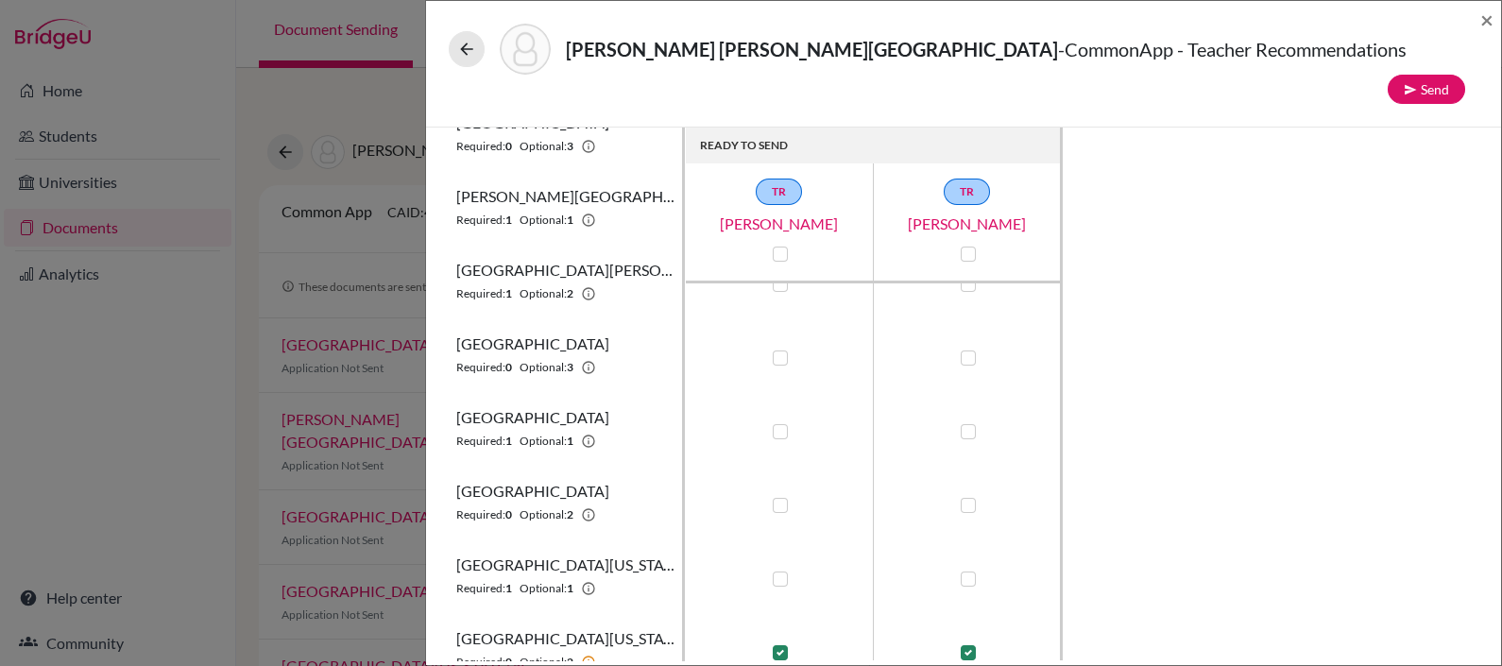
scroll to position [359, 0]
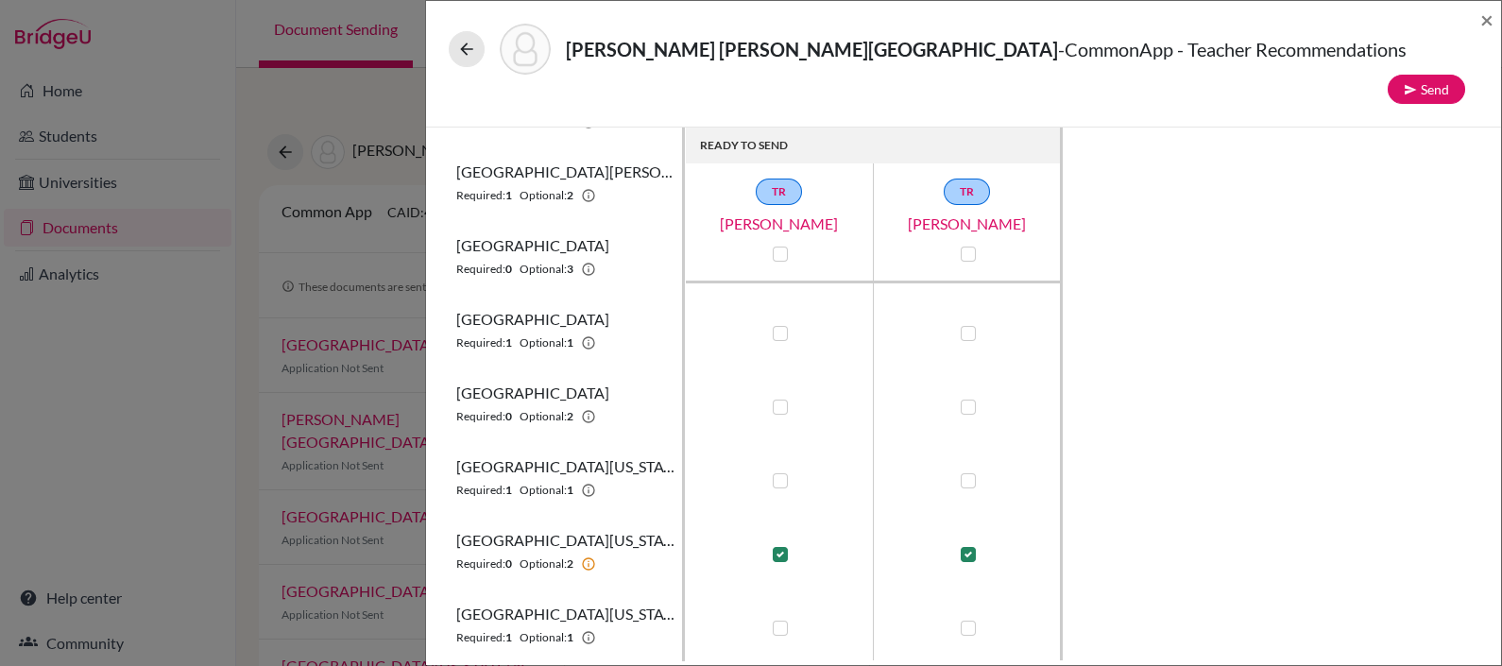
click at [789, 469] on div at bounding box center [779, 480] width 23 height 23
click at [779, 473] on label at bounding box center [780, 480] width 15 height 15
click at [779, 469] on input "checkbox" at bounding box center [775, 478] width 15 height 19
checkbox input "true"
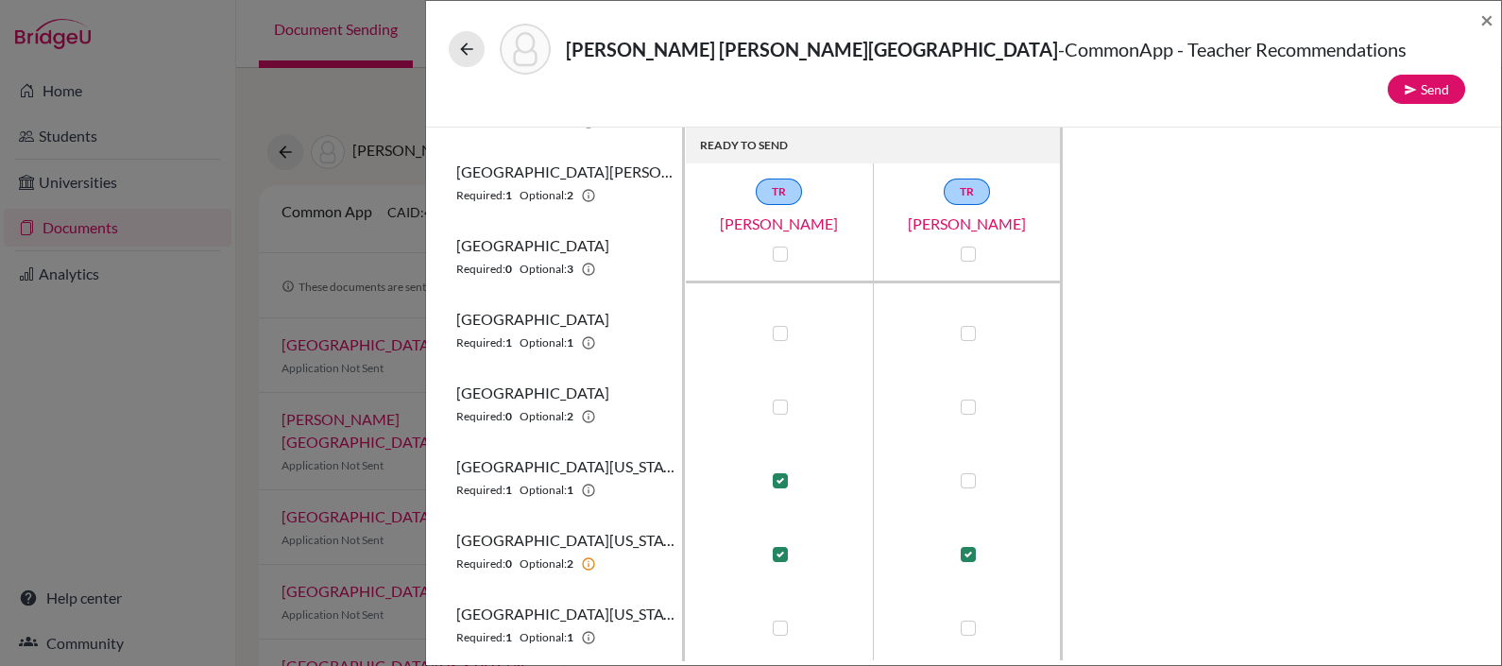
click at [966, 473] on label at bounding box center [967, 480] width 15 height 15
click at [966, 469] on input "checkbox" at bounding box center [963, 478] width 15 height 19
checkbox input "true"
click at [780, 547] on label at bounding box center [780, 554] width 15 height 15
click at [780, 543] on input "checkbox" at bounding box center [775, 552] width 15 height 19
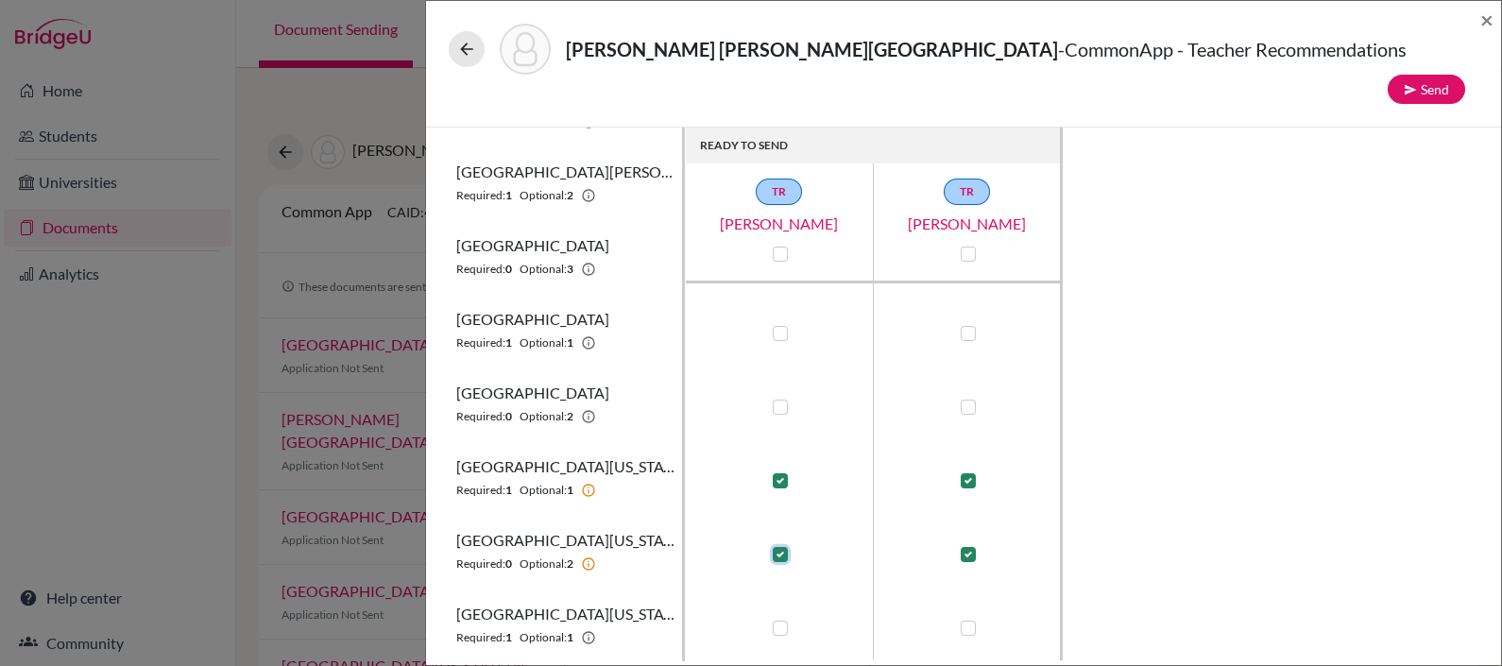
checkbox input "false"
click at [968, 547] on label at bounding box center [967, 554] width 15 height 15
click at [968, 543] on input "checkbox" at bounding box center [963, 552] width 15 height 19
checkbox input "false"
click at [1434, 75] on button "Send" at bounding box center [1425, 89] width 77 height 29
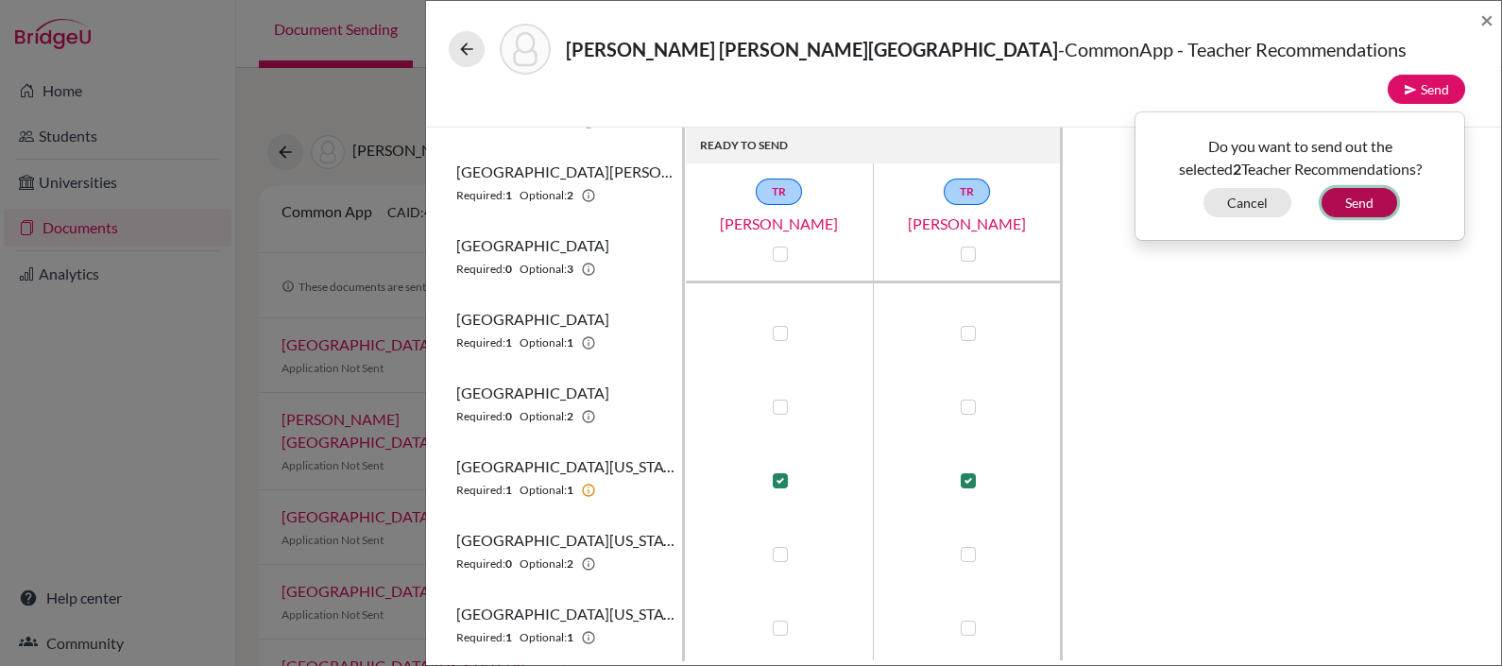
click at [1368, 188] on button "Send" at bounding box center [1359, 202] width 76 height 29
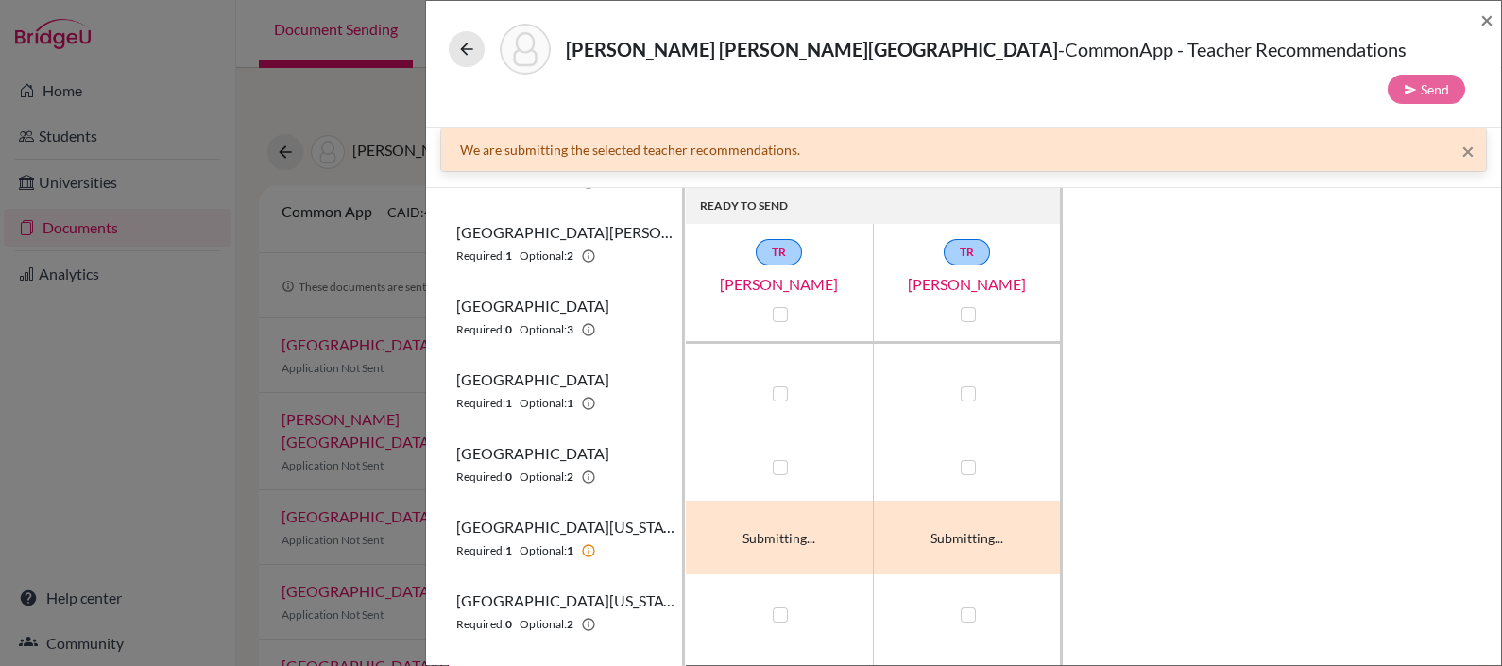
scroll to position [25, 0]
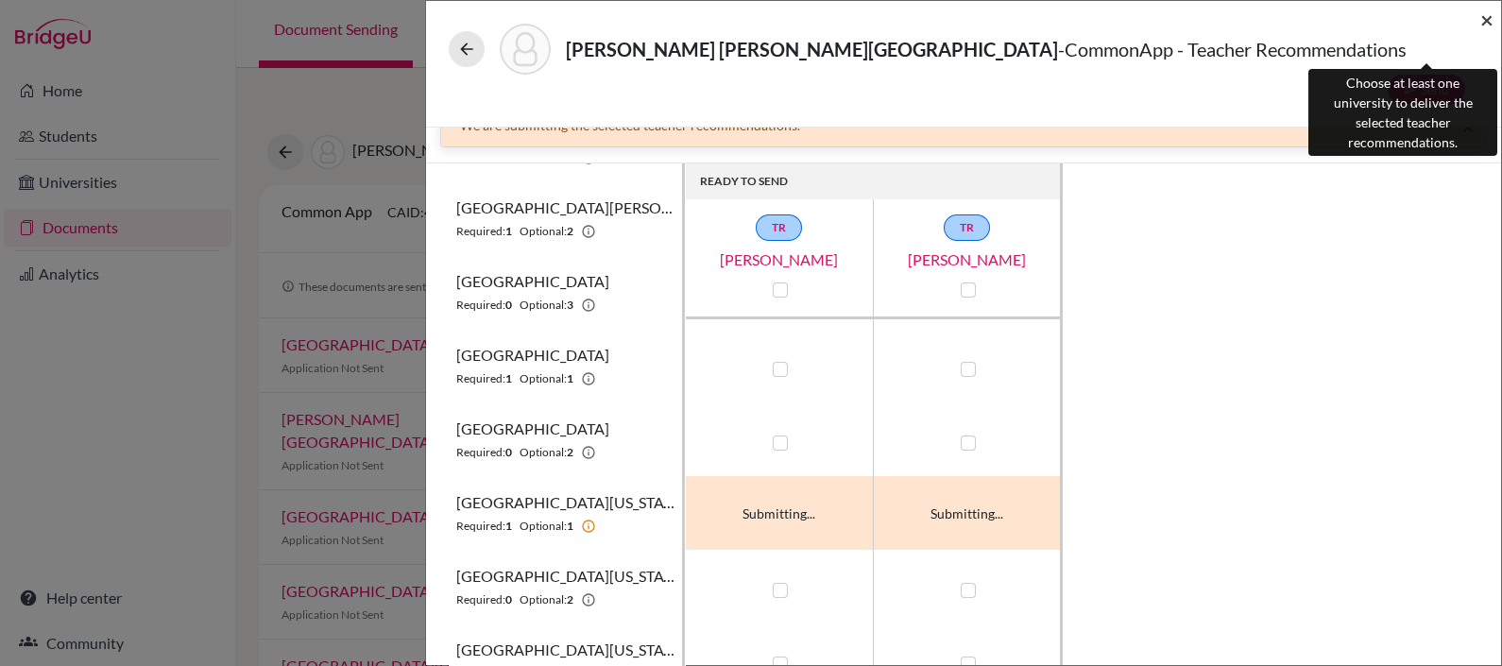
click at [1488, 16] on span "×" at bounding box center [1486, 19] width 13 height 27
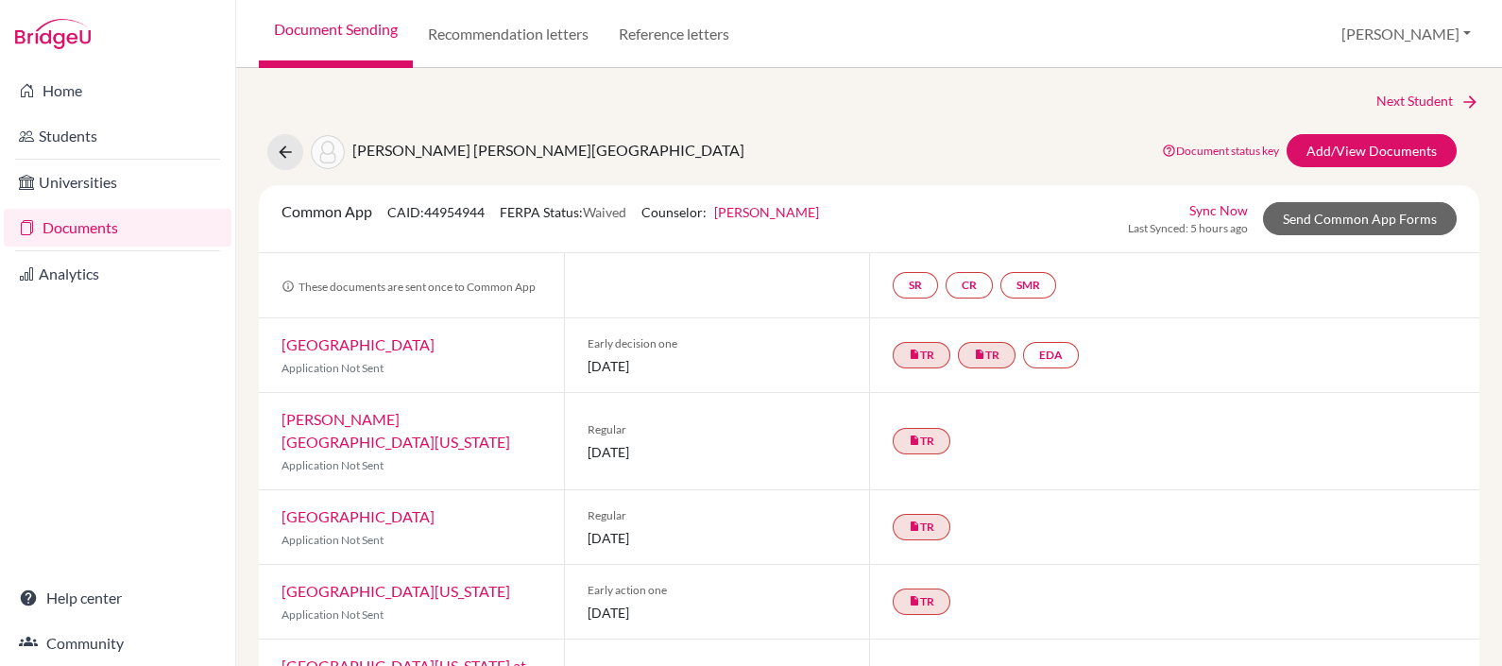
click at [1199, 208] on link "Sync Now" at bounding box center [1218, 210] width 59 height 20
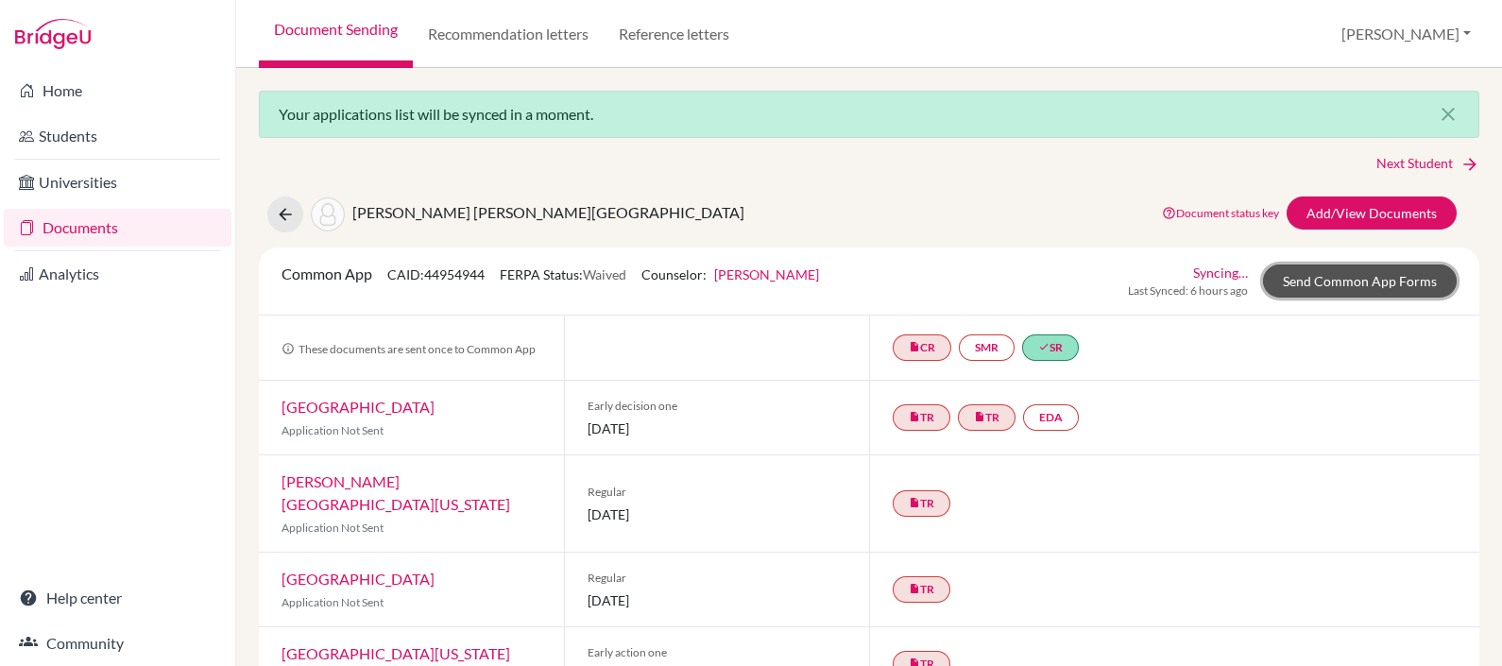
click at [1298, 266] on link "Send Common App Forms" at bounding box center [1360, 280] width 194 height 33
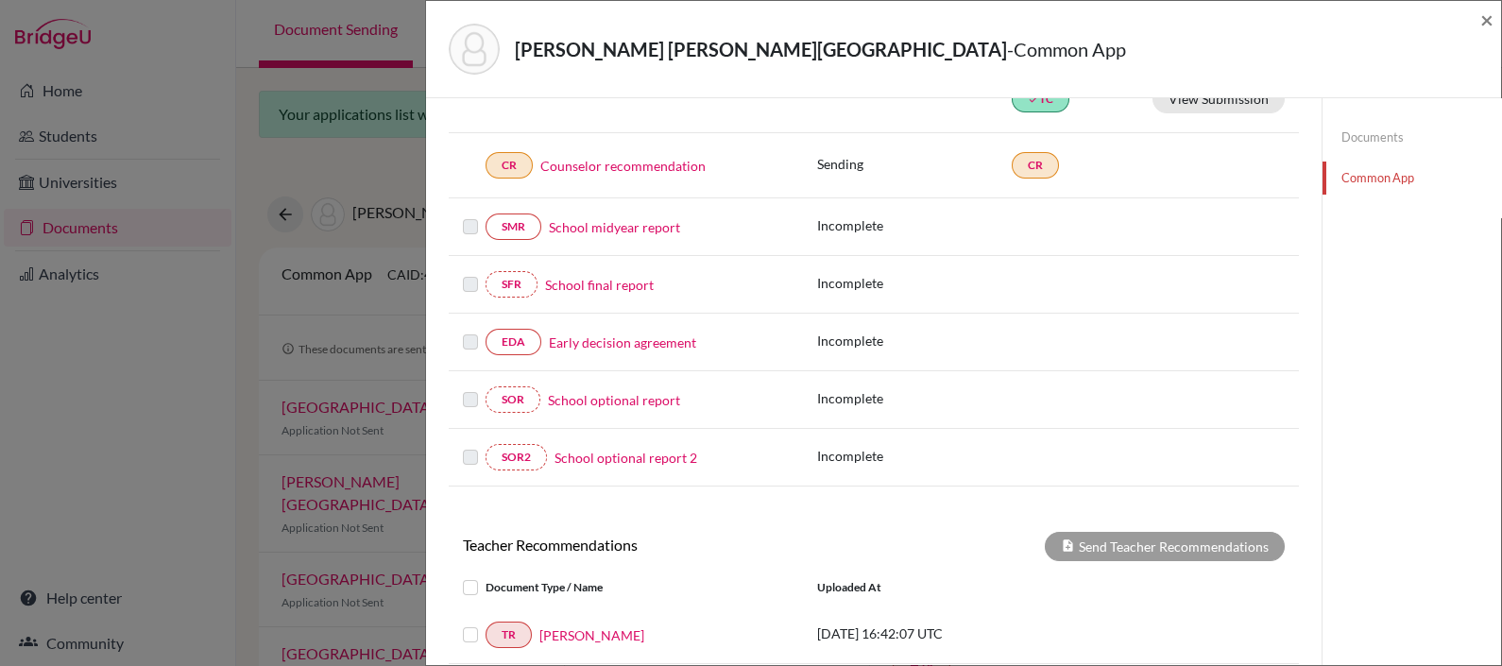
scroll to position [171, 0]
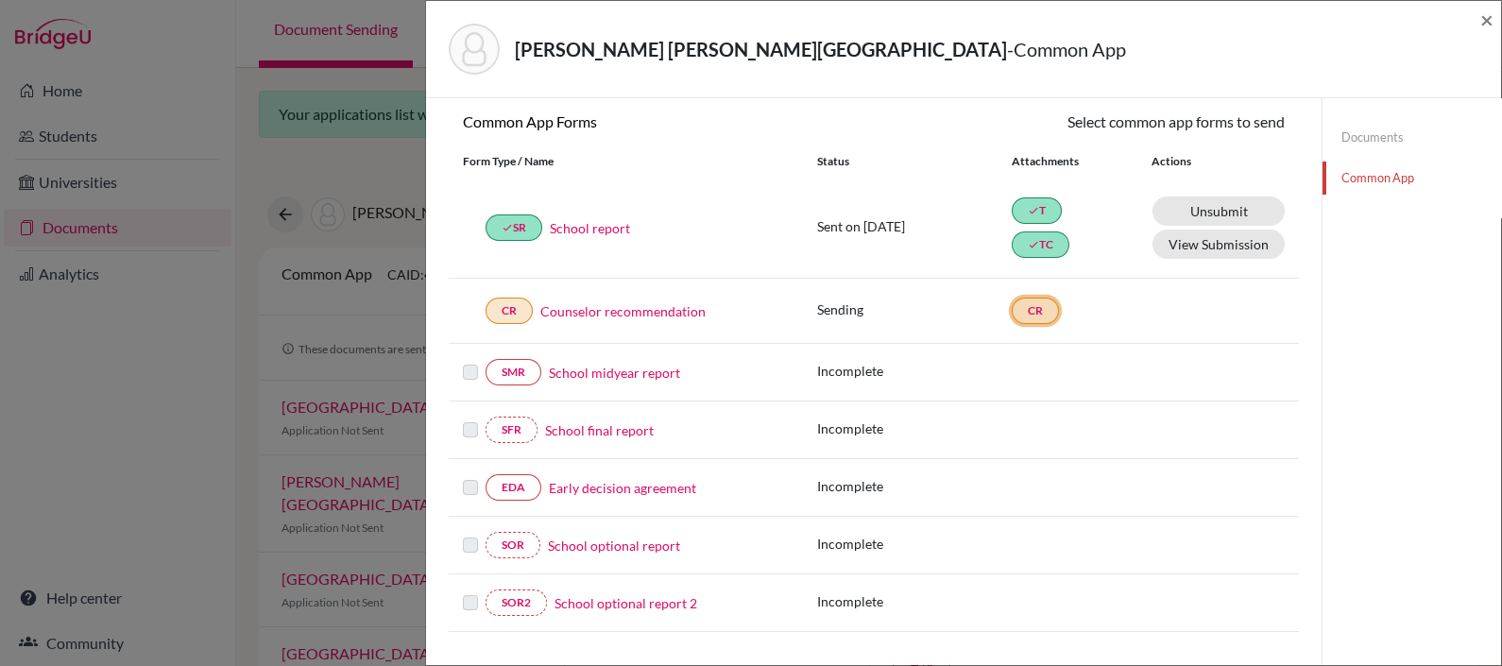
click at [1037, 301] on link "CR" at bounding box center [1034, 310] width 47 height 26
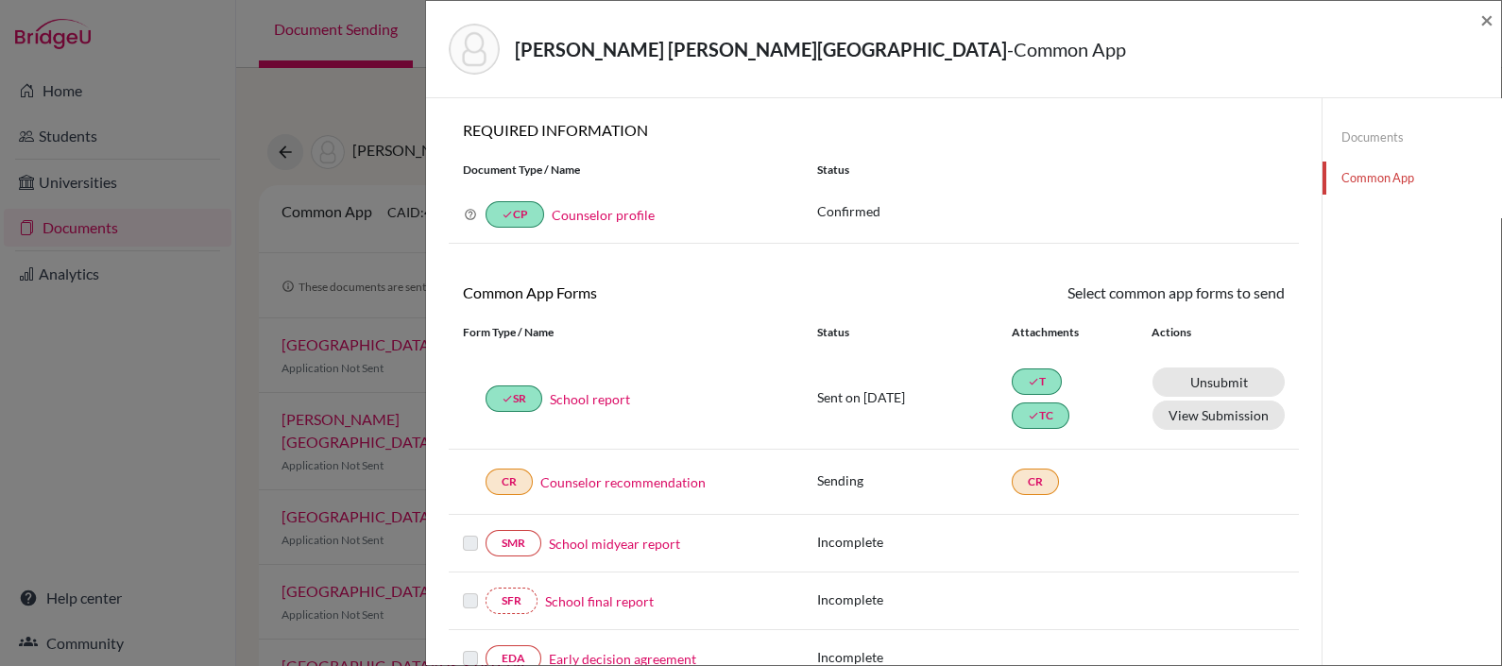
click at [591, 481] on link "Counselor recommendation" at bounding box center [622, 482] width 165 height 20
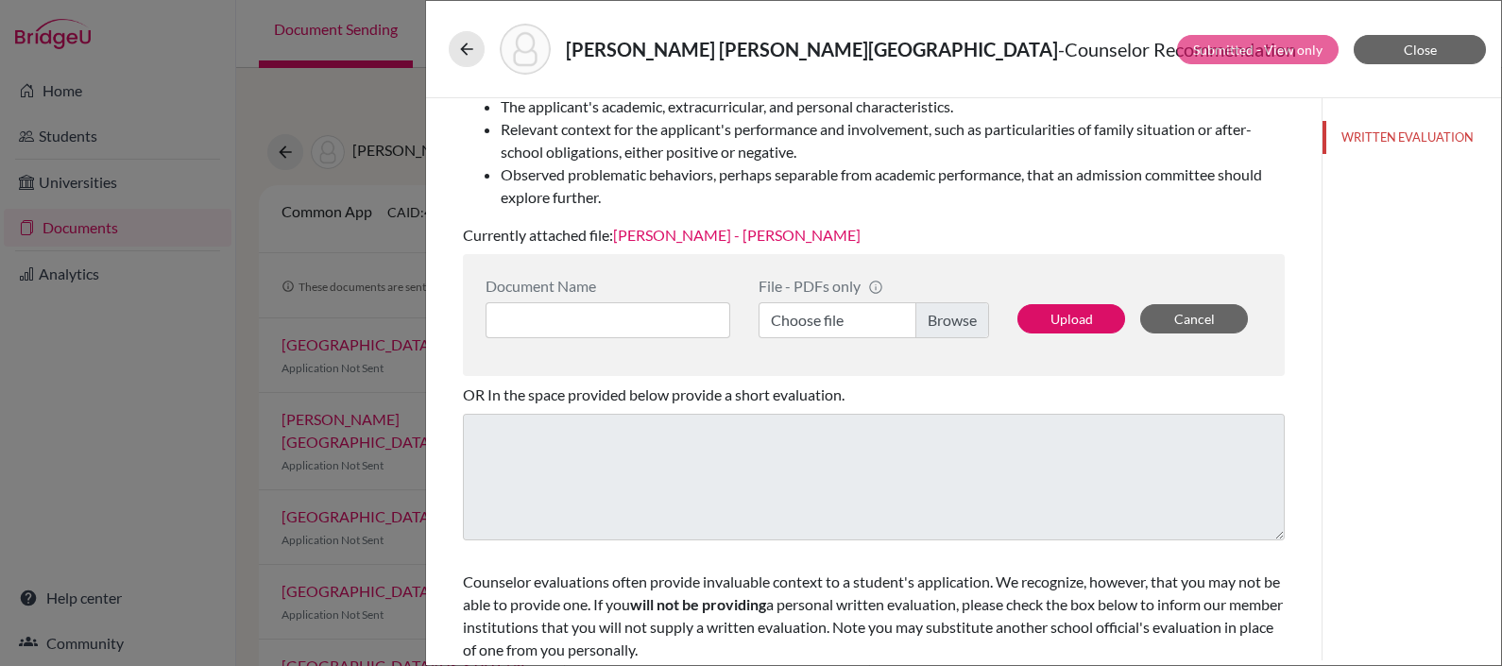
scroll to position [384, 0]
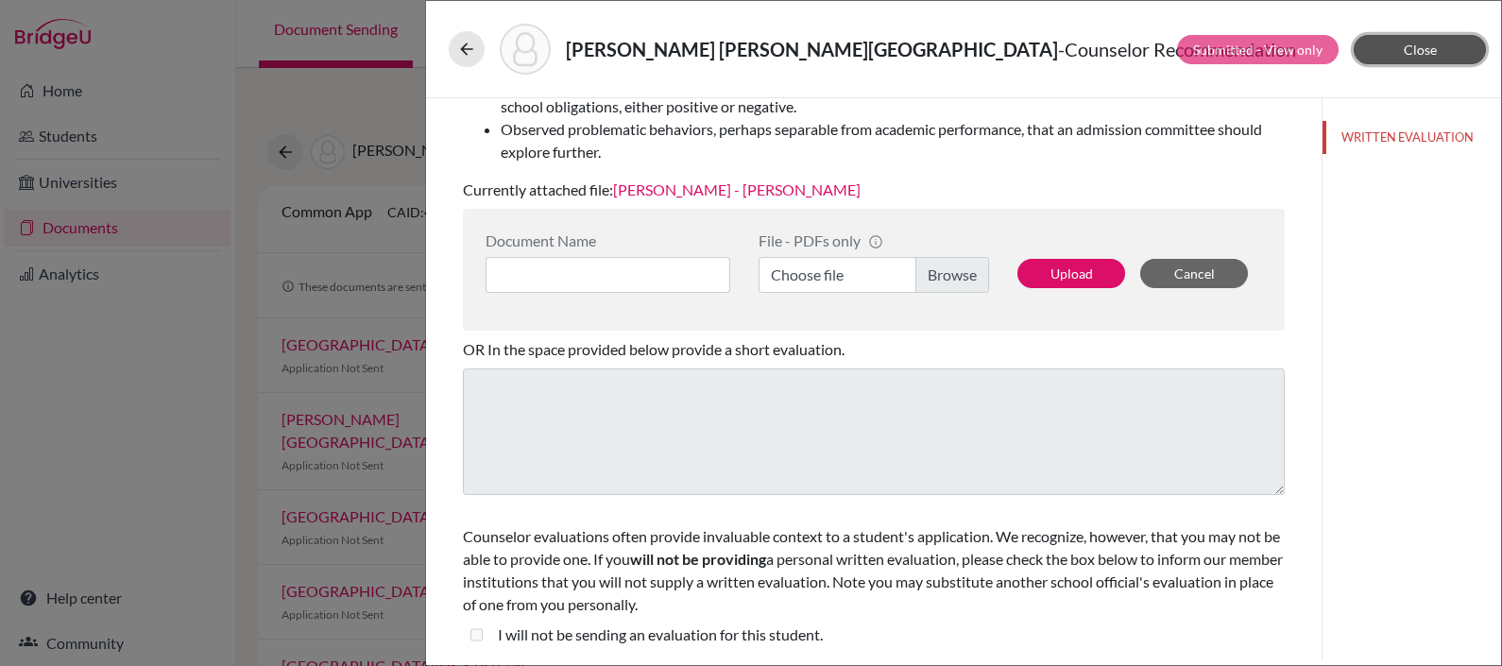
click at [1450, 42] on button "Close" at bounding box center [1419, 49] width 132 height 29
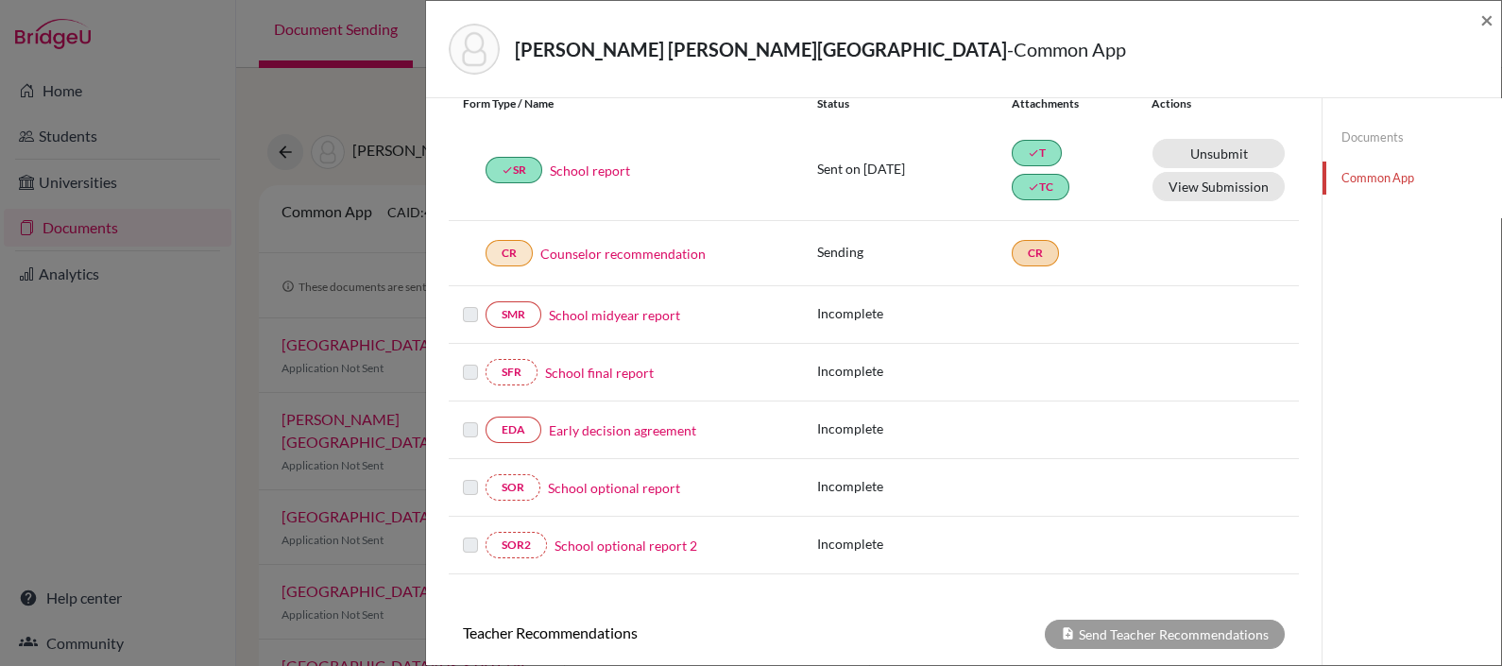
scroll to position [242, 0]
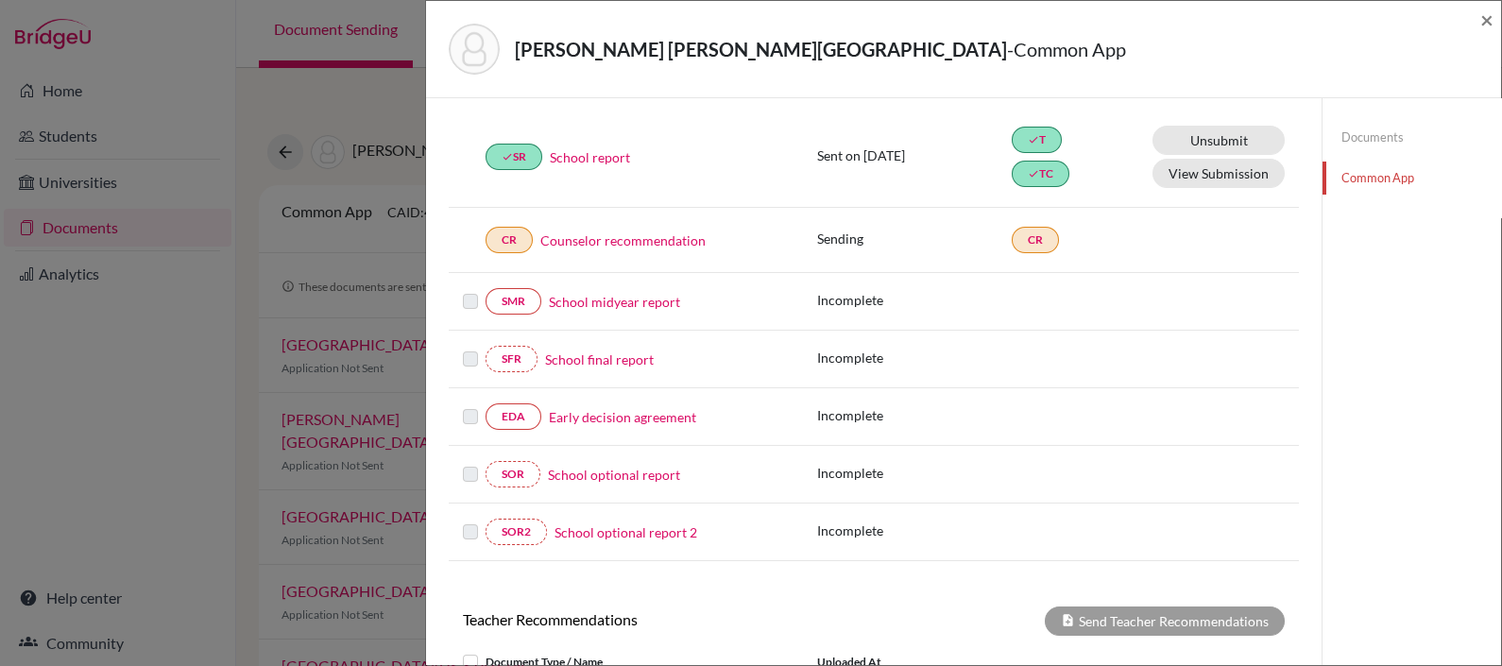
click at [458, 227] on div "CR Counselor recommendation" at bounding box center [626, 240] width 354 height 26
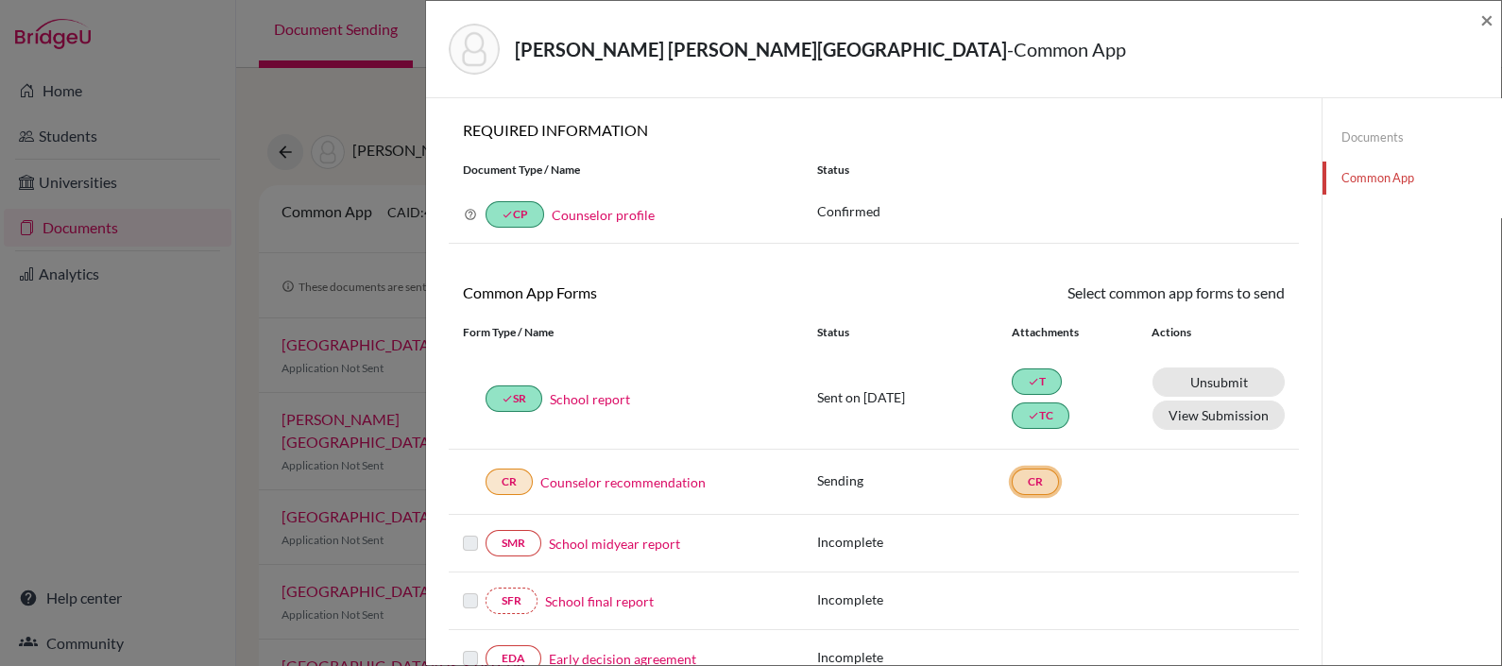
click at [1028, 475] on link "CR" at bounding box center [1034, 481] width 47 height 26
click at [636, 475] on link "Counselor recommendation" at bounding box center [622, 482] width 165 height 20
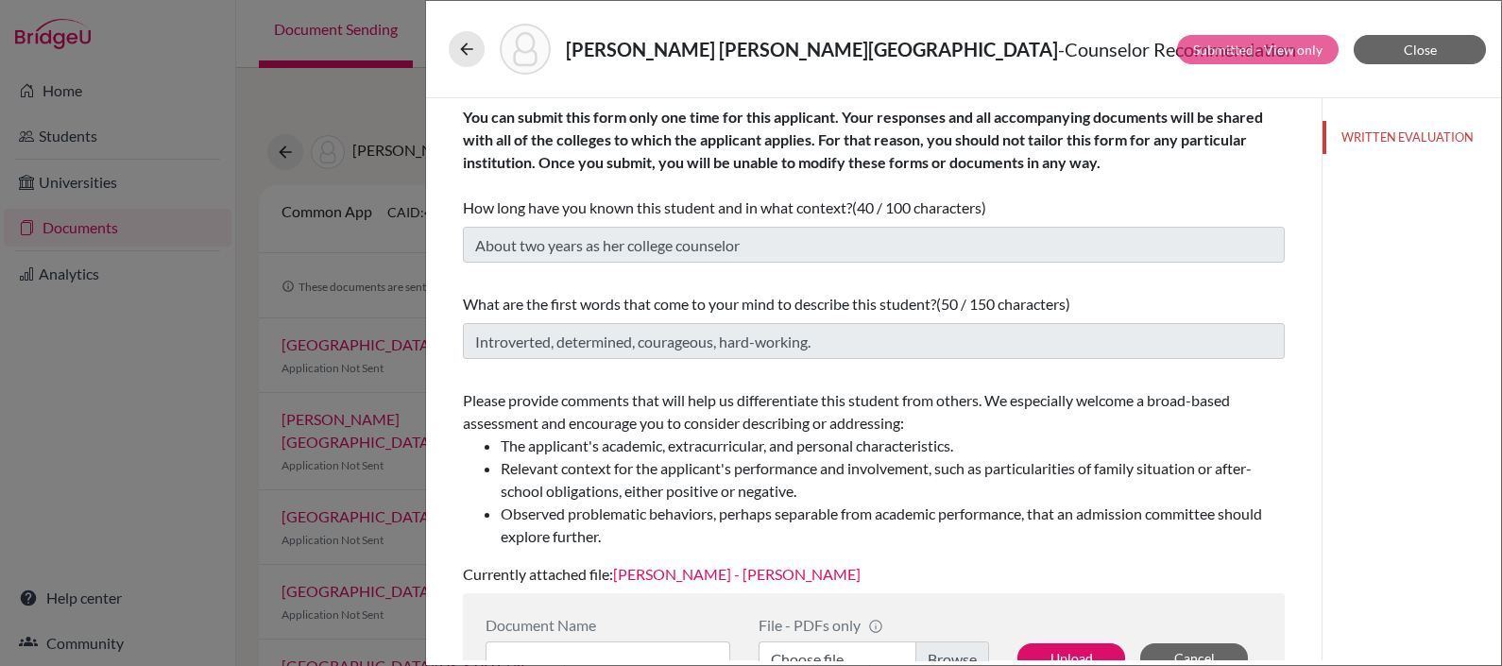
scroll to position [384, 0]
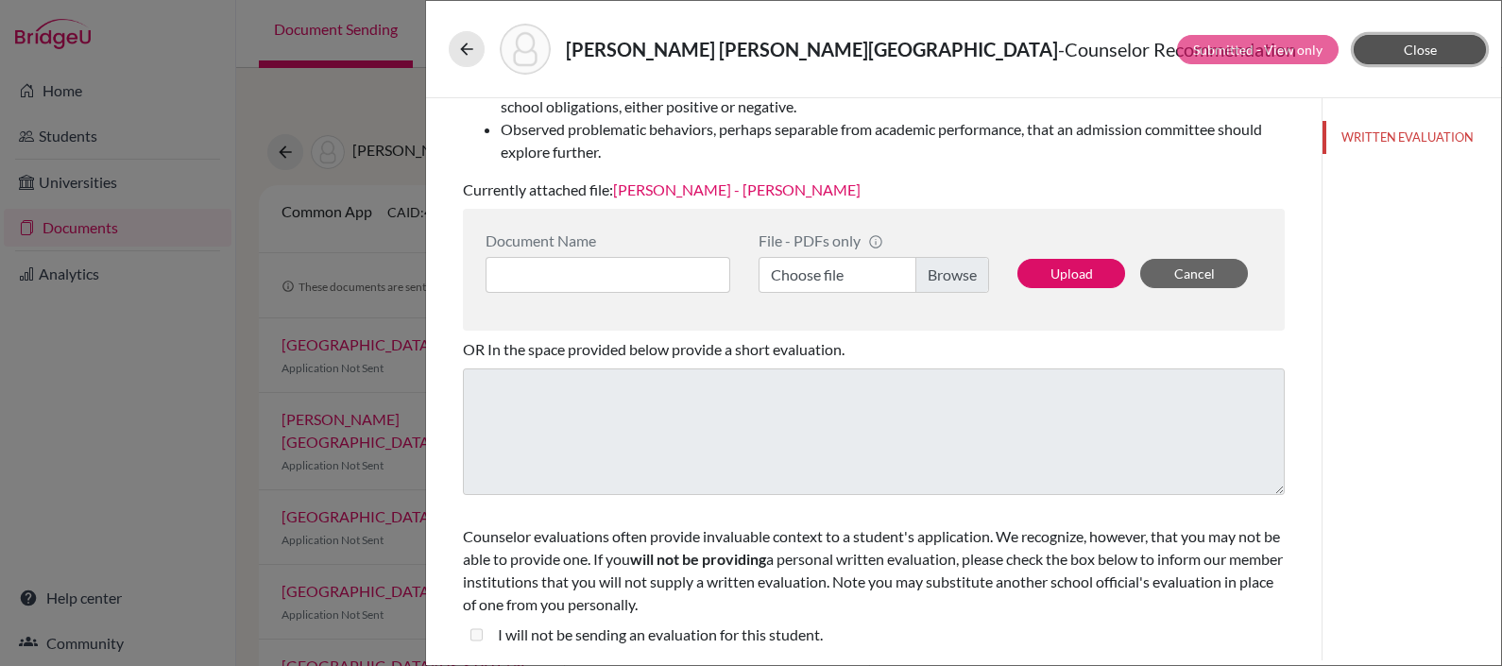
click at [1384, 35] on button "Close" at bounding box center [1419, 49] width 132 height 29
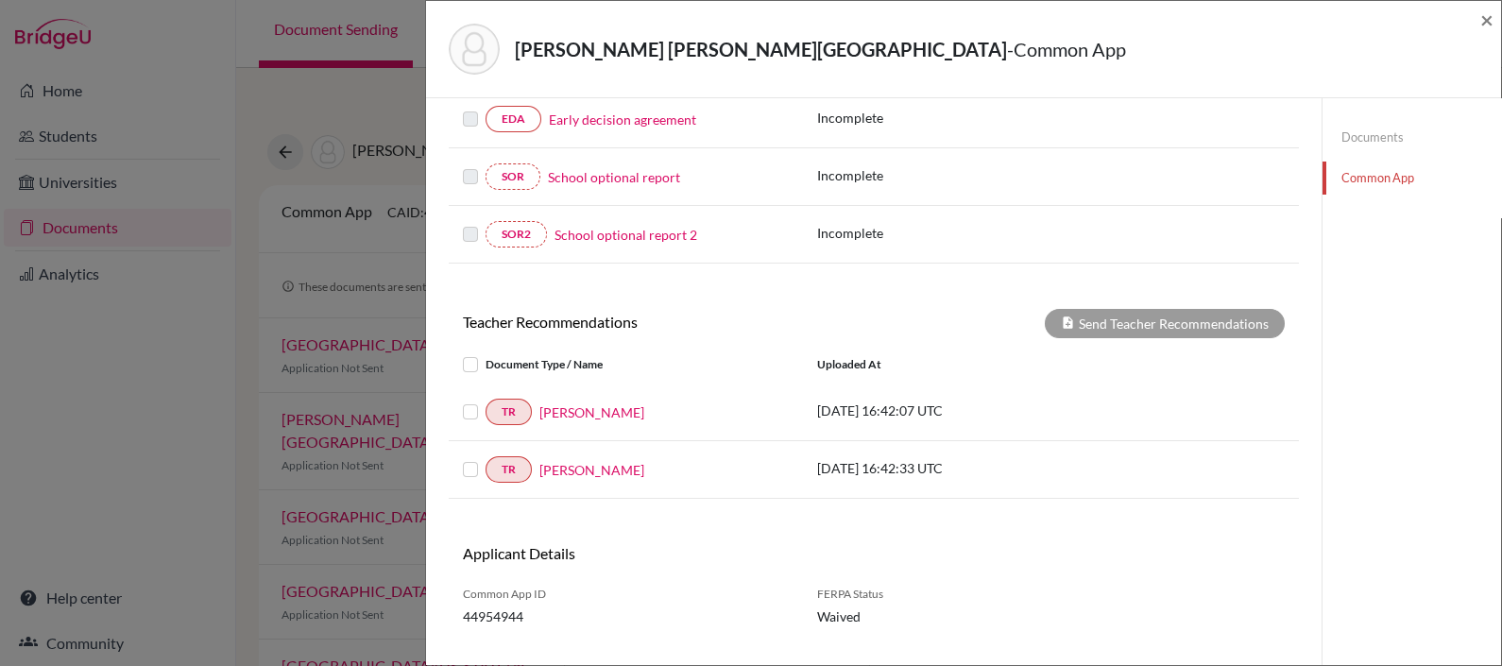
scroll to position [550, 0]
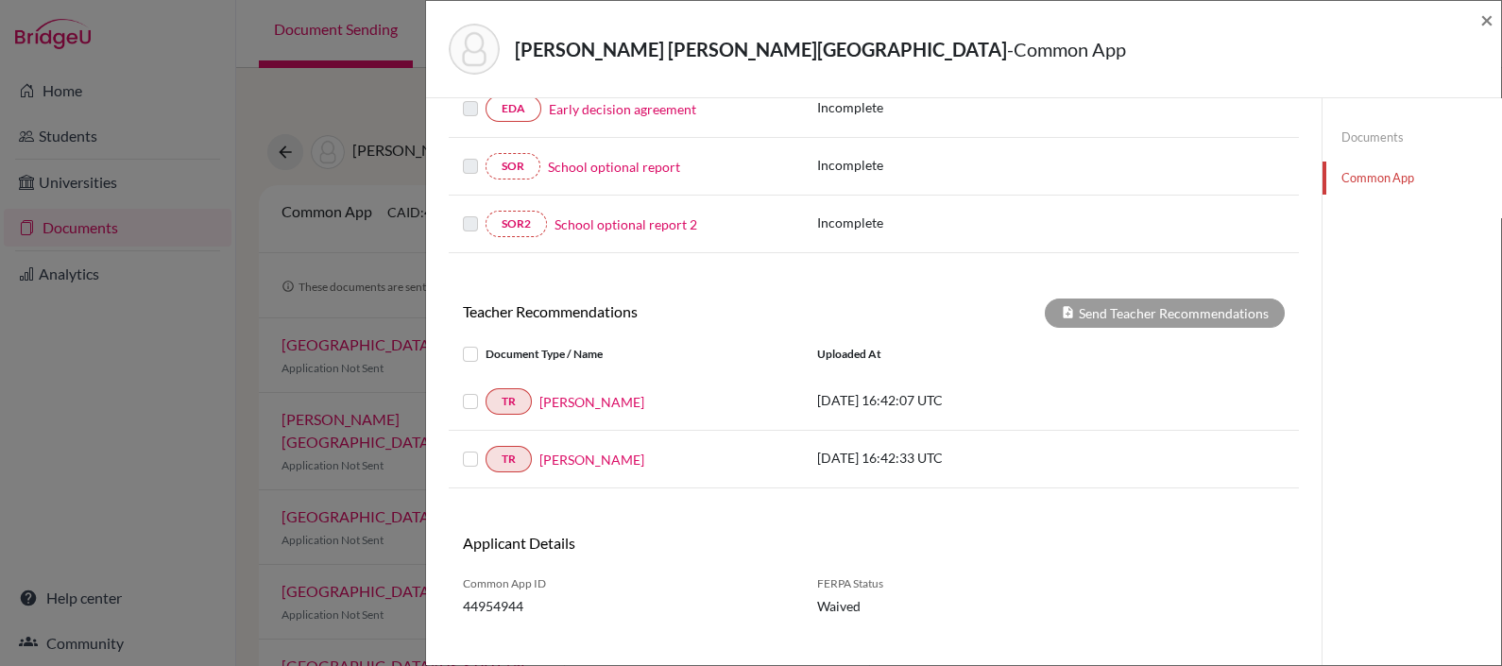
click at [485, 390] on label at bounding box center [485, 390] width 0 height 0
click at [0, 0] on input "checkbox" at bounding box center [0, 0] width 0 height 0
click at [485, 448] on label at bounding box center [485, 448] width 0 height 0
click at [0, 0] on input "checkbox" at bounding box center [0, 0] width 0 height 0
click at [1166, 308] on button "Send Teacher Recommendations" at bounding box center [1165, 312] width 240 height 29
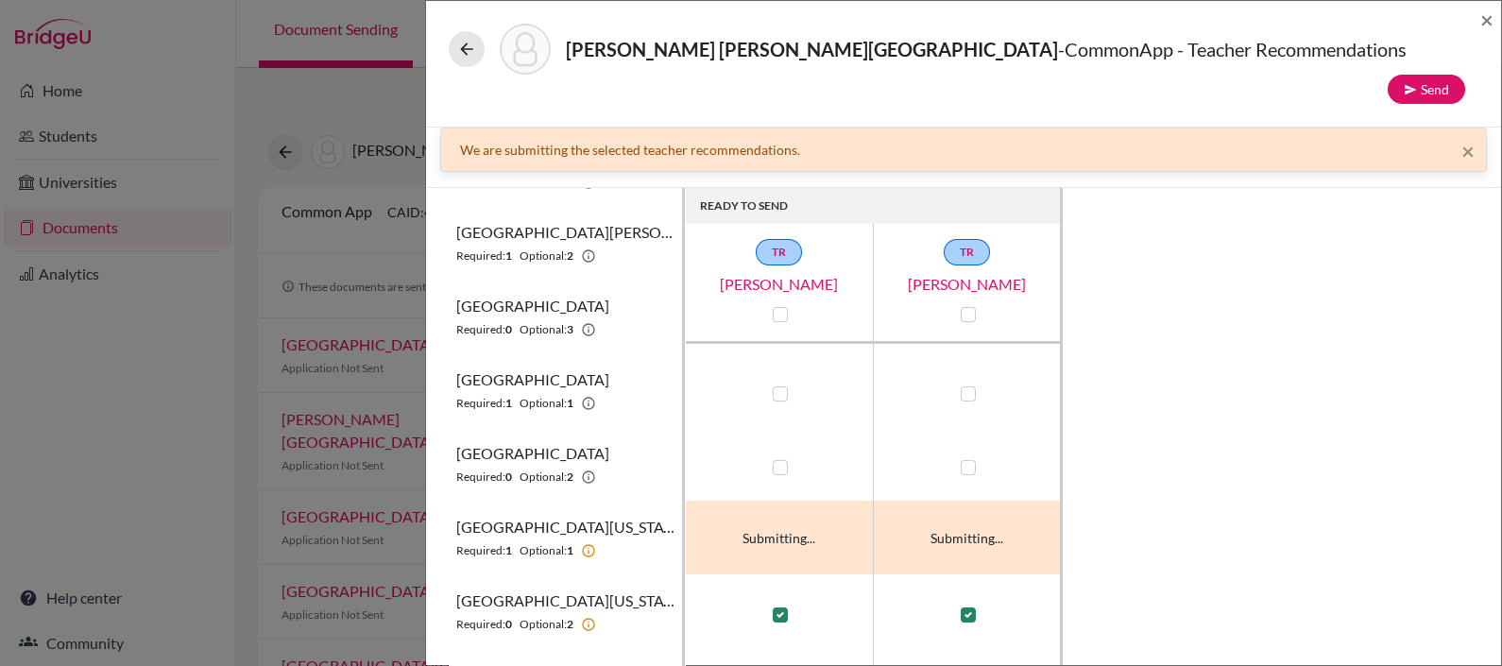
scroll to position [359, 0]
click at [1435, 75] on button "Send" at bounding box center [1425, 89] width 77 height 29
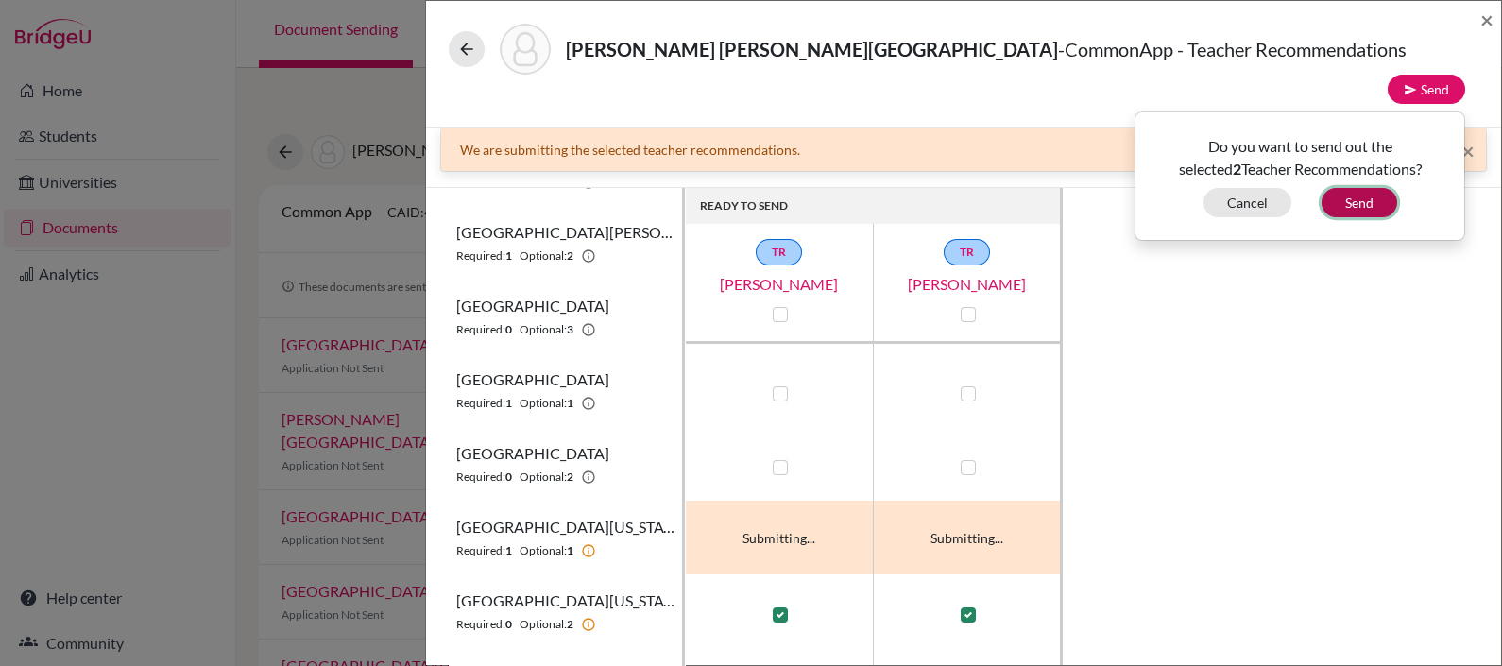
click at [1374, 188] on button "Send" at bounding box center [1359, 202] width 76 height 29
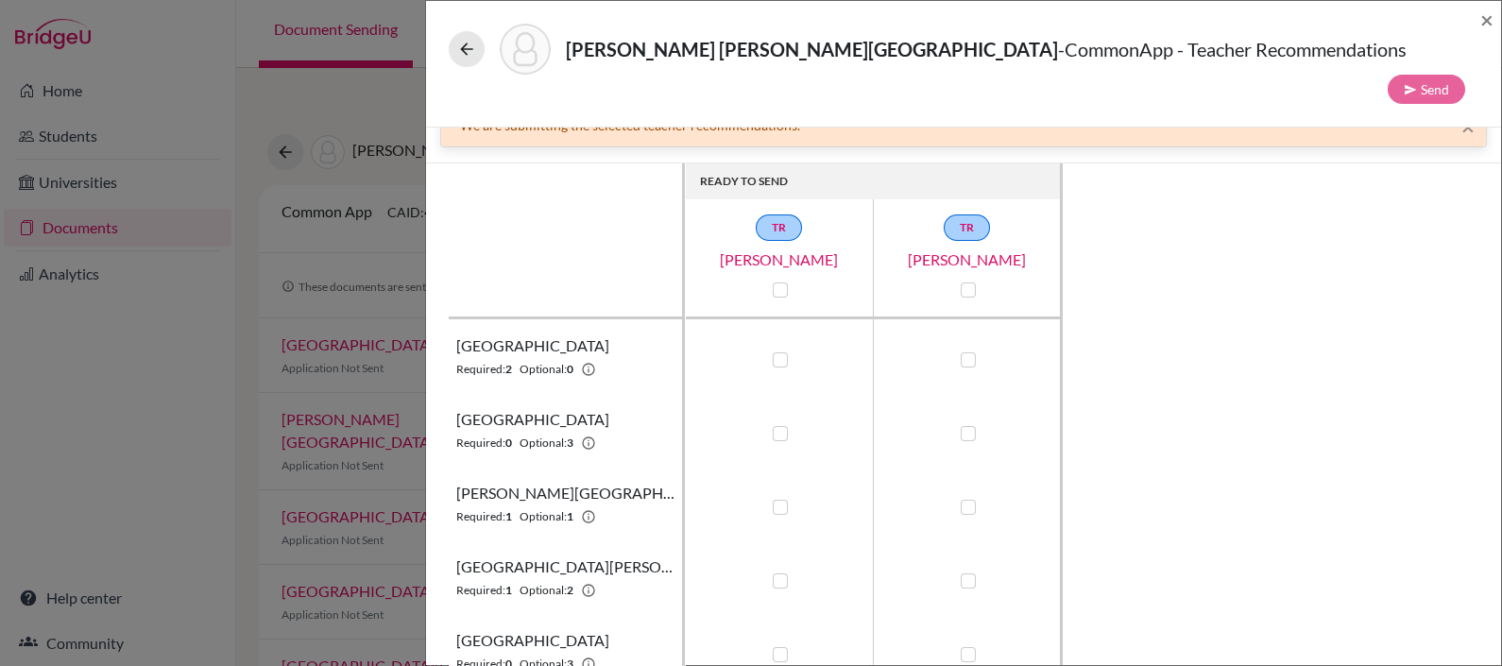
scroll to position [0, 0]
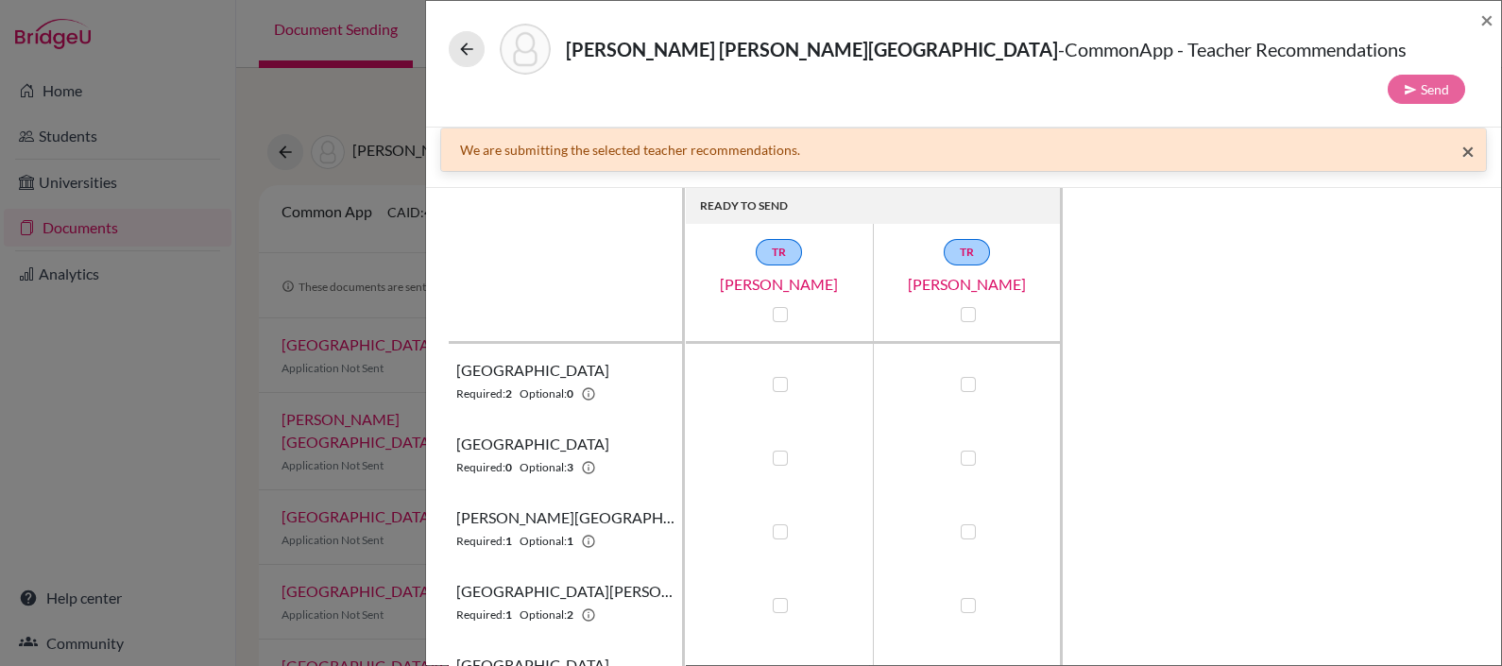
click at [1461, 137] on span "×" at bounding box center [1467, 150] width 13 height 27
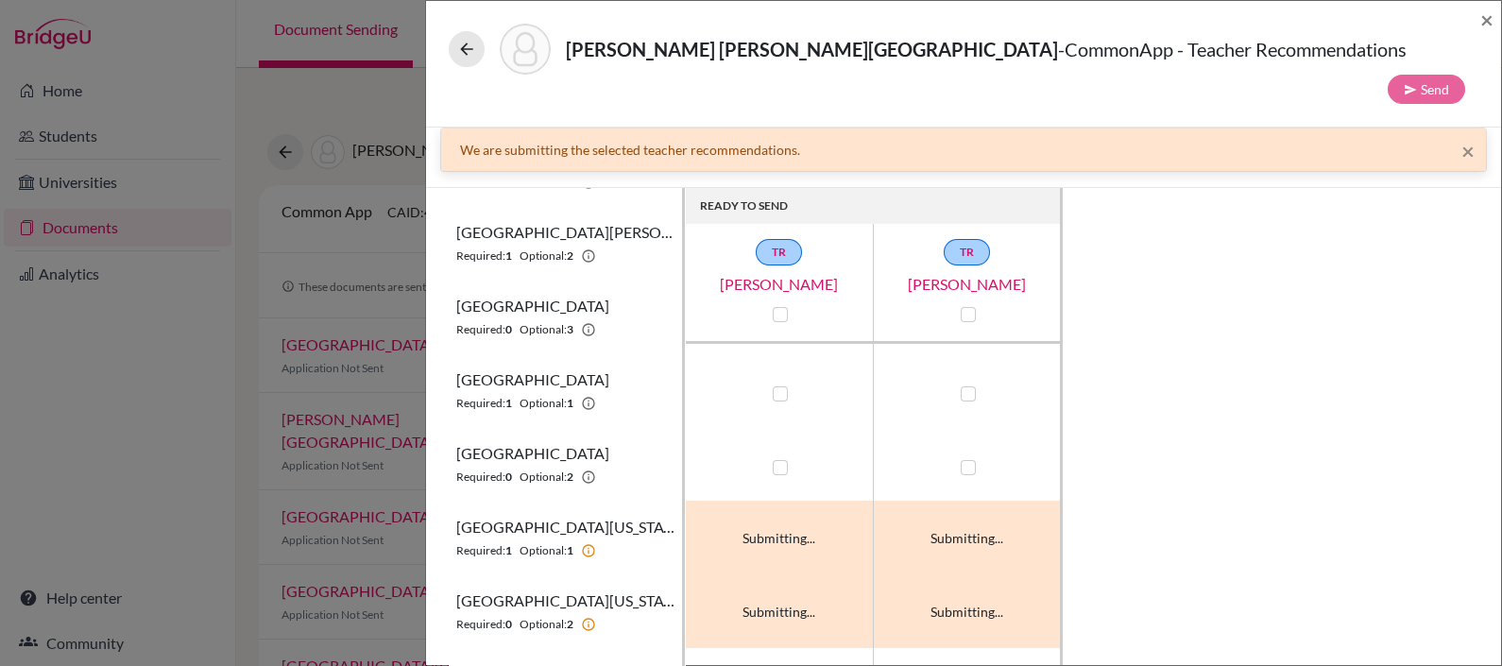
click at [250, 276] on div "Vega Correa, Sofia - CommonApp - Teacher Recommendations Send × × We are submit…" at bounding box center [751, 333] width 1502 height 666
click at [472, 43] on icon at bounding box center [466, 49] width 19 height 19
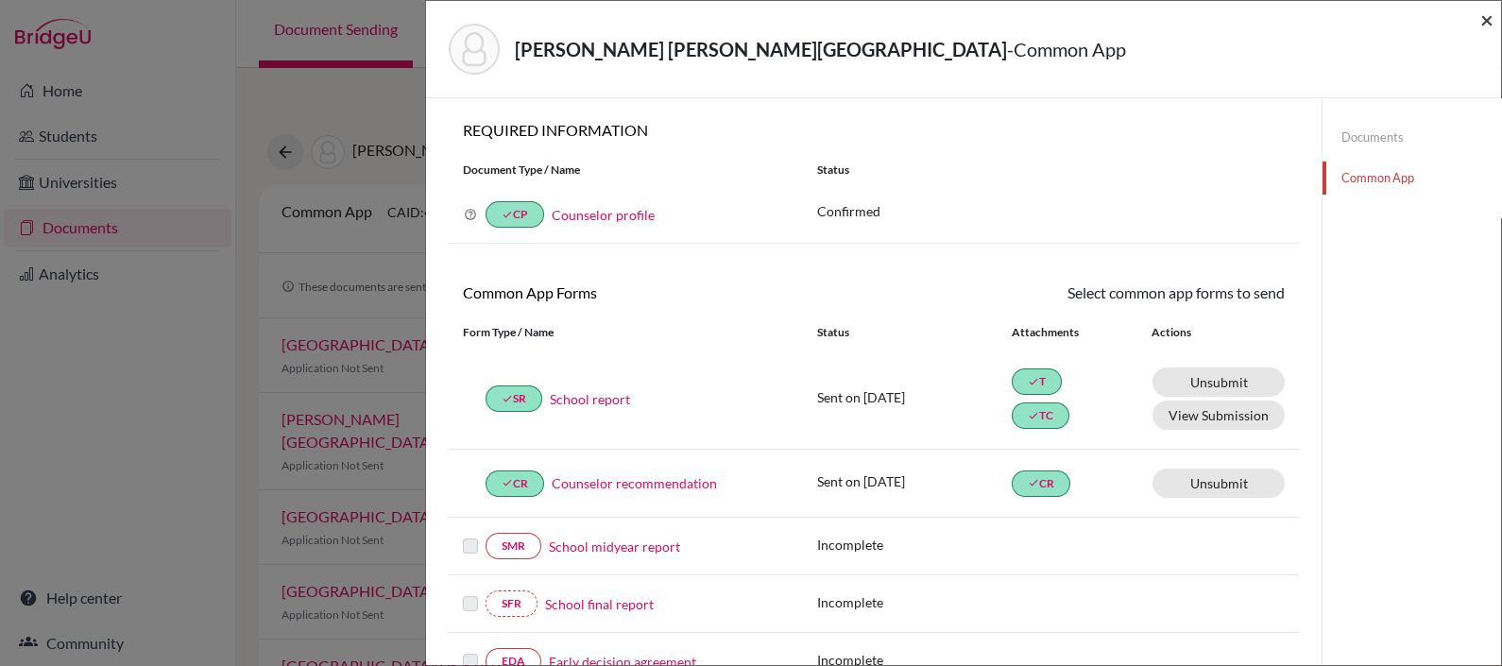
click at [1492, 24] on span "×" at bounding box center [1486, 19] width 13 height 27
